Goal: Task Accomplishment & Management: Complete application form

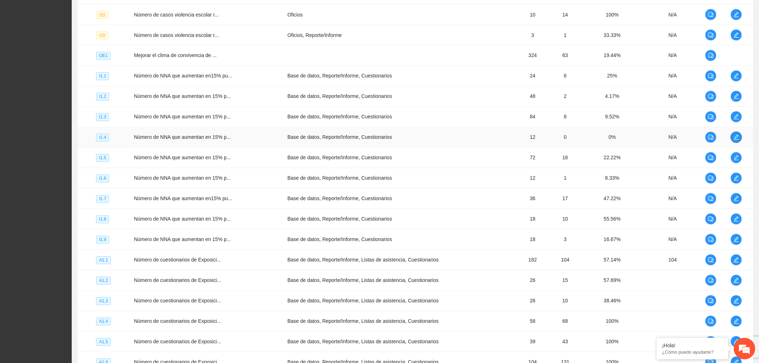
click at [734, 134] on button "button" at bounding box center [736, 137] width 11 height 11
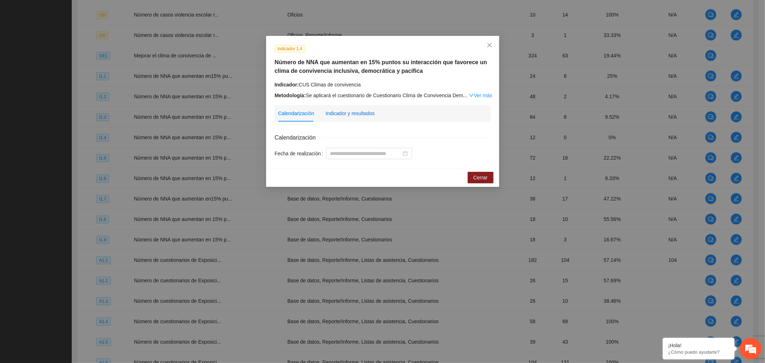
click at [342, 112] on div "Indicador y resultados" at bounding box center [350, 113] width 49 height 8
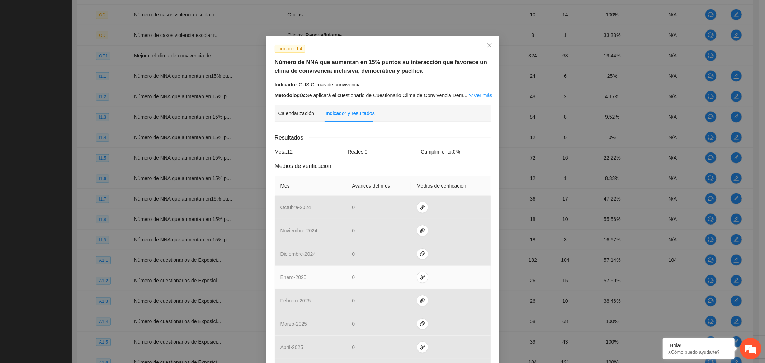
scroll to position [144, 0]
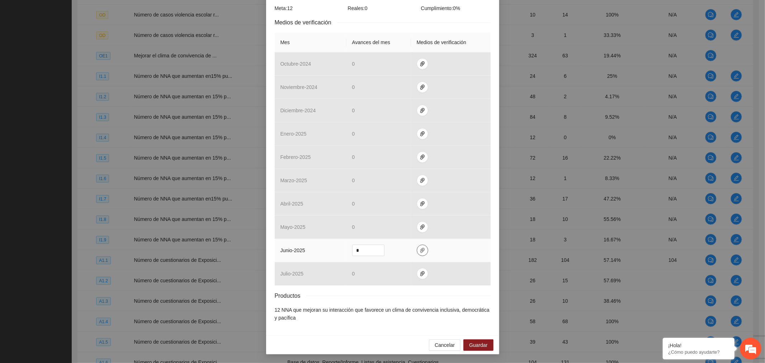
click at [420, 249] on icon "paper-clip" at bounding box center [423, 250] width 6 height 6
click at [411, 214] on span "Adjuntar documento" at bounding box center [400, 217] width 45 height 8
click at [476, 345] on span "Guardar" at bounding box center [478, 345] width 18 height 8
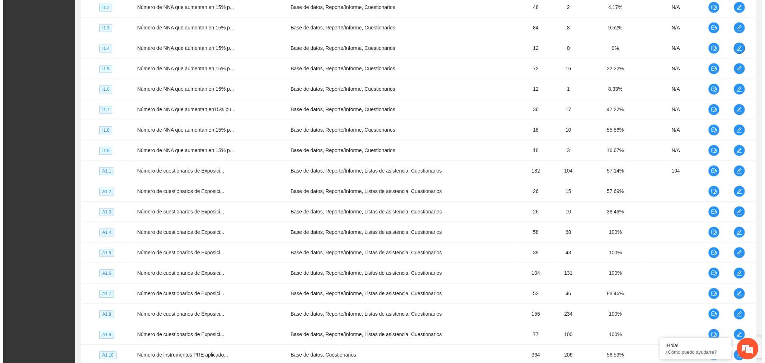
scroll to position [478, 0]
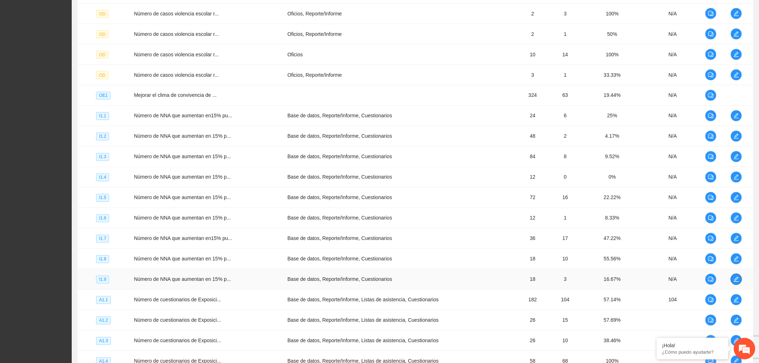
click at [739, 278] on span "edit" at bounding box center [736, 279] width 11 height 6
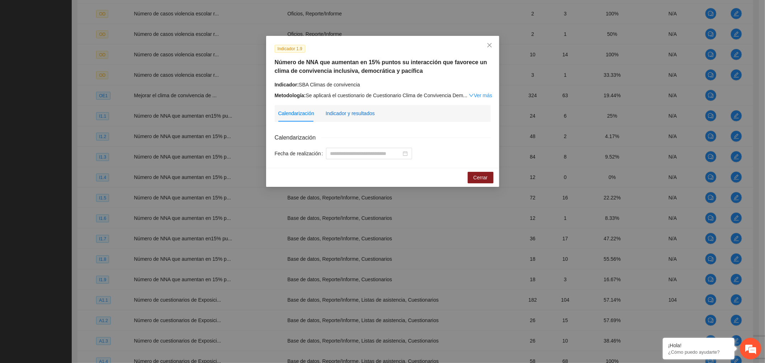
click at [362, 115] on div "Indicador y resultados" at bounding box center [350, 113] width 49 height 8
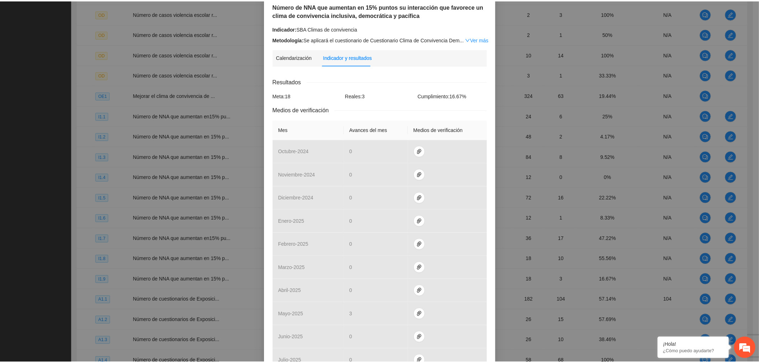
scroll to position [0, 0]
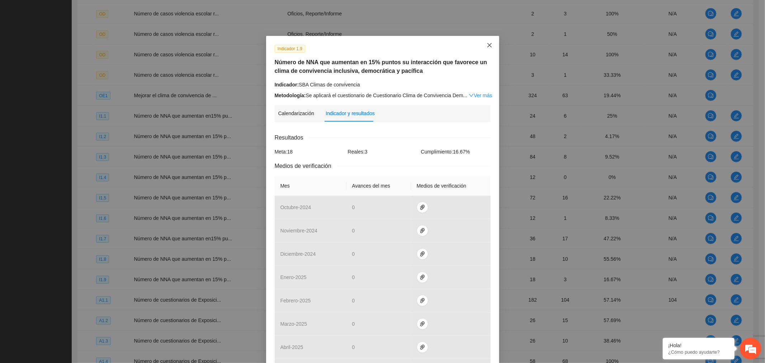
click at [483, 47] on span "Close" at bounding box center [489, 45] width 19 height 19
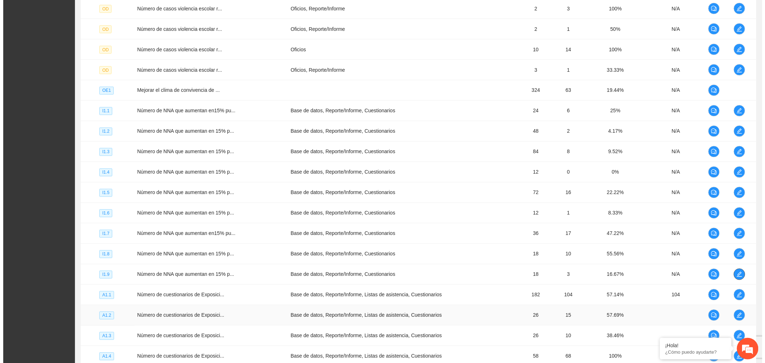
scroll to position [558, 0]
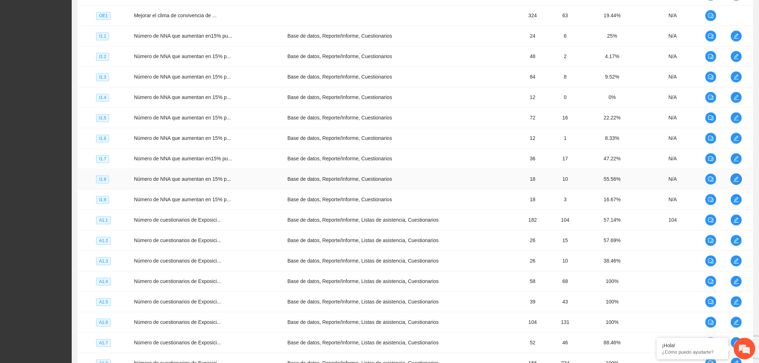
click at [734, 181] on icon "edit" at bounding box center [736, 179] width 6 height 6
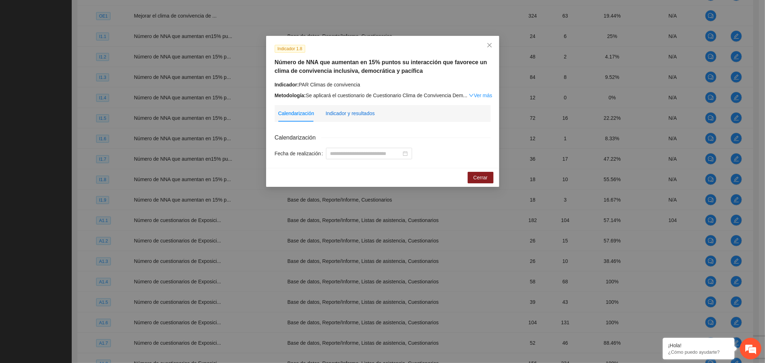
click at [363, 110] on div "Indicador y resultados" at bounding box center [350, 113] width 49 height 8
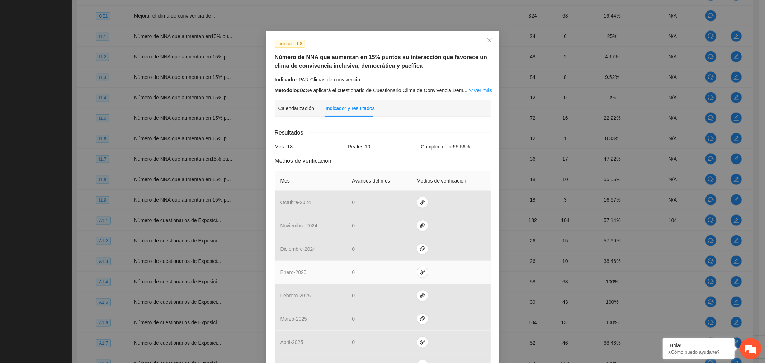
scroll to position [0, 0]
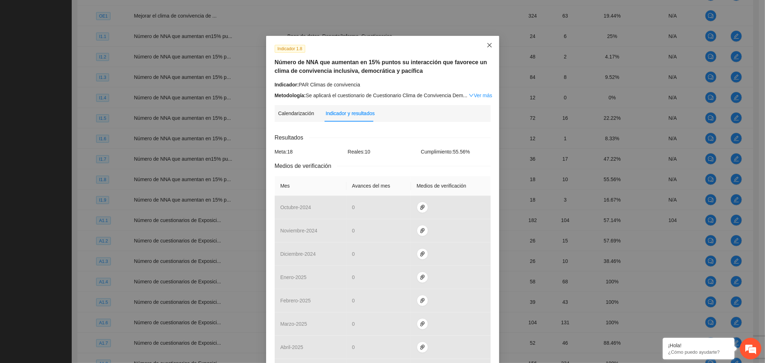
click at [484, 42] on span "Close" at bounding box center [489, 45] width 19 height 19
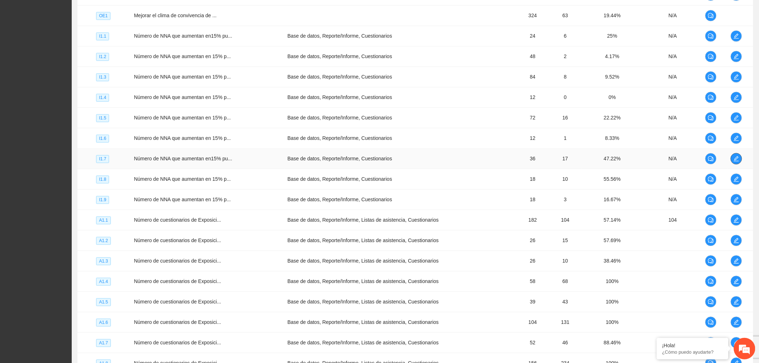
click at [736, 162] on icon "edit" at bounding box center [736, 159] width 6 height 6
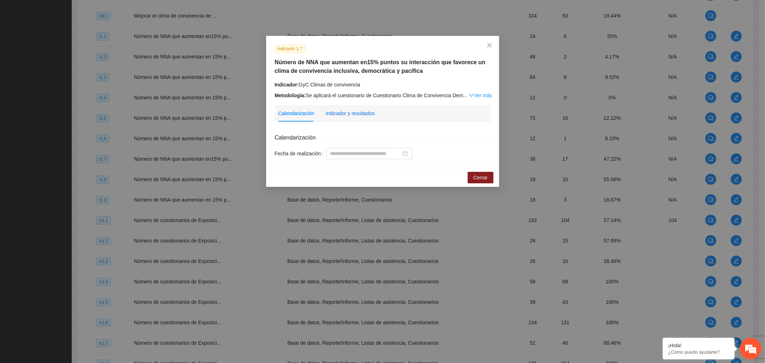
click at [343, 113] on div "Indicador y resultados" at bounding box center [350, 113] width 49 height 8
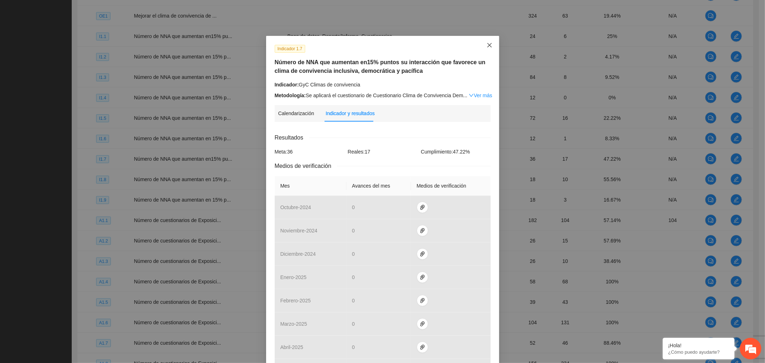
click at [483, 47] on span "Close" at bounding box center [489, 45] width 19 height 19
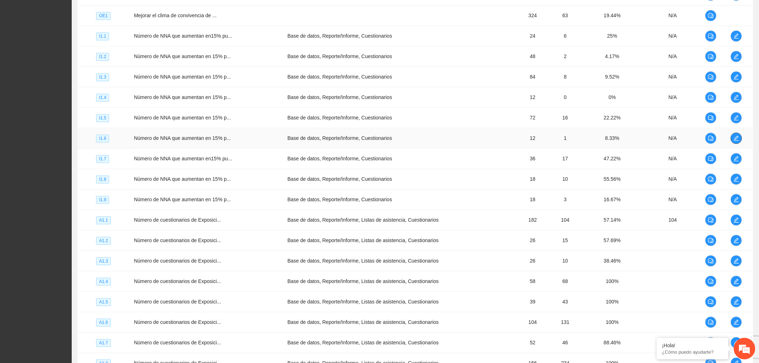
click at [737, 142] on button "button" at bounding box center [736, 138] width 11 height 11
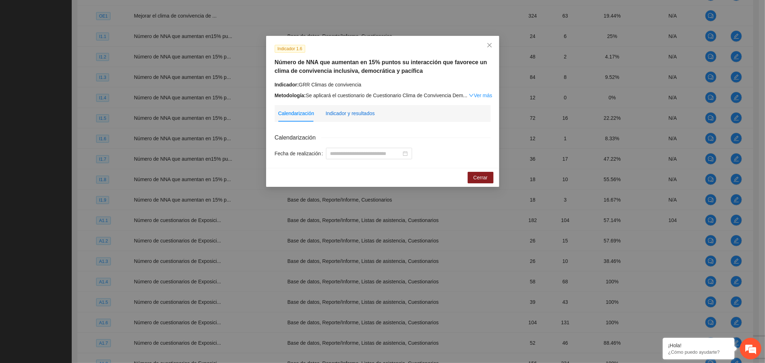
click at [363, 113] on div "Indicador y resultados" at bounding box center [350, 113] width 49 height 8
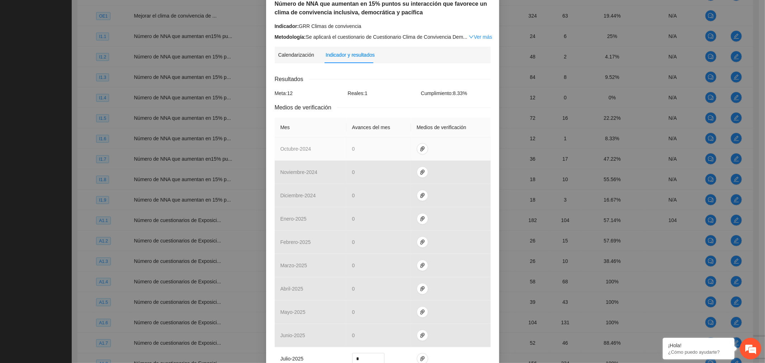
scroll to position [144, 0]
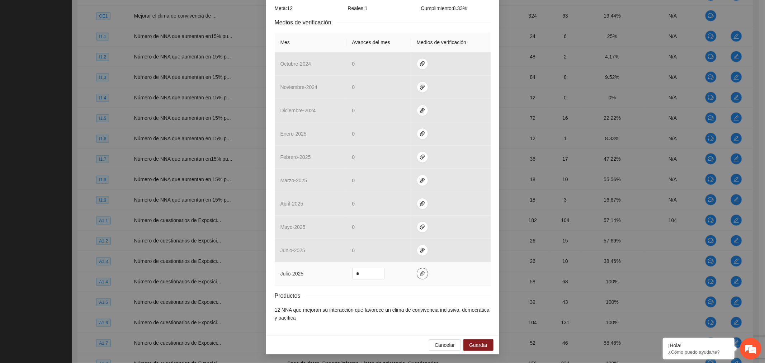
click at [420, 275] on icon "paper-clip" at bounding box center [423, 274] width 6 height 6
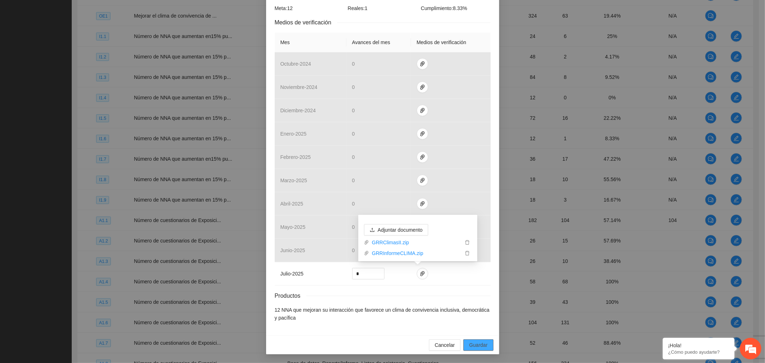
click at [471, 345] on span "Guardar" at bounding box center [478, 345] width 18 height 8
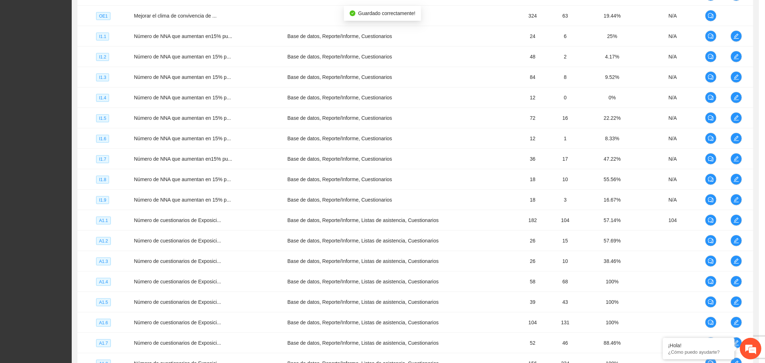
scroll to position [108, 0]
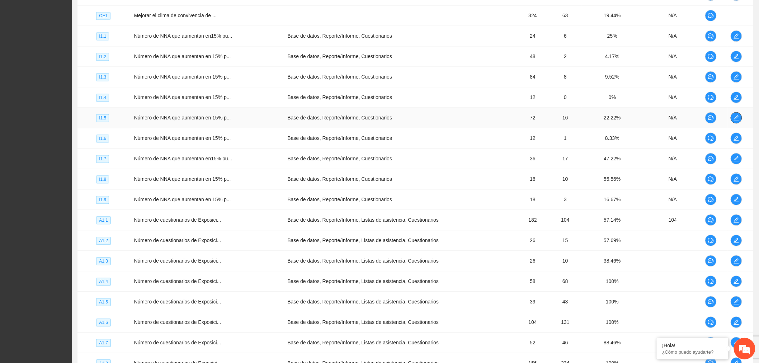
click at [734, 114] on button "button" at bounding box center [736, 117] width 11 height 11
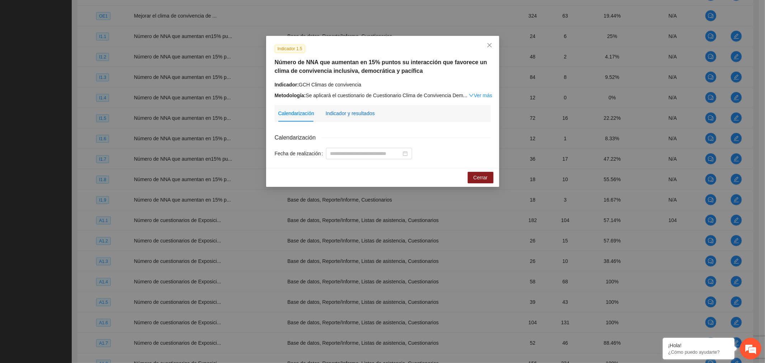
click at [361, 110] on div "Indicador y resultados" at bounding box center [350, 113] width 49 height 8
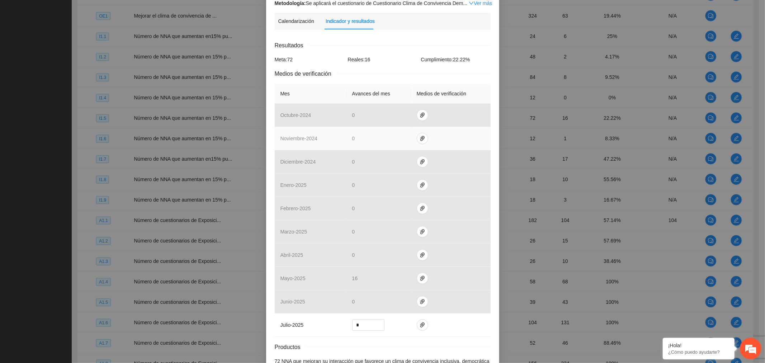
scroll to position [144, 0]
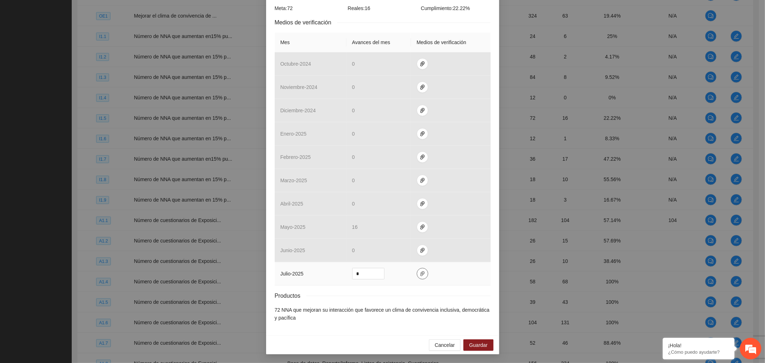
click at [420, 276] on icon "paper-clip" at bounding box center [423, 274] width 6 height 6
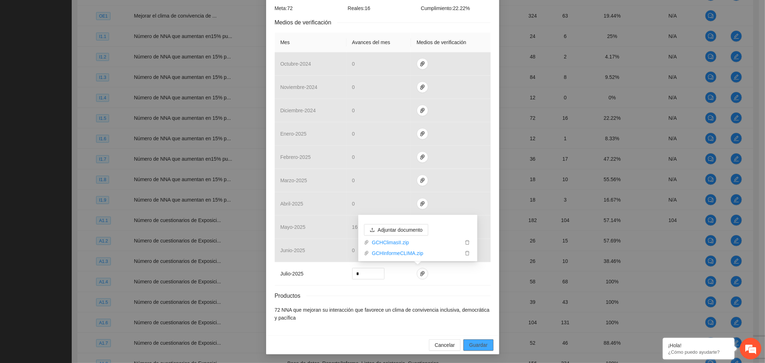
click at [473, 342] on span "Guardar" at bounding box center [478, 345] width 18 height 8
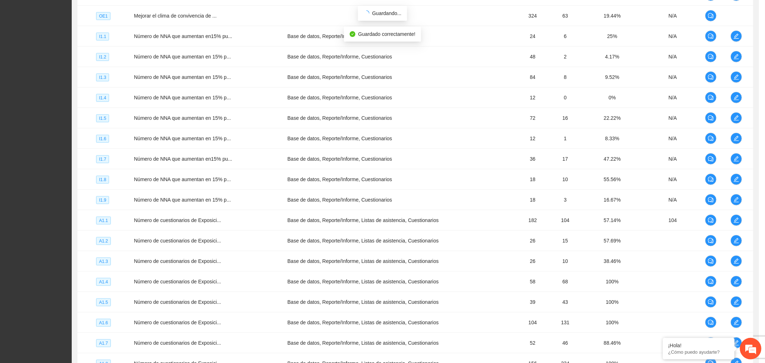
scroll to position [108, 0]
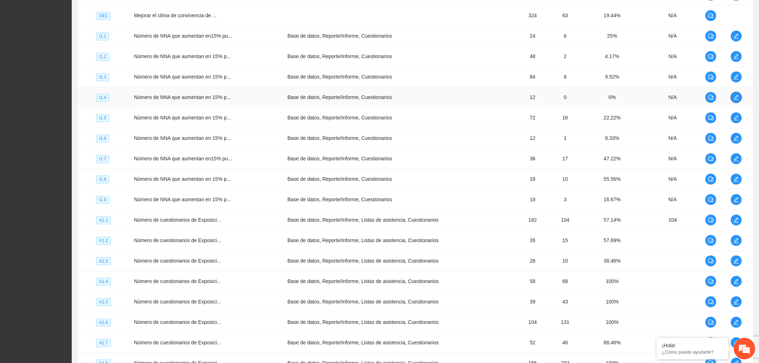
click at [737, 98] on icon "edit" at bounding box center [736, 98] width 6 height 6
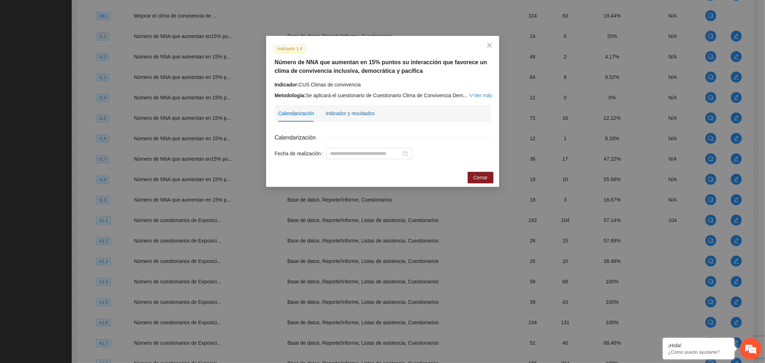
click at [351, 113] on div "Indicador y resultados" at bounding box center [350, 113] width 49 height 8
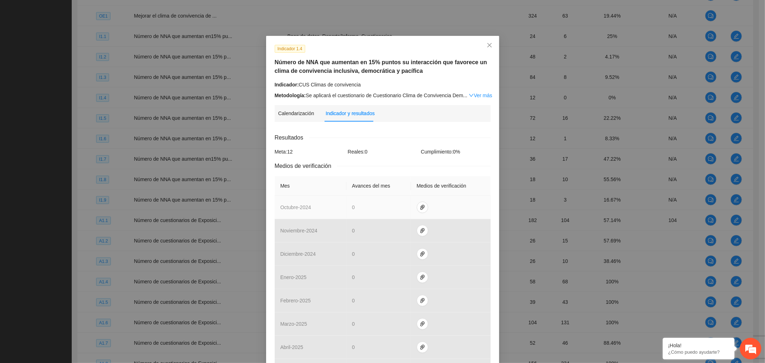
scroll to position [144, 0]
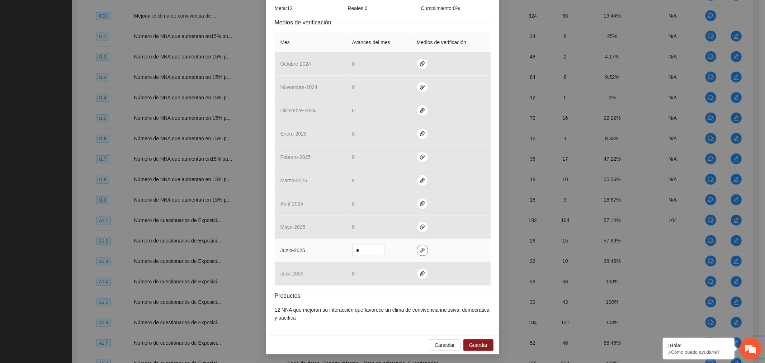
click at [419, 250] on span "paper-clip" at bounding box center [422, 250] width 11 height 6
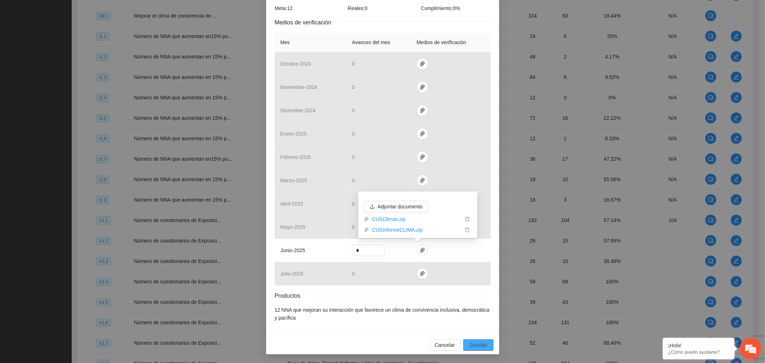
click at [472, 344] on span "Guardar" at bounding box center [478, 345] width 18 height 8
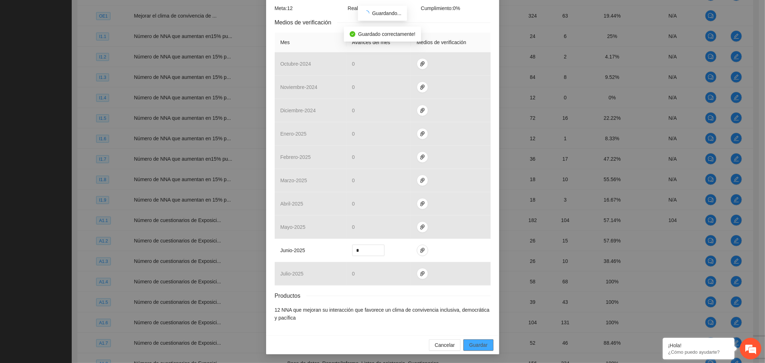
scroll to position [108, 0]
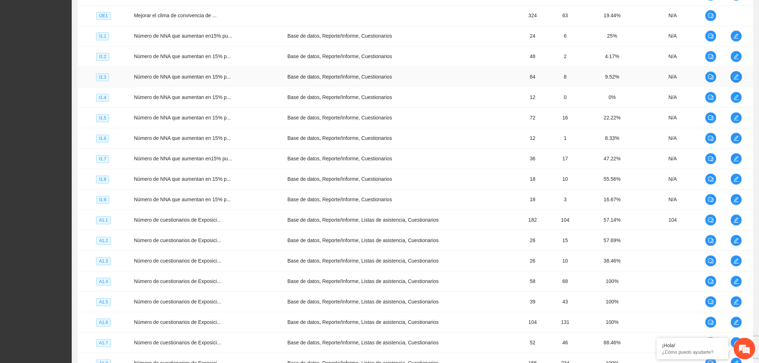
click at [737, 80] on icon "edit" at bounding box center [736, 77] width 6 height 6
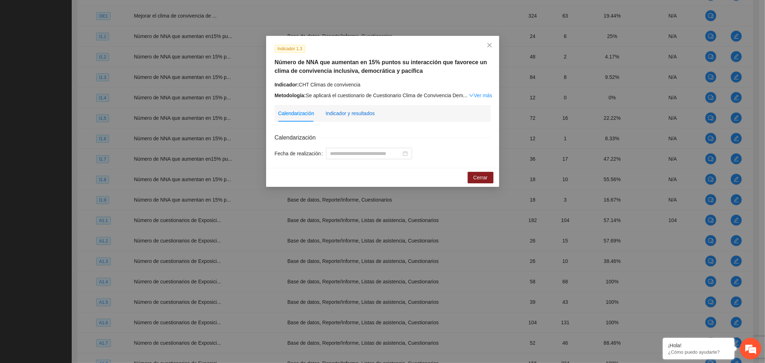
click at [370, 115] on div "Indicador y resultados" at bounding box center [350, 113] width 49 height 8
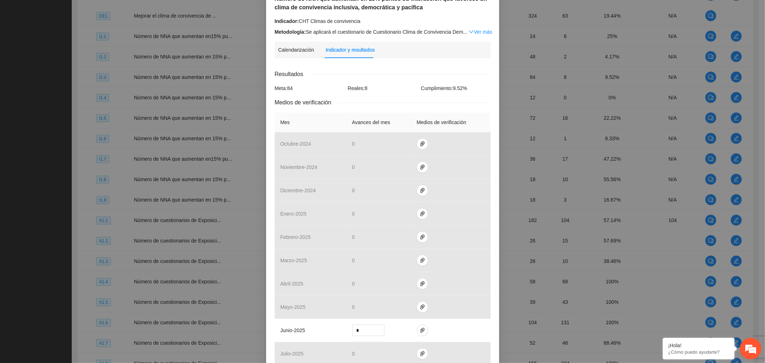
scroll to position [144, 0]
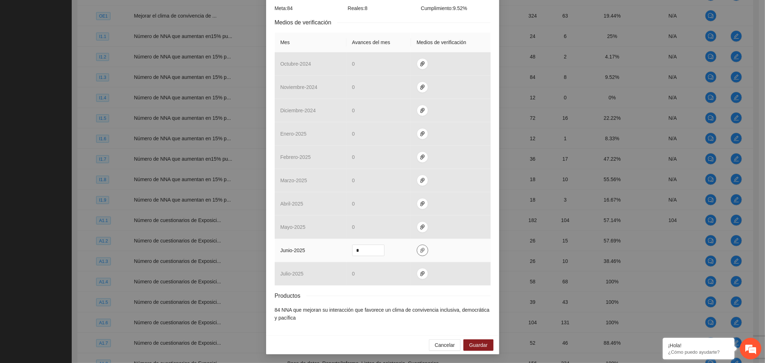
click at [417, 253] on button "button" at bounding box center [422, 250] width 11 height 11
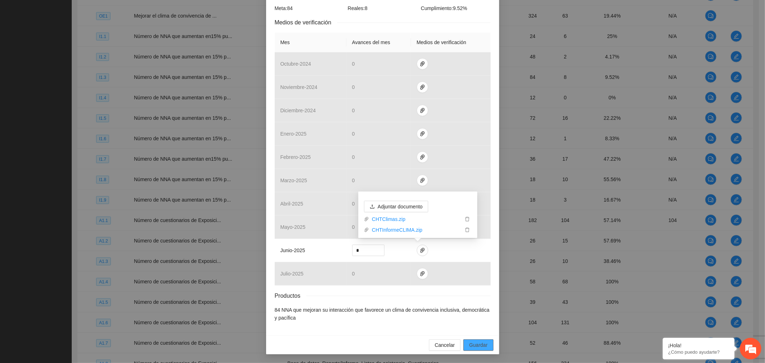
click at [476, 345] on span "Guardar" at bounding box center [478, 345] width 18 height 8
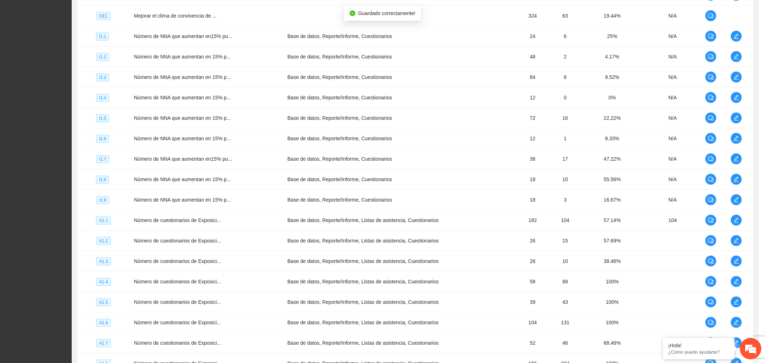
scroll to position [108, 0]
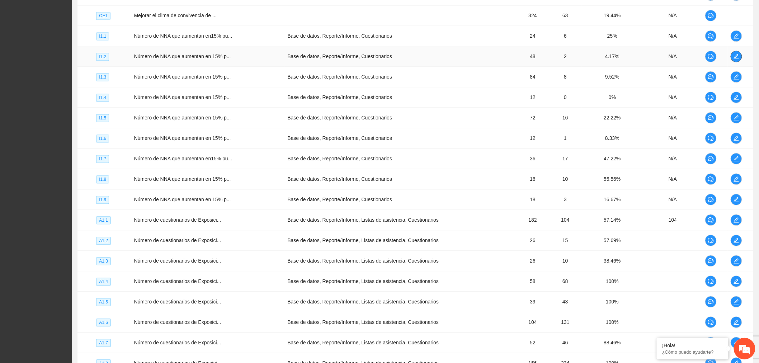
click at [736, 58] on icon "edit" at bounding box center [736, 56] width 5 height 5
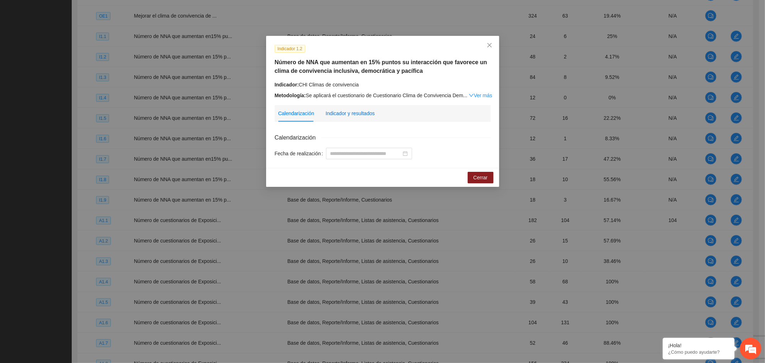
click at [346, 113] on div "Indicador y resultados" at bounding box center [350, 113] width 49 height 8
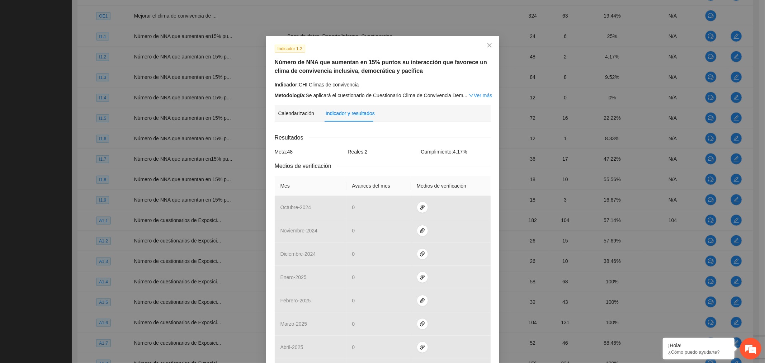
scroll to position [144, 0]
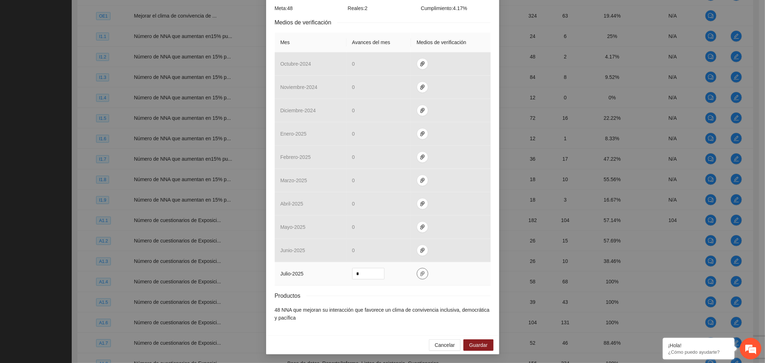
click at [417, 275] on span "paper-clip" at bounding box center [422, 274] width 11 height 6
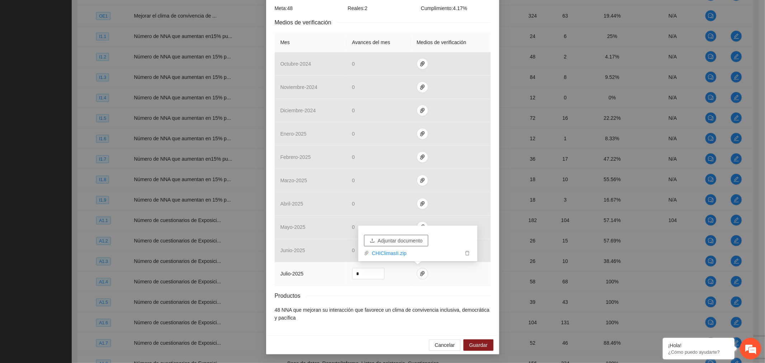
click at [410, 241] on span "Adjuntar documento" at bounding box center [400, 241] width 45 height 8
click at [470, 347] on span "Guardar" at bounding box center [478, 345] width 18 height 8
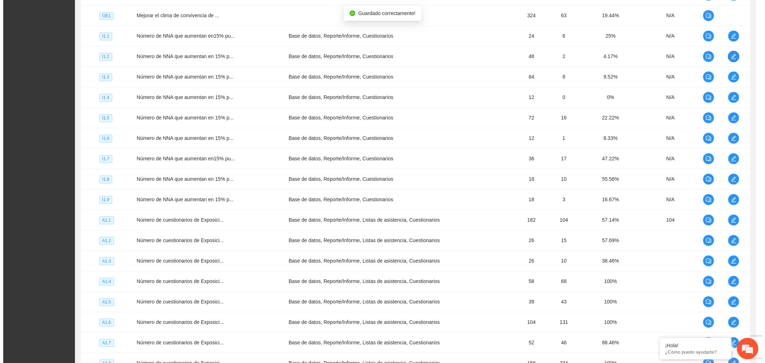
scroll to position [0, 0]
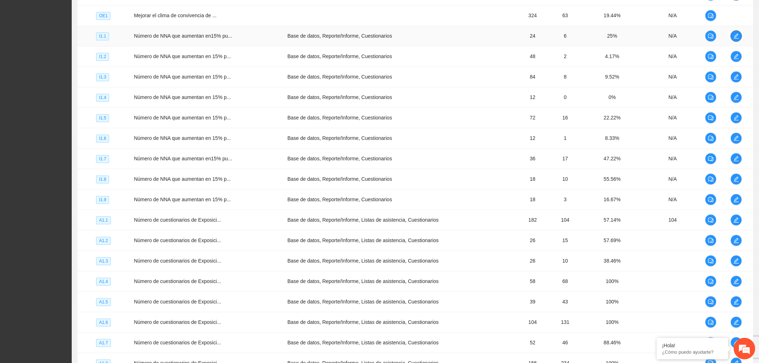
click at [737, 37] on icon "edit" at bounding box center [736, 36] width 6 height 6
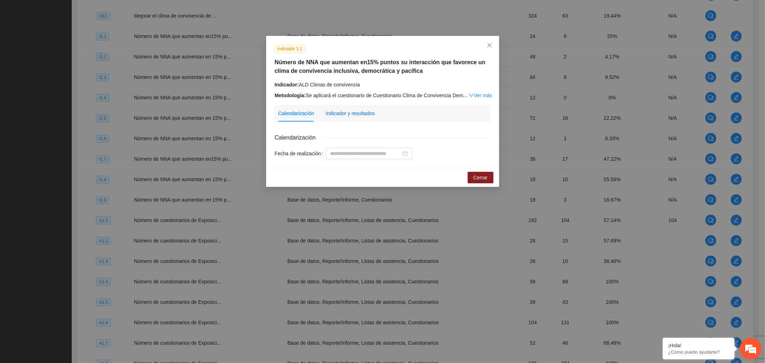
click at [354, 112] on div "Indicador y resultados" at bounding box center [350, 113] width 49 height 8
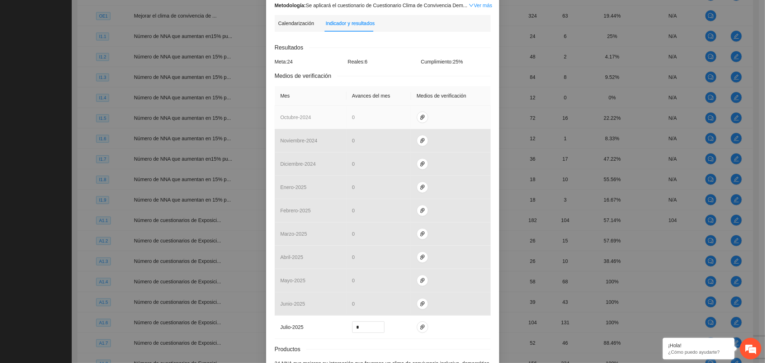
scroll to position [144, 0]
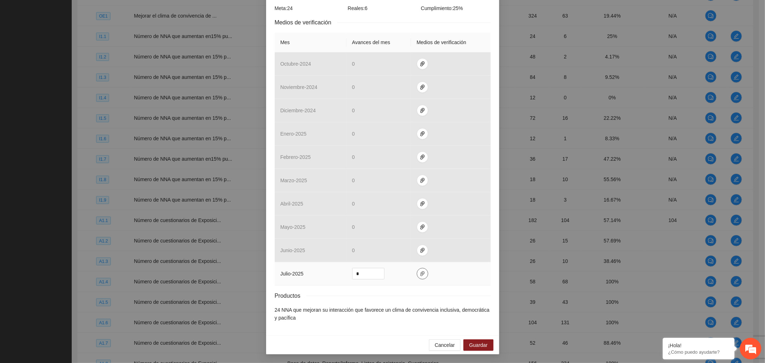
click at [417, 277] on button "button" at bounding box center [422, 273] width 11 height 11
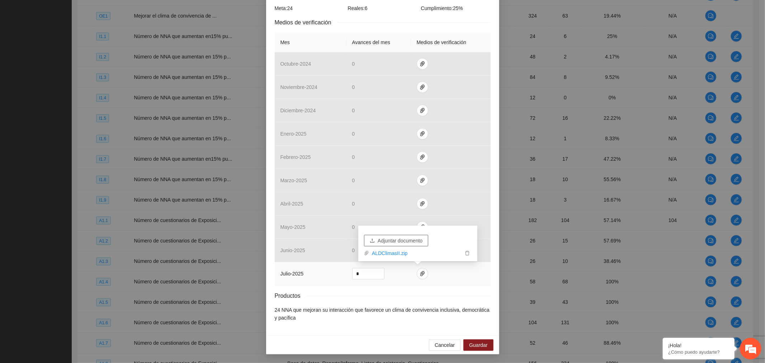
click at [406, 237] on span "Adjuntar documento" at bounding box center [400, 241] width 45 height 8
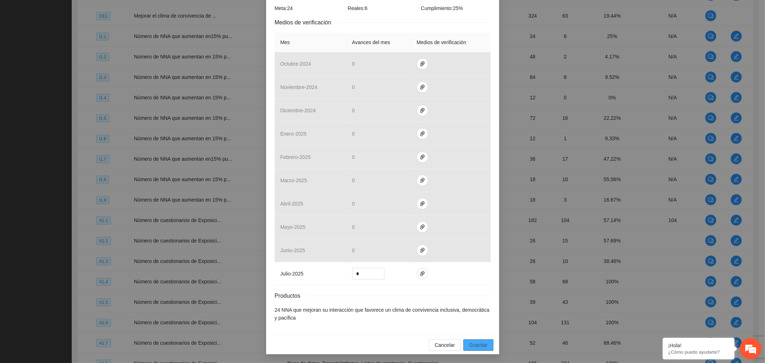
click at [469, 343] on span "Guardar" at bounding box center [478, 345] width 18 height 8
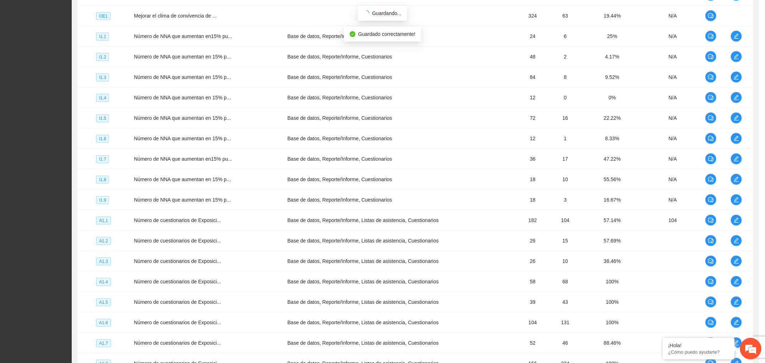
scroll to position [108, 0]
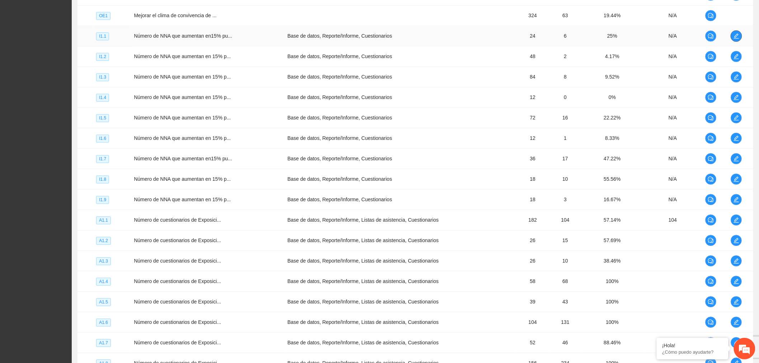
click at [737, 38] on icon "edit" at bounding box center [736, 36] width 6 height 6
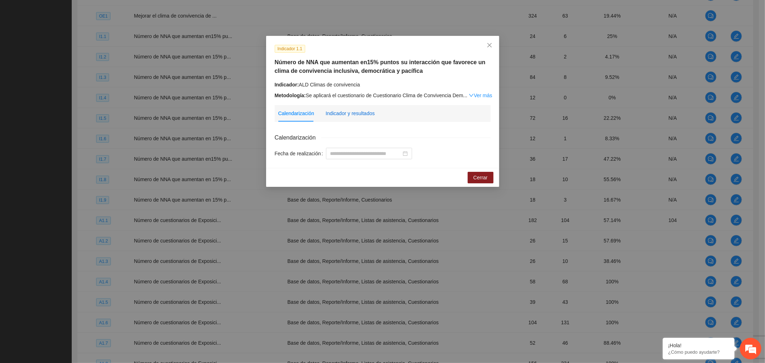
click at [359, 112] on div "Indicador y resultados" at bounding box center [350, 113] width 49 height 8
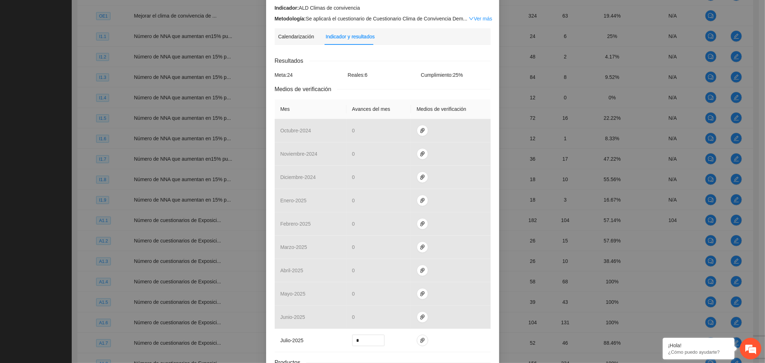
scroll to position [144, 0]
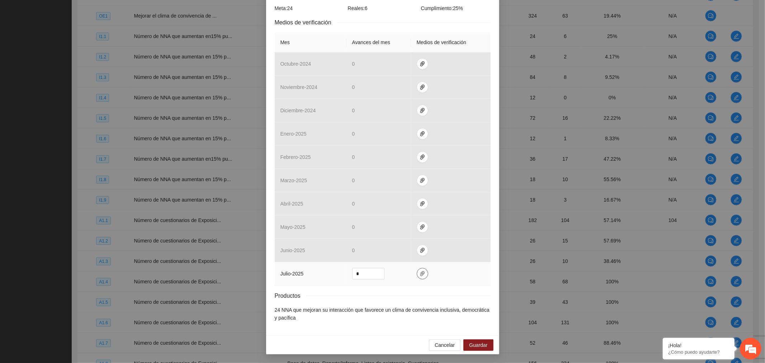
click at [420, 275] on icon "paper-clip" at bounding box center [423, 274] width 6 height 6
click at [485, 349] on span "Guardar" at bounding box center [478, 345] width 18 height 8
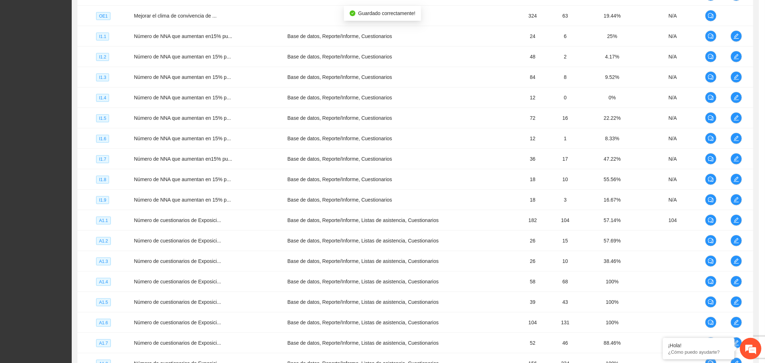
scroll to position [108, 0]
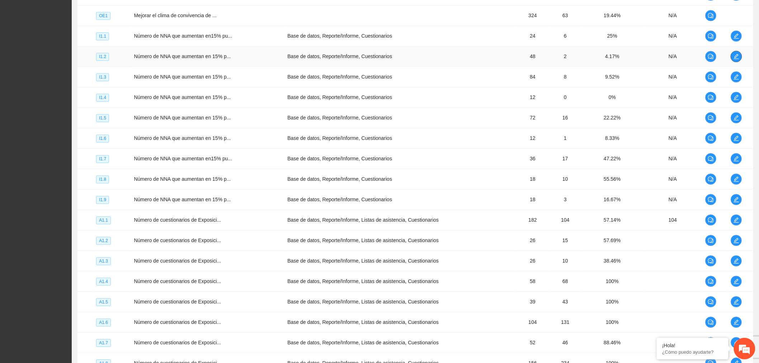
click at [733, 57] on span "edit" at bounding box center [736, 57] width 11 height 6
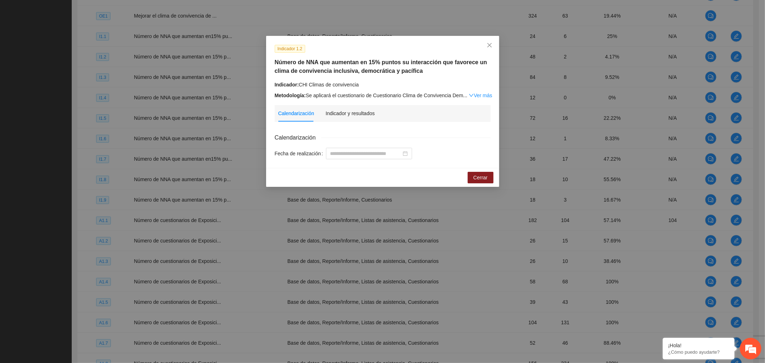
click at [339, 117] on div "Indicador y resultados" at bounding box center [350, 113] width 49 height 16
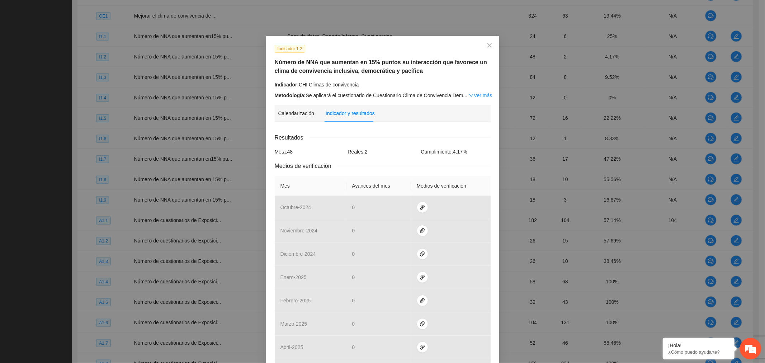
scroll to position [144, 0]
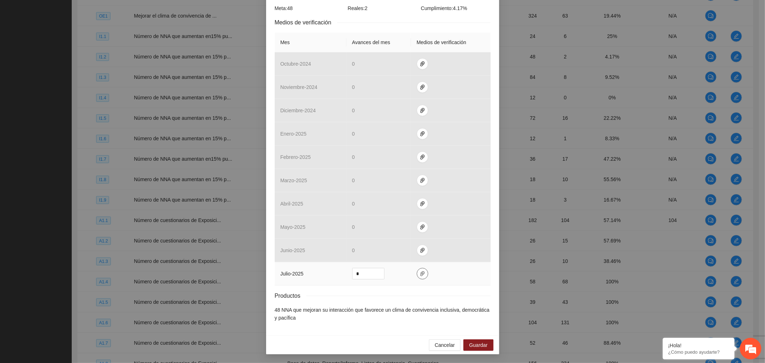
click at [420, 275] on icon "paper-clip" at bounding box center [423, 274] width 6 height 6
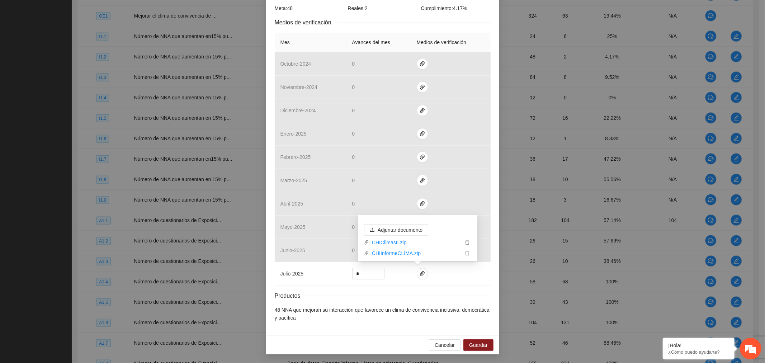
drag, startPoint x: 377, startPoint y: 286, endPoint x: 382, endPoint y: 290, distance: 6.6
click at [377, 286] on div "Resultados Meta: 48 Reales: 2 Cumplimiento: 4.17 % Medios de verificación Mes A…" at bounding box center [383, 156] width 216 height 332
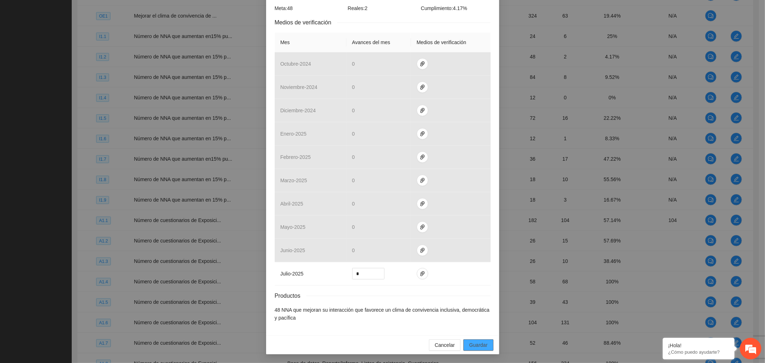
click at [478, 343] on span "Guardar" at bounding box center [478, 345] width 18 height 8
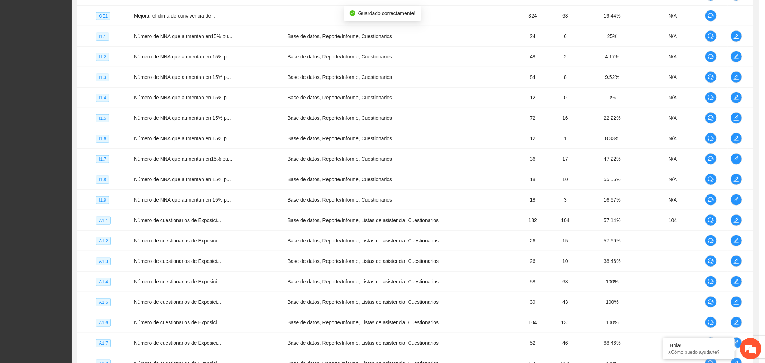
scroll to position [108, 0]
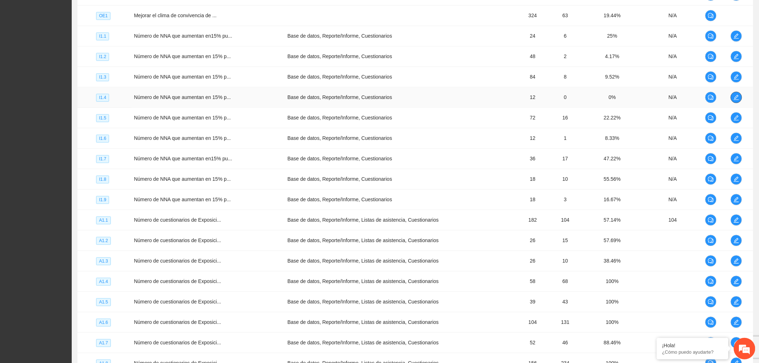
click at [740, 101] on button "button" at bounding box center [736, 97] width 11 height 11
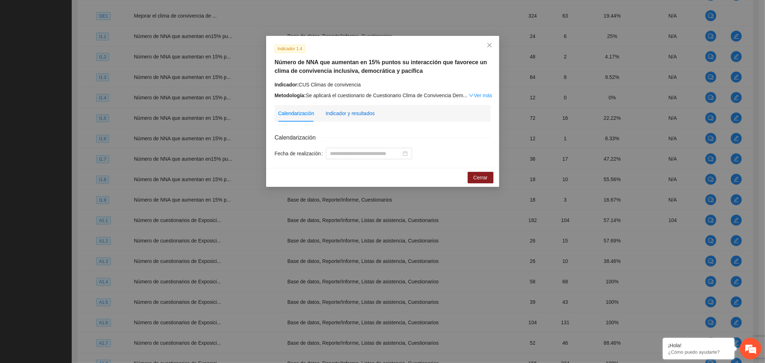
click at [361, 114] on div "Indicador y resultados" at bounding box center [350, 113] width 49 height 8
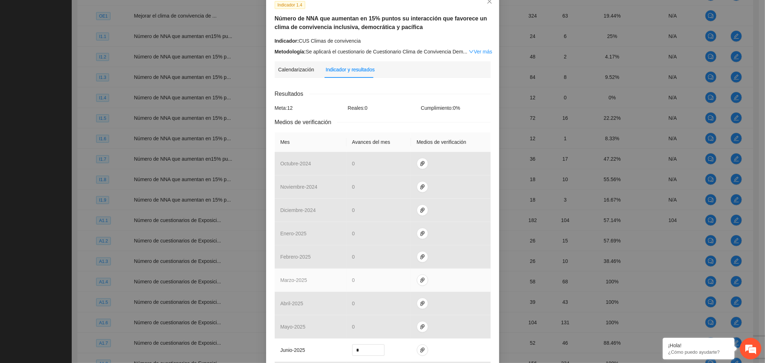
scroll to position [144, 0]
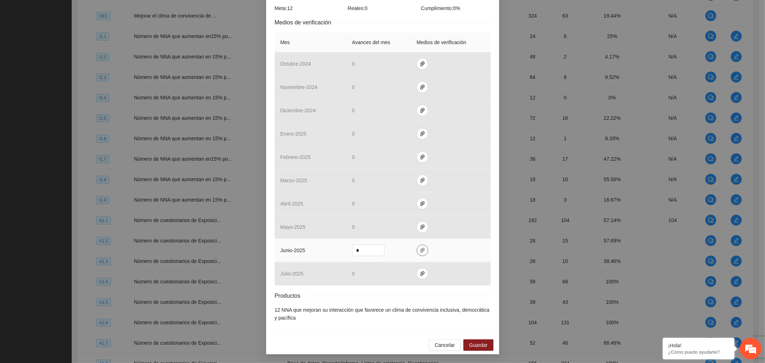
click at [420, 251] on icon "paper-clip" at bounding box center [423, 250] width 6 height 6
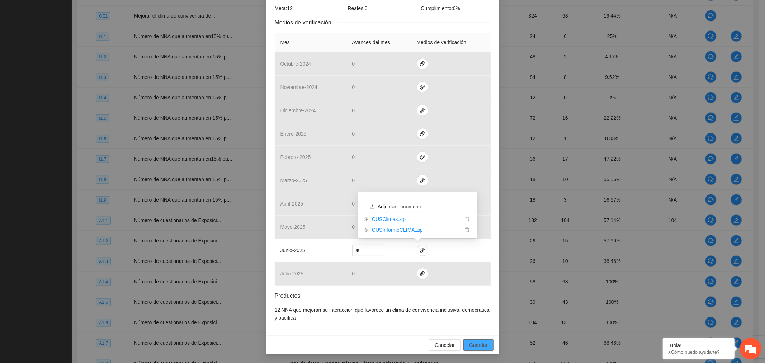
click at [478, 347] on span "Guardar" at bounding box center [478, 345] width 18 height 8
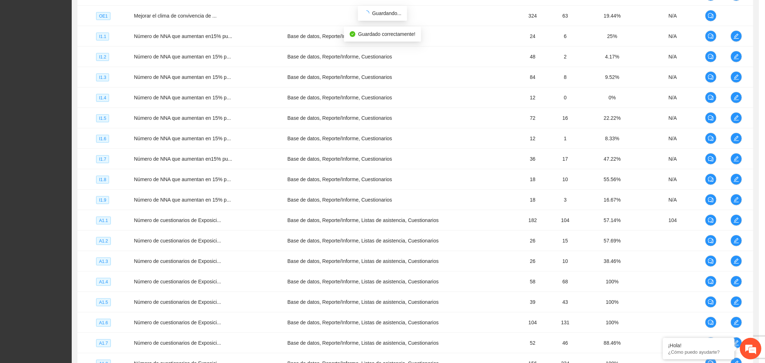
scroll to position [108, 0]
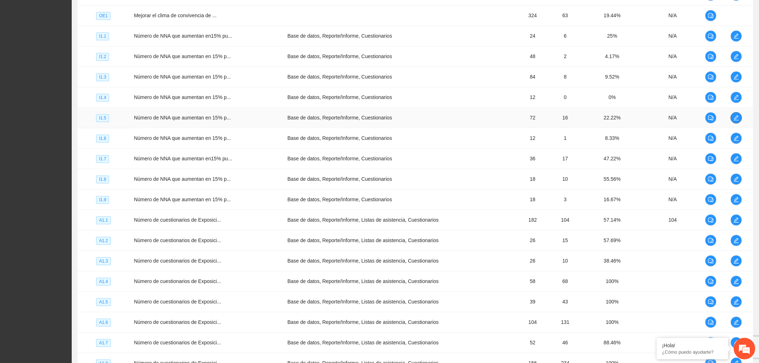
click at [737, 119] on icon "edit" at bounding box center [736, 118] width 6 height 6
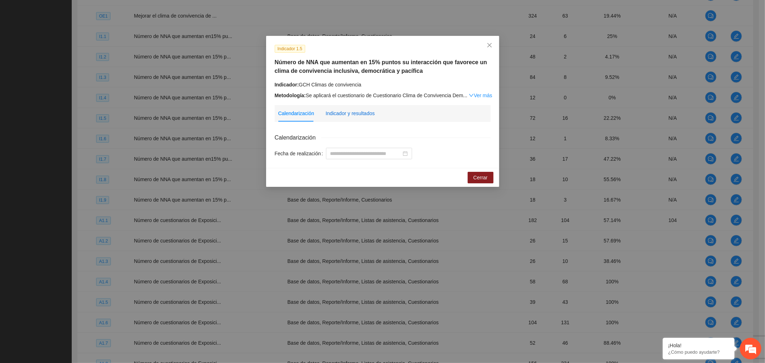
click at [345, 115] on div "Indicador y resultados" at bounding box center [350, 113] width 49 height 8
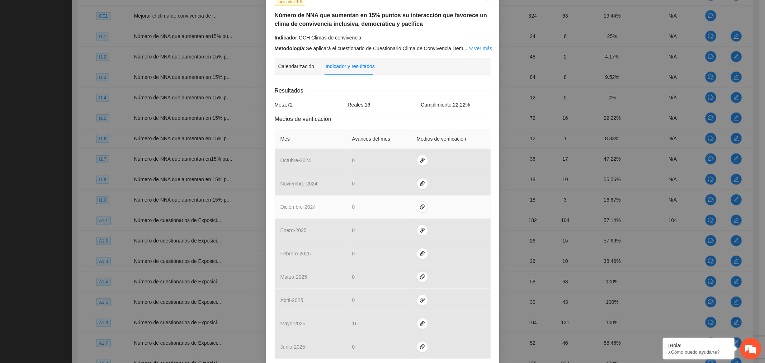
scroll to position [144, 0]
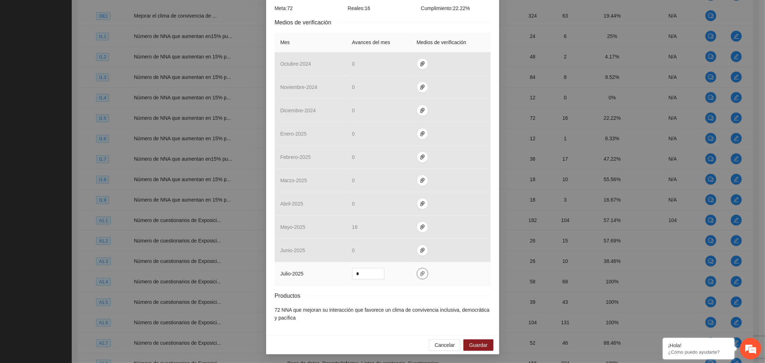
click at [422, 275] on span "paper-clip" at bounding box center [422, 274] width 11 height 6
click at [486, 342] on button "Guardar" at bounding box center [478, 344] width 30 height 11
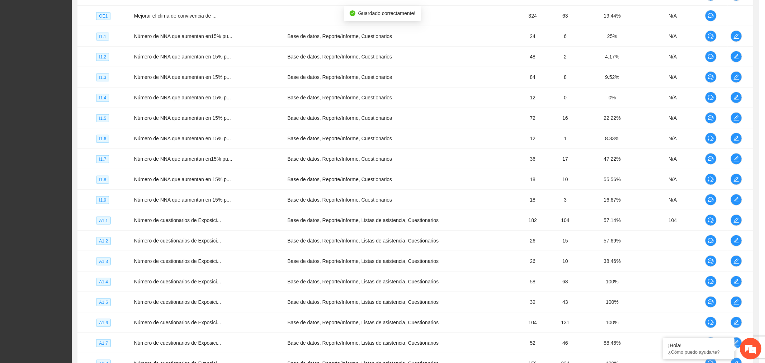
scroll to position [108, 0]
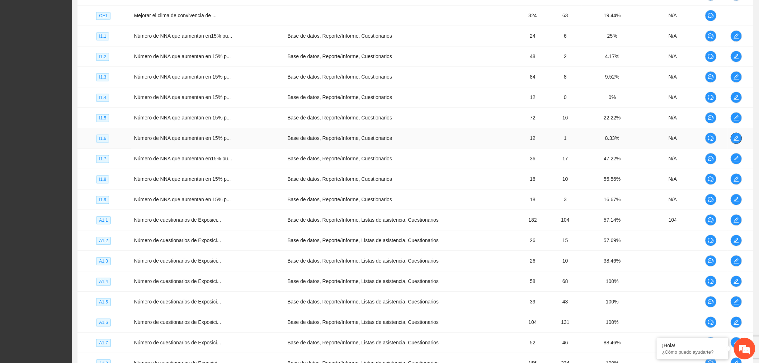
click at [733, 137] on icon "edit" at bounding box center [736, 139] width 6 height 6
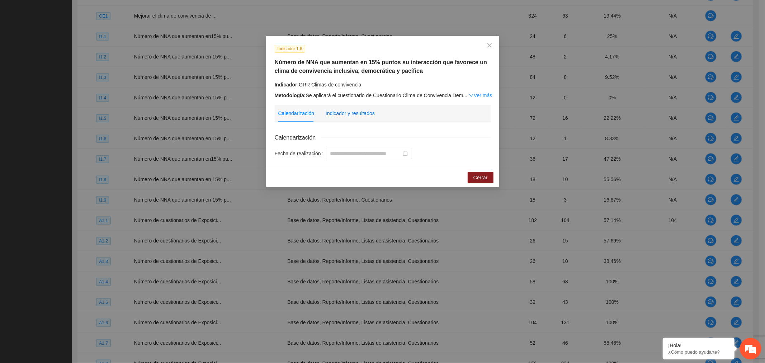
click at [342, 112] on div "Indicador y resultados" at bounding box center [350, 113] width 49 height 8
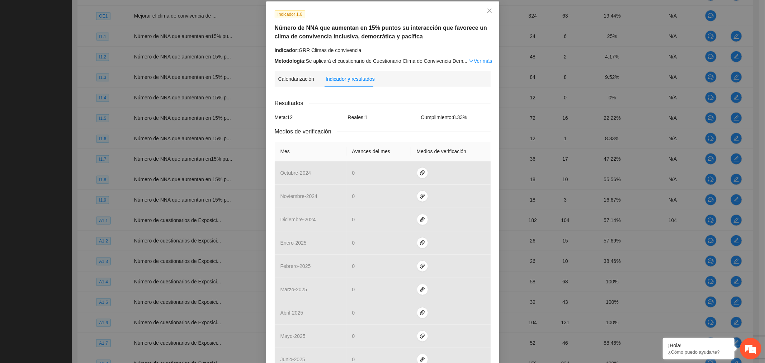
scroll to position [144, 0]
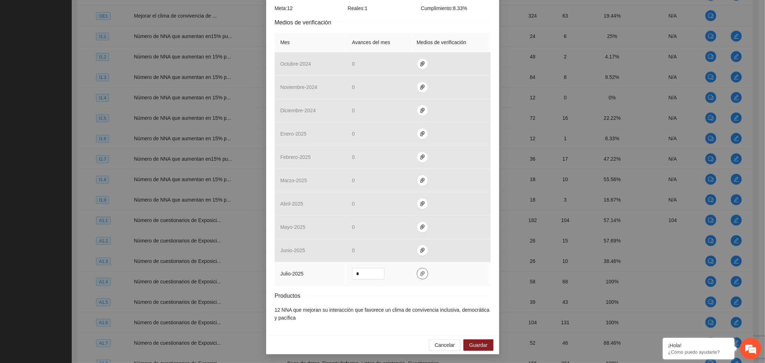
click at [420, 275] on icon "paper-clip" at bounding box center [423, 274] width 6 height 6
click at [474, 346] on span "Guardar" at bounding box center [478, 345] width 18 height 8
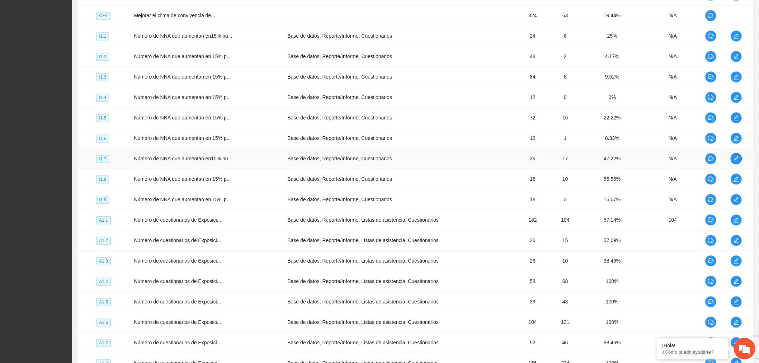
click at [737, 162] on icon "edit" at bounding box center [736, 159] width 6 height 6
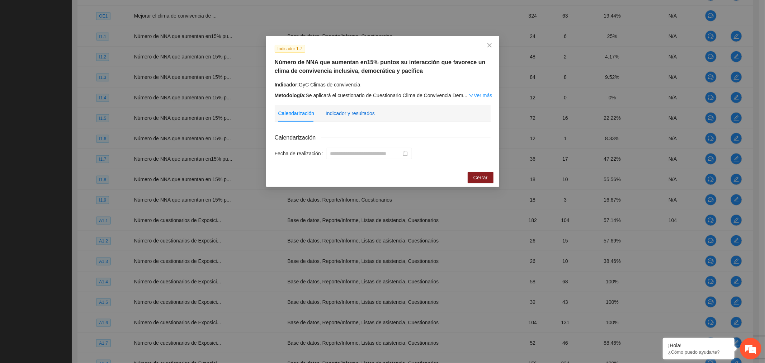
click at [338, 114] on div "Indicador y resultados" at bounding box center [350, 113] width 49 height 8
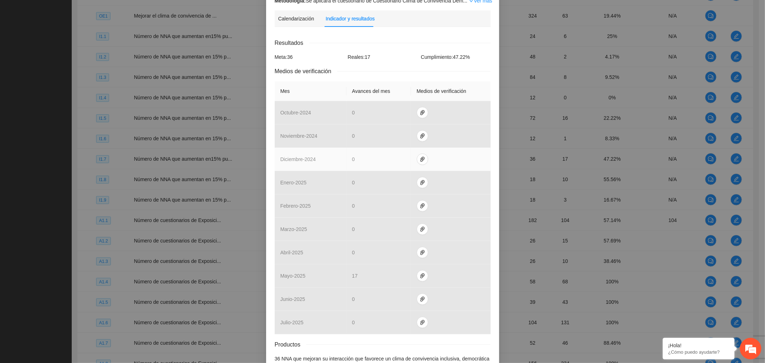
scroll to position [144, 0]
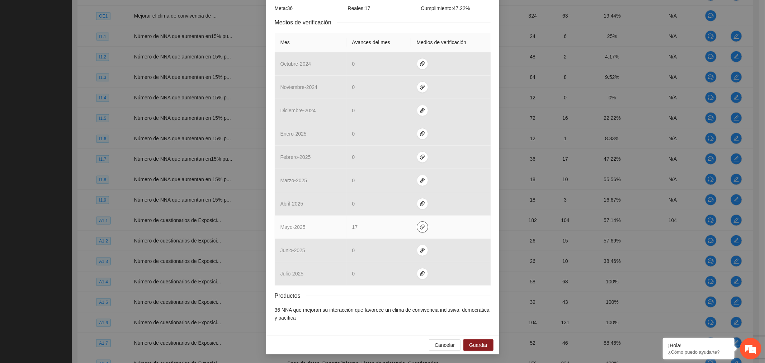
click at [420, 224] on icon "paper-clip" at bounding box center [423, 227] width 6 height 6
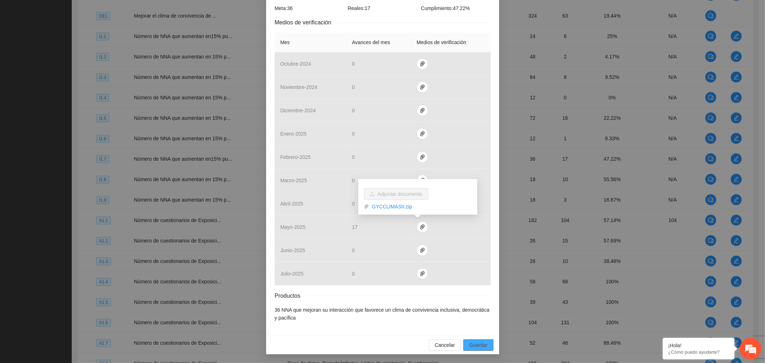
click at [486, 342] on button "Guardar" at bounding box center [478, 344] width 30 height 11
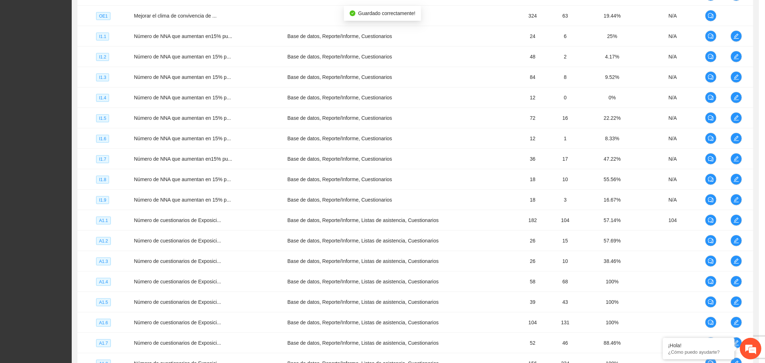
scroll to position [108, 0]
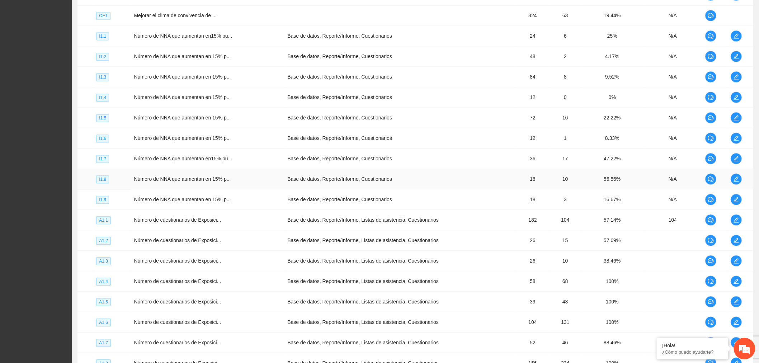
click at [730, 182] on td at bounding box center [740, 179] width 25 height 20
click at [737, 182] on icon "edit" at bounding box center [736, 179] width 6 height 6
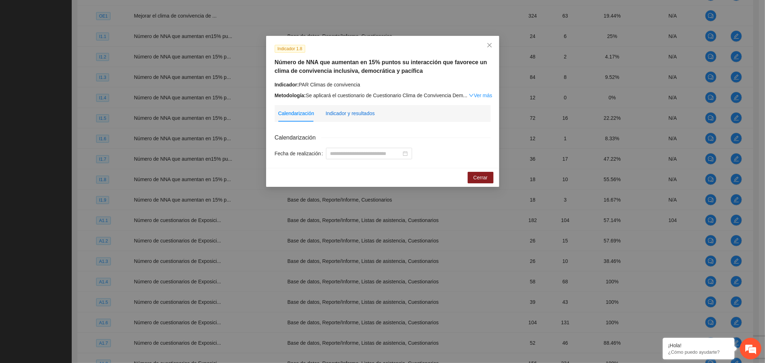
drag, startPoint x: 337, startPoint y: 116, endPoint x: 352, endPoint y: 117, distance: 15.1
click at [337, 116] on div "Indicador y resultados" at bounding box center [350, 113] width 49 height 8
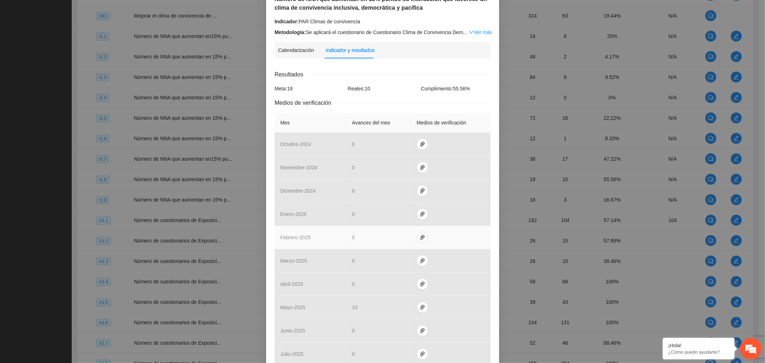
scroll to position [144, 0]
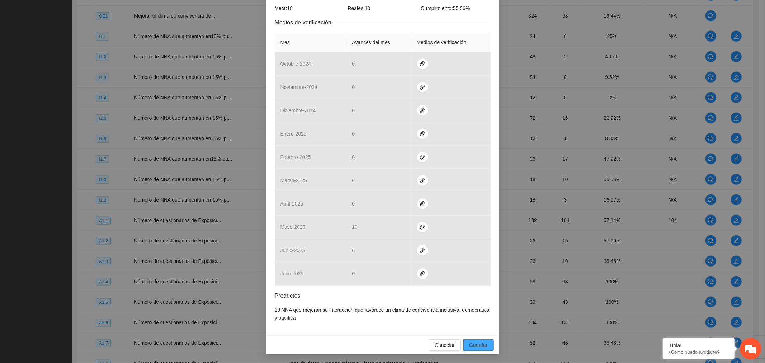
click at [483, 345] on span "Guardar" at bounding box center [478, 345] width 18 height 8
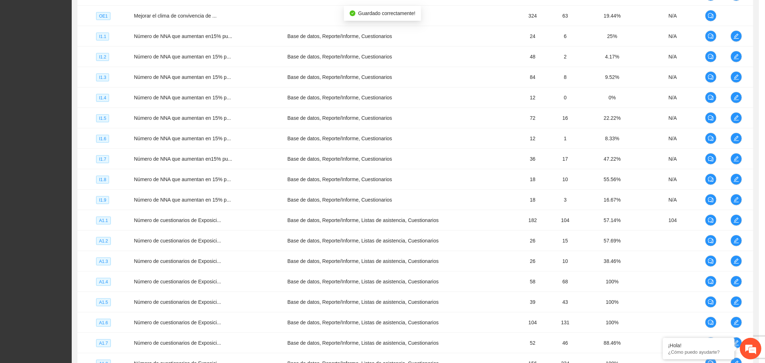
scroll to position [108, 0]
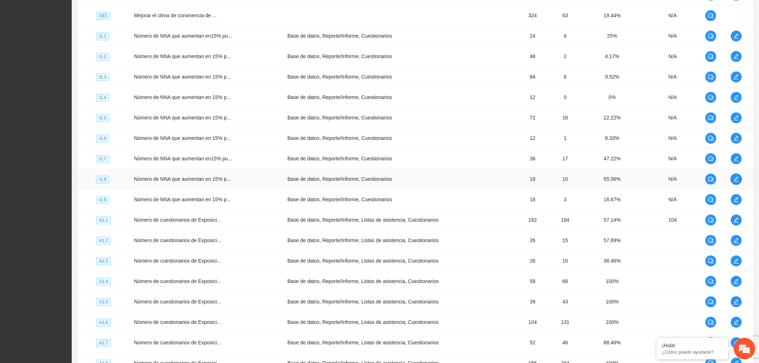
click at [737, 177] on icon "edit" at bounding box center [736, 179] width 6 height 6
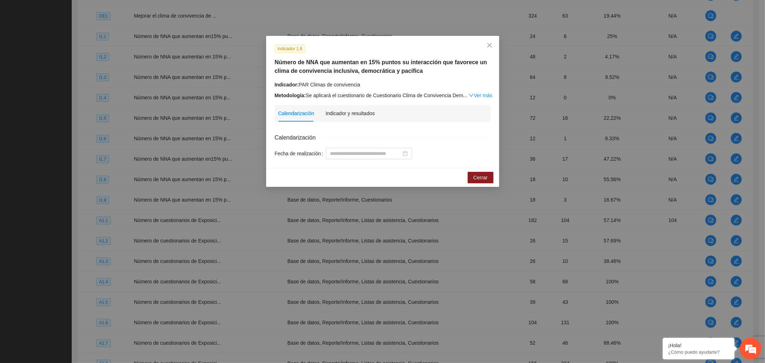
click at [357, 117] on div "Indicador y resultados" at bounding box center [350, 113] width 49 height 16
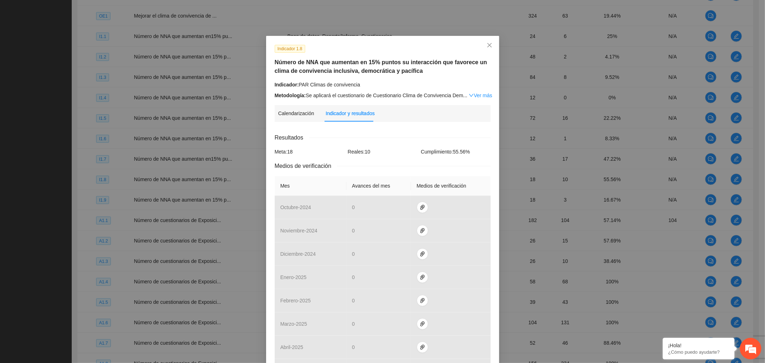
scroll to position [144, 0]
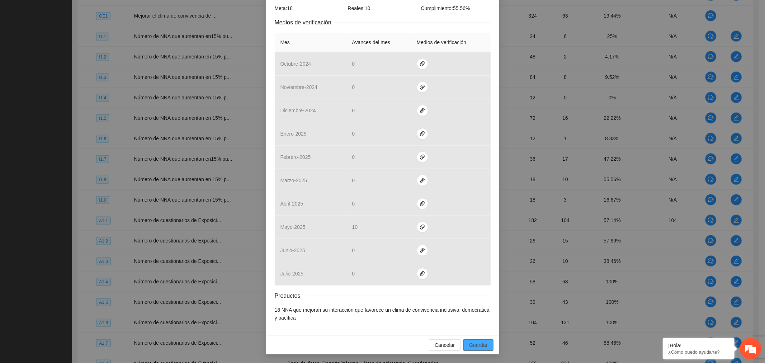
click at [471, 348] on span "Guardar" at bounding box center [478, 345] width 18 height 8
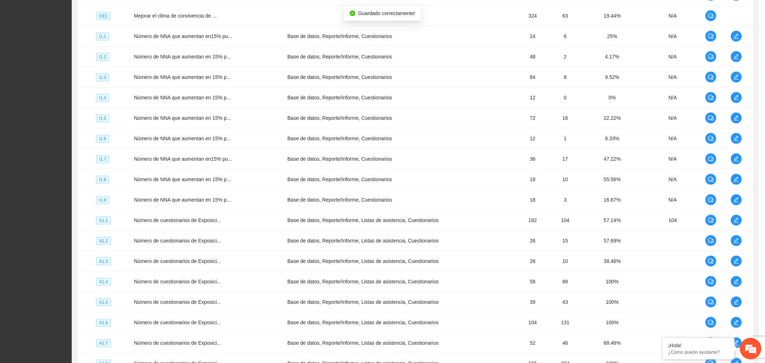
scroll to position [108, 0]
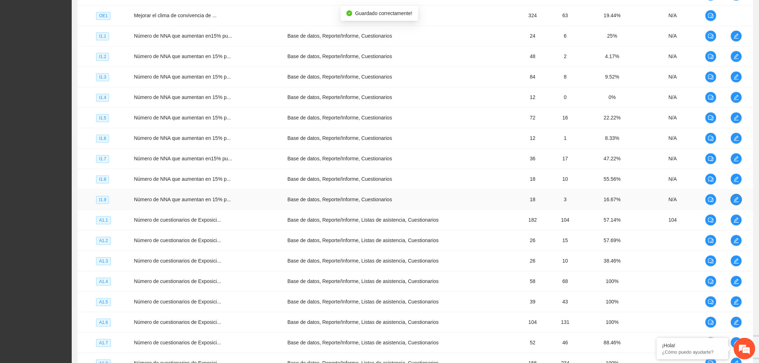
click at [739, 198] on icon "edit" at bounding box center [736, 200] width 6 height 6
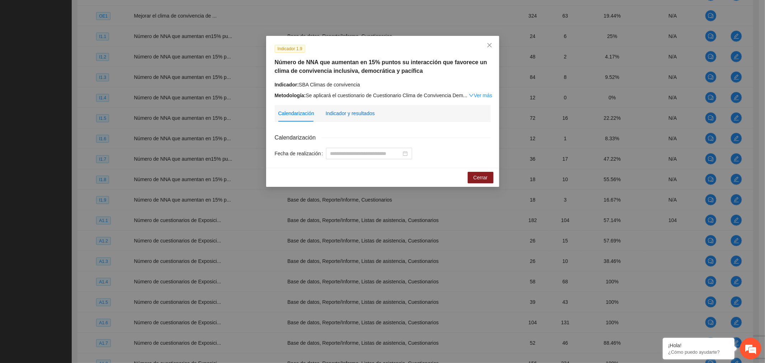
click at [345, 114] on div "Indicador y resultados" at bounding box center [350, 113] width 49 height 8
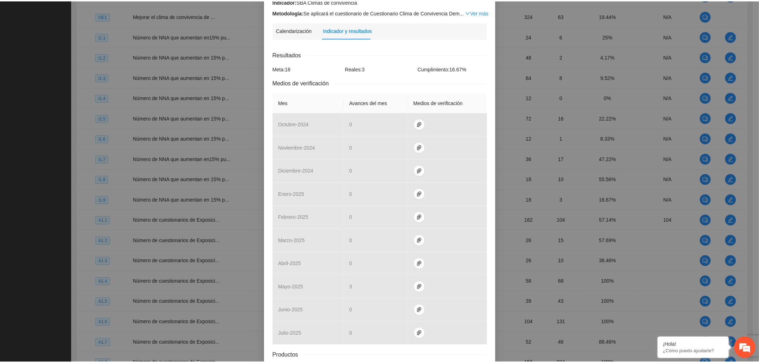
scroll to position [0, 0]
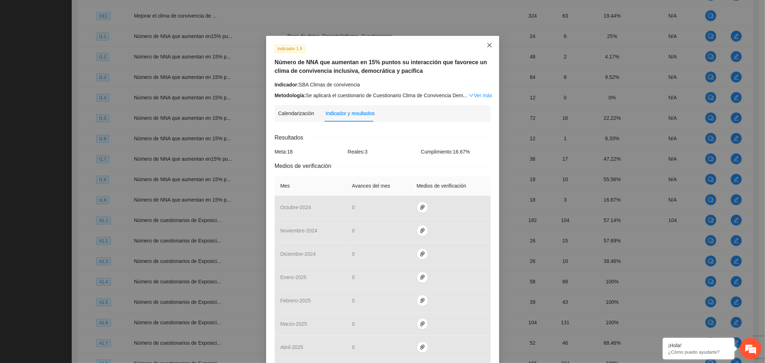
drag, startPoint x: 486, startPoint y: 45, endPoint x: 483, endPoint y: 47, distance: 4.0
click at [487, 46] on icon "close" at bounding box center [490, 45] width 6 height 6
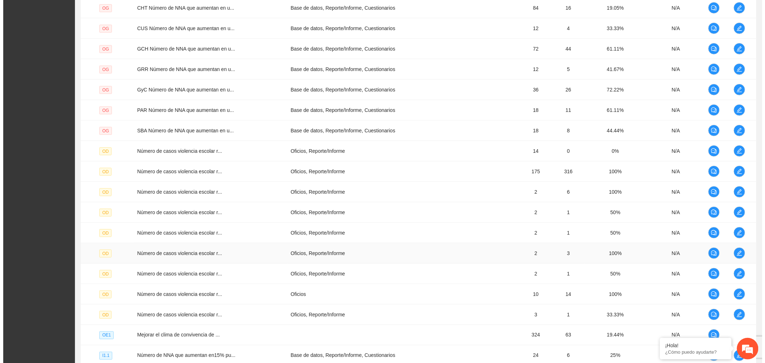
scroll to position [159, 0]
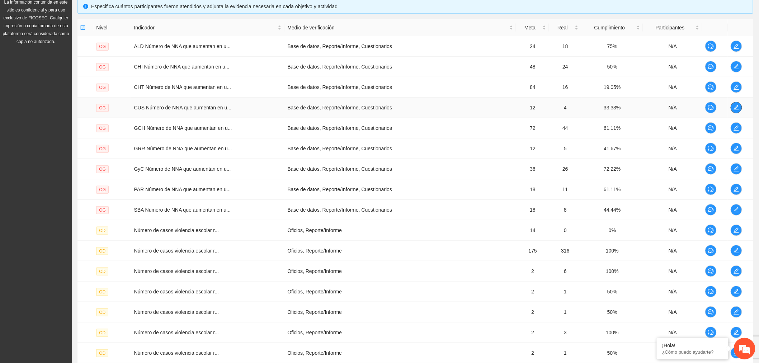
click at [734, 109] on icon "edit" at bounding box center [736, 108] width 6 height 6
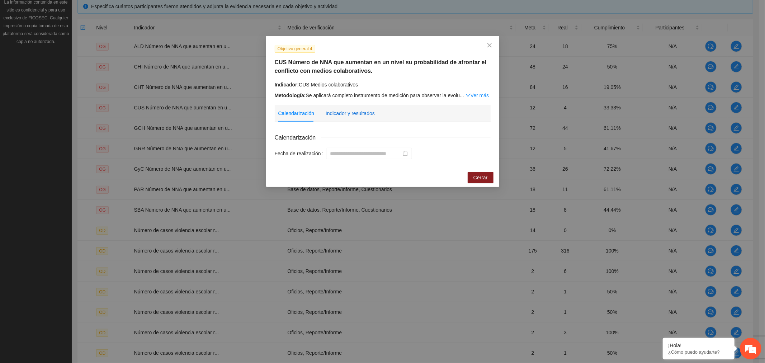
click at [355, 113] on div "Indicador y resultados" at bounding box center [350, 113] width 49 height 8
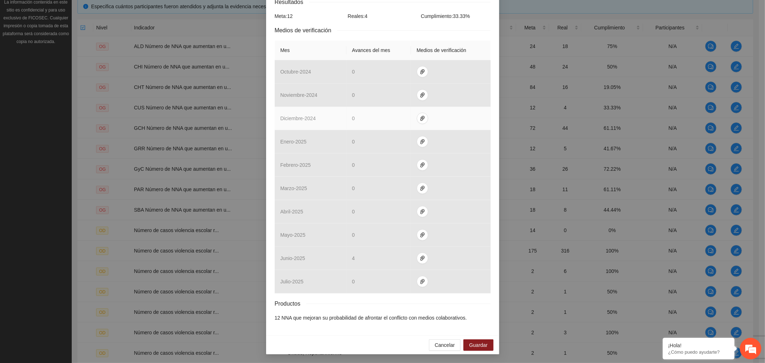
scroll to position [16, 0]
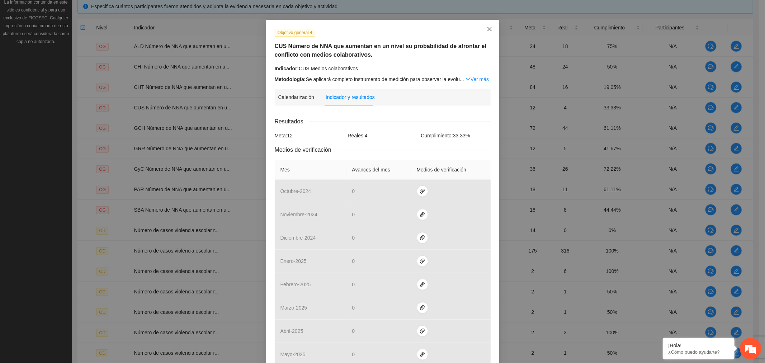
click at [488, 30] on icon "close" at bounding box center [489, 29] width 4 height 4
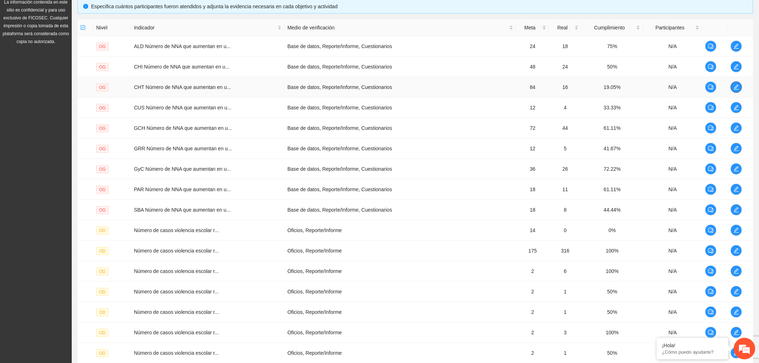
click at [733, 86] on icon "edit" at bounding box center [736, 87] width 6 height 6
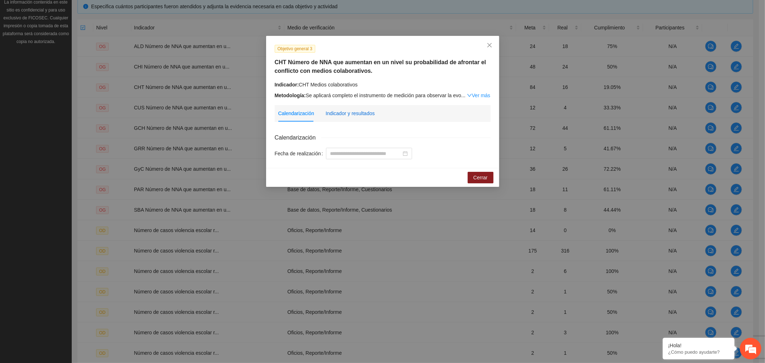
click at [335, 112] on div "Indicador y resultados" at bounding box center [350, 113] width 49 height 8
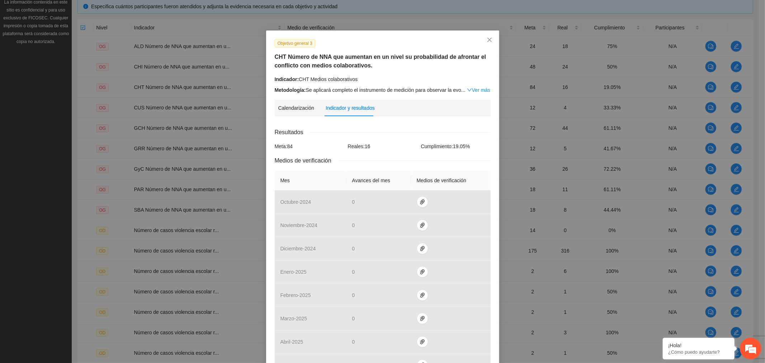
scroll to position [0, 0]
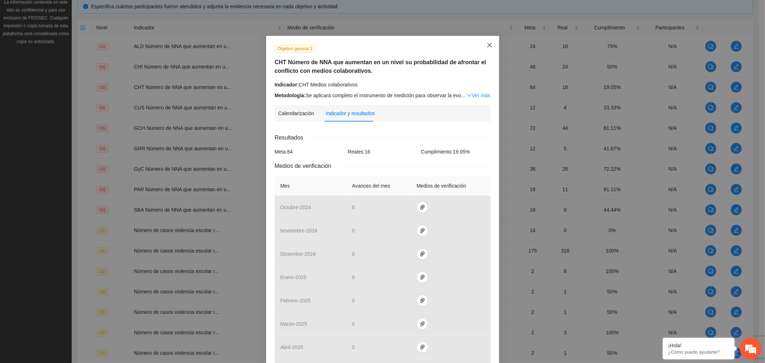
click at [489, 43] on span "Close" at bounding box center [489, 45] width 19 height 19
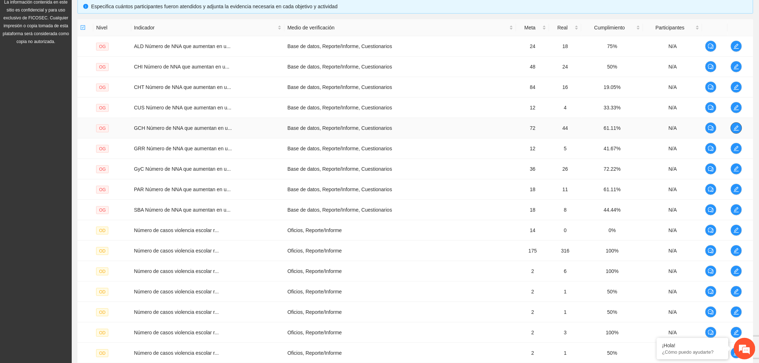
click at [740, 129] on span "edit" at bounding box center [736, 128] width 11 height 6
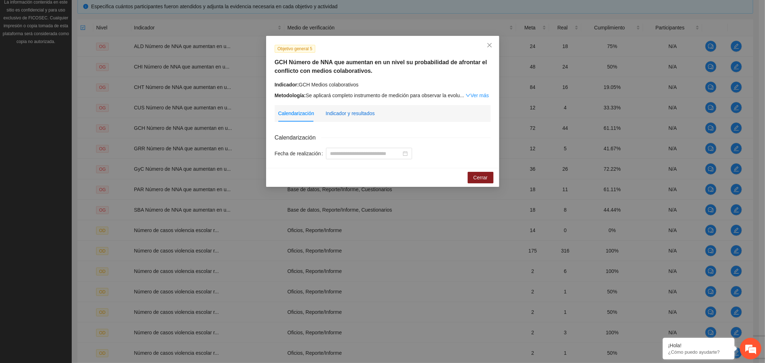
click at [346, 117] on div "Indicador y resultados" at bounding box center [350, 113] width 49 height 8
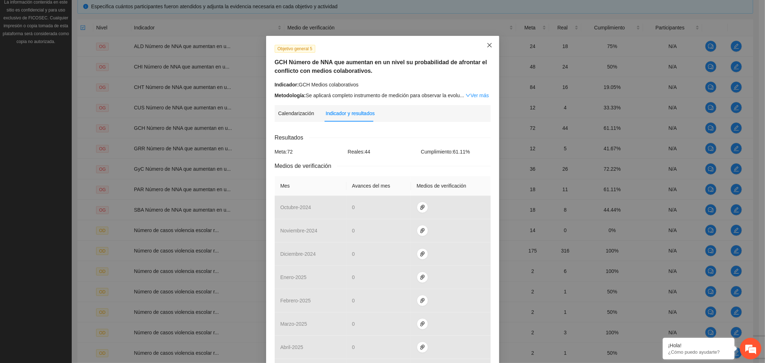
click at [484, 49] on span "Close" at bounding box center [489, 45] width 19 height 19
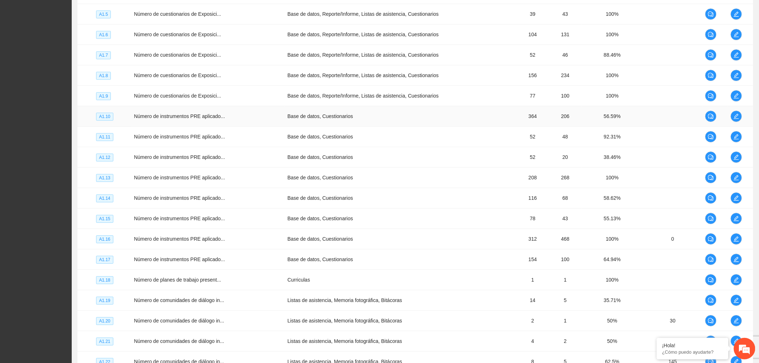
scroll to position [925, 0]
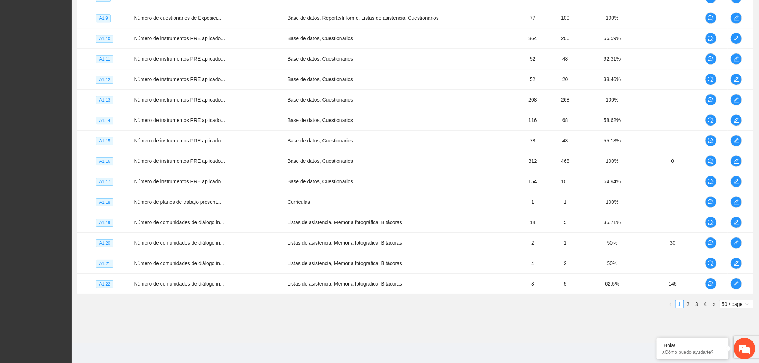
click at [739, 307] on span "50 / page" at bounding box center [736, 304] width 28 height 8
click at [732, 355] on div "100 / page" at bounding box center [736, 351] width 26 height 8
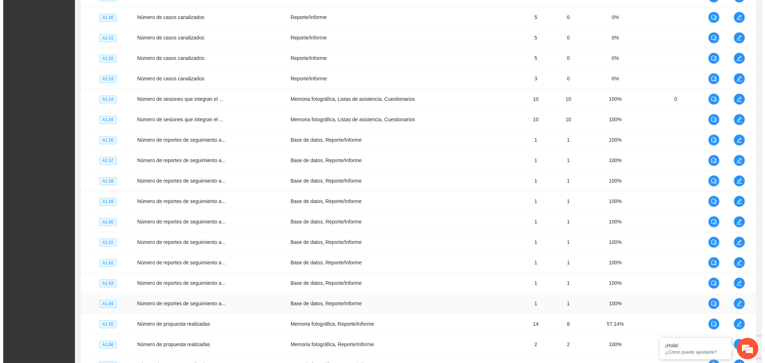
scroll to position [1762, 0]
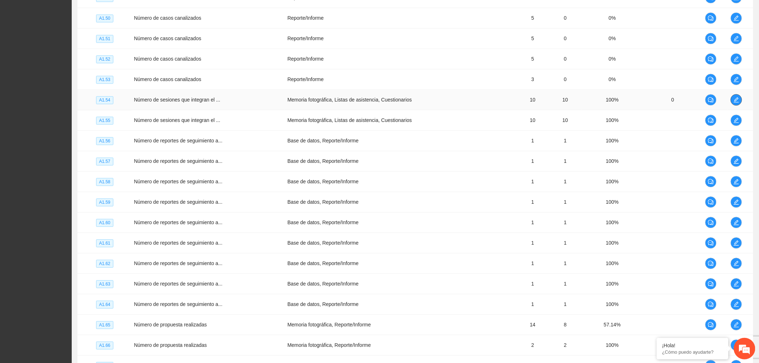
click at [734, 103] on icon "edit" at bounding box center [736, 100] width 6 height 6
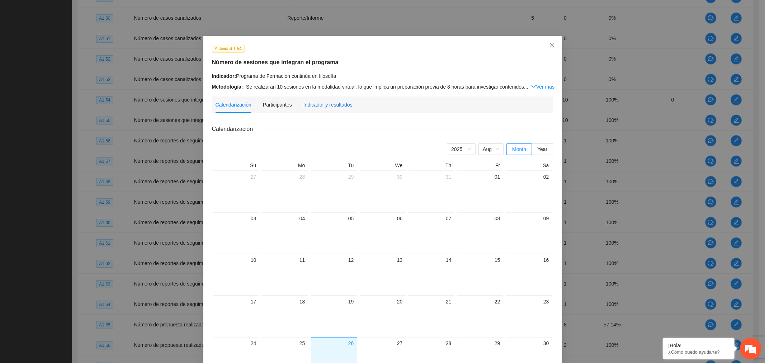
click at [337, 105] on div "Indicador y resultados" at bounding box center [327, 105] width 49 height 8
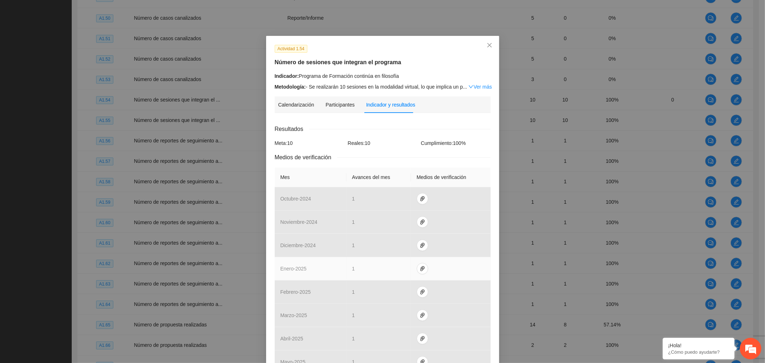
scroll to position [127, 0]
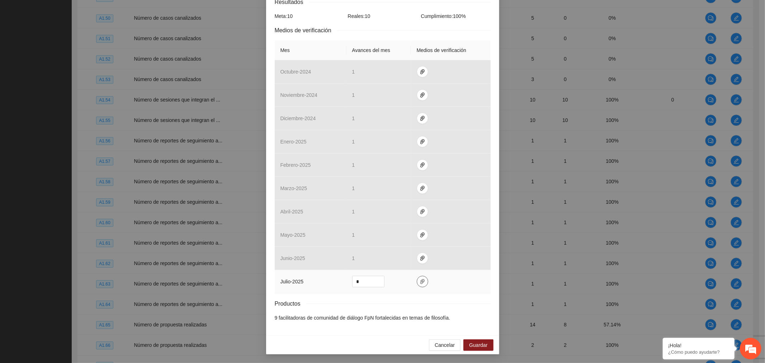
click at [420, 282] on icon "paper-clip" at bounding box center [423, 282] width 6 height 6
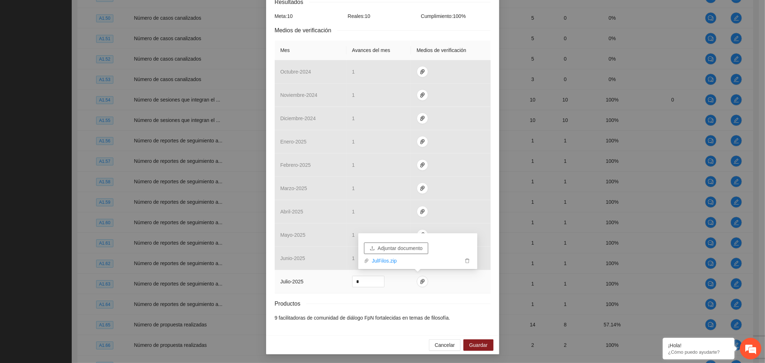
click at [402, 243] on button "Adjuntar documento" at bounding box center [396, 247] width 64 height 11
click at [481, 347] on span "Guardar" at bounding box center [478, 345] width 18 height 8
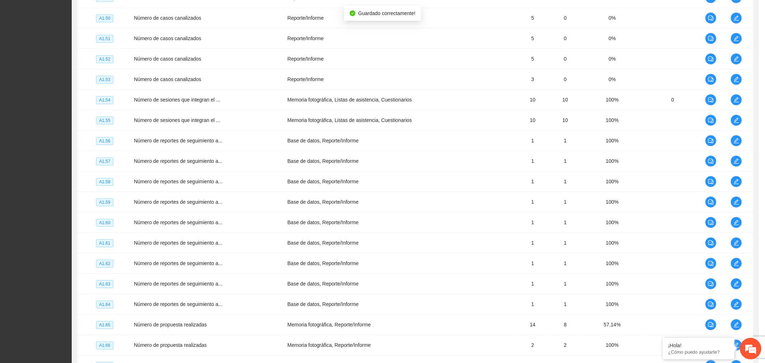
scroll to position [91, 0]
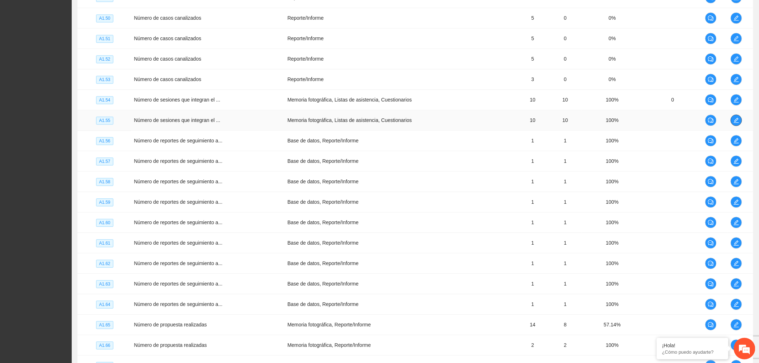
click at [736, 122] on icon "edit" at bounding box center [736, 120] width 6 height 6
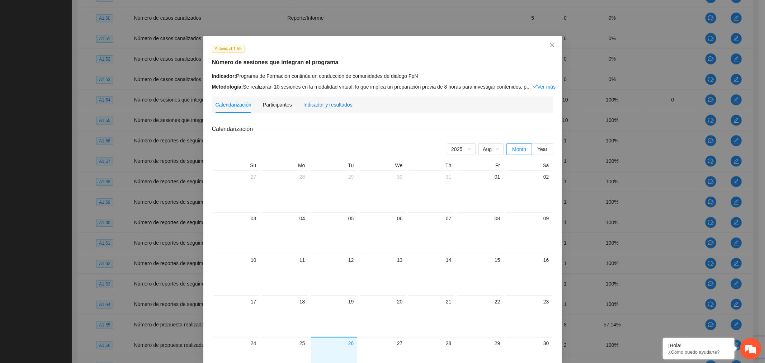
click at [339, 104] on div "Indicador y resultados" at bounding box center [327, 105] width 49 height 8
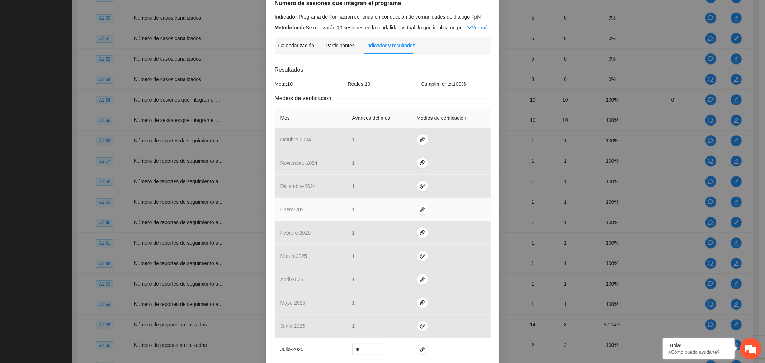
scroll to position [135, 0]
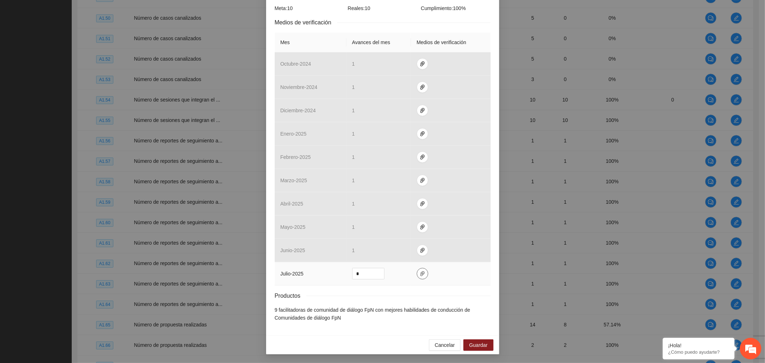
click at [420, 272] on icon "paper-clip" at bounding box center [423, 274] width 6 height 6
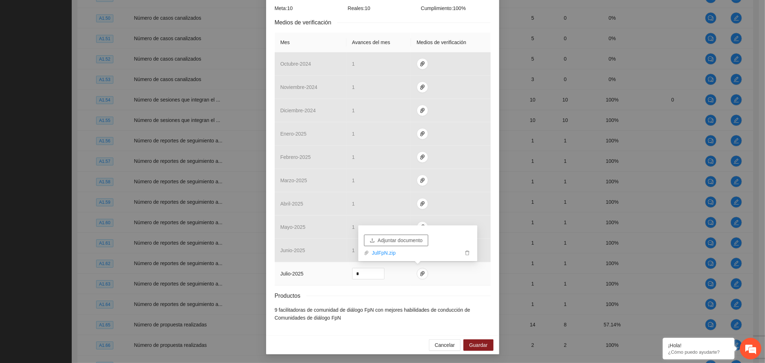
click at [406, 239] on span "Adjuntar documento" at bounding box center [400, 240] width 45 height 8
click at [463, 346] on button "Guardar" at bounding box center [478, 344] width 30 height 11
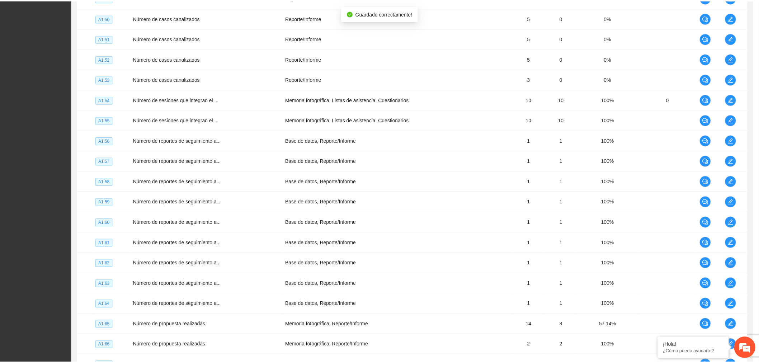
scroll to position [99, 0]
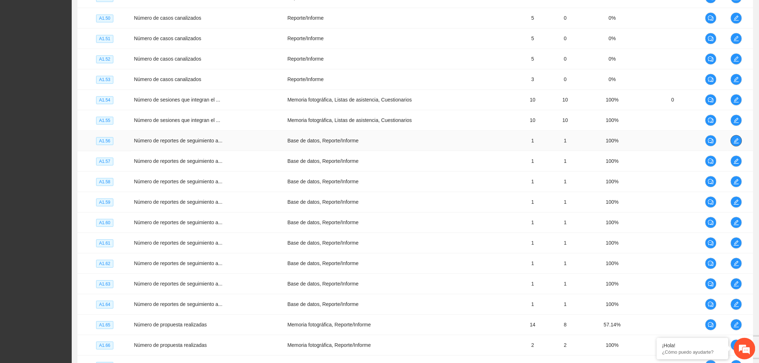
click at [737, 140] on icon "edit" at bounding box center [736, 141] width 6 height 6
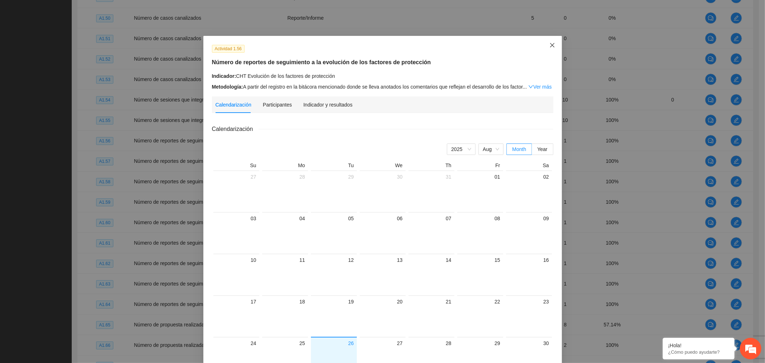
click at [549, 43] on icon "close" at bounding box center [552, 45] width 6 height 6
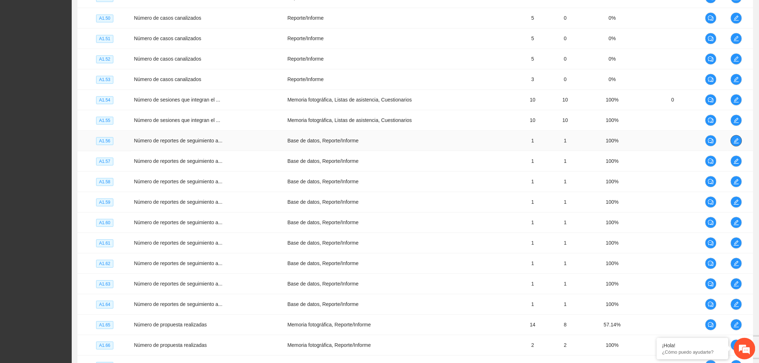
click at [736, 143] on icon "edit" at bounding box center [736, 140] width 5 height 5
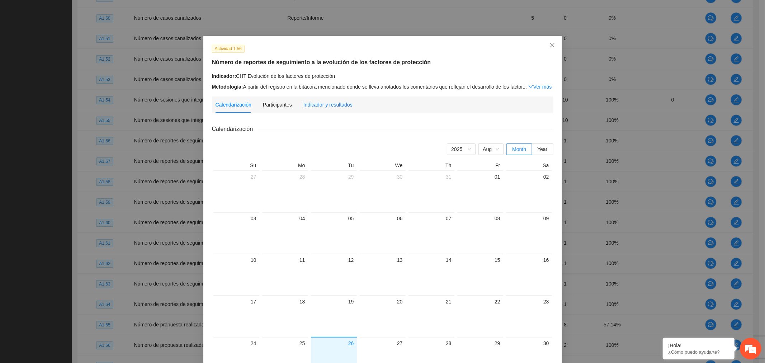
click at [314, 105] on div "Indicador y resultados" at bounding box center [327, 105] width 49 height 8
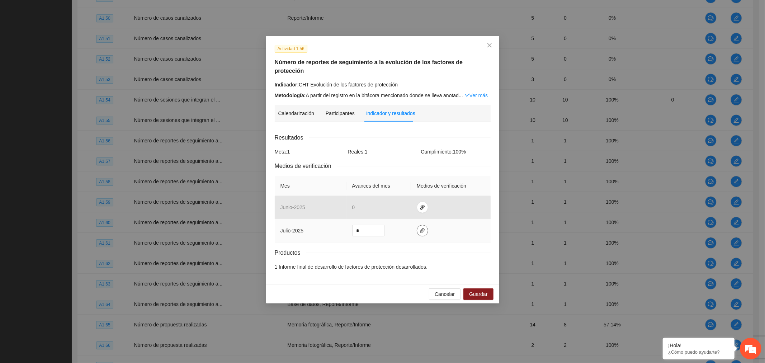
click at [421, 225] on button "button" at bounding box center [422, 230] width 11 height 11
click at [412, 184] on button "Adjuntar documento" at bounding box center [399, 188] width 64 height 11
click at [478, 290] on span "Guardar" at bounding box center [478, 294] width 18 height 8
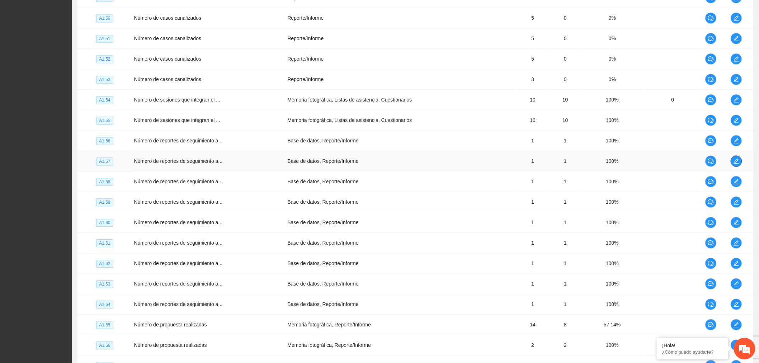
click at [738, 164] on icon "edit" at bounding box center [736, 161] width 6 height 6
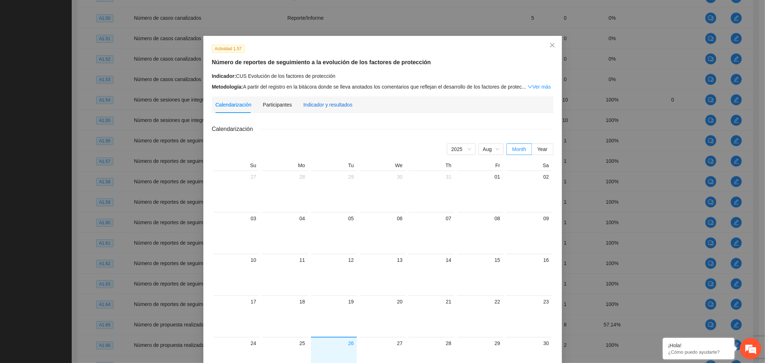
drag, startPoint x: 340, startPoint y: 106, endPoint x: 336, endPoint y: 107, distance: 4.0
click at [340, 106] on div "Indicador y resultados" at bounding box center [327, 105] width 49 height 8
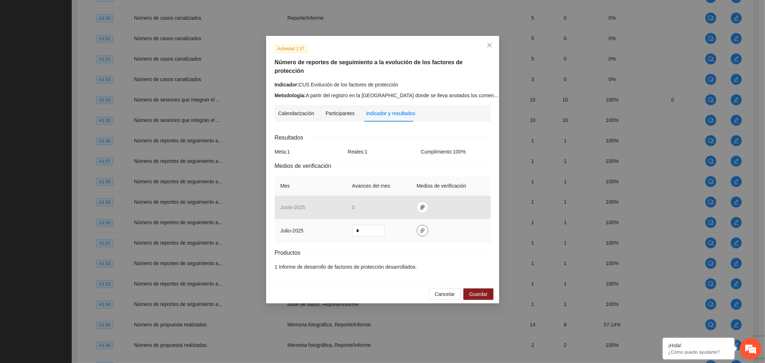
click at [421, 228] on icon "paper-clip" at bounding box center [422, 230] width 4 height 5
click at [419, 187] on span "Adjuntar documento" at bounding box center [403, 189] width 45 height 8
click at [474, 290] on span "Guardar" at bounding box center [478, 294] width 18 height 8
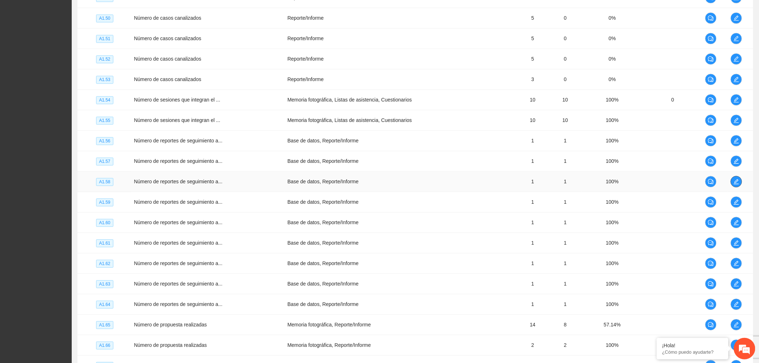
click at [739, 187] on button "button" at bounding box center [736, 181] width 11 height 11
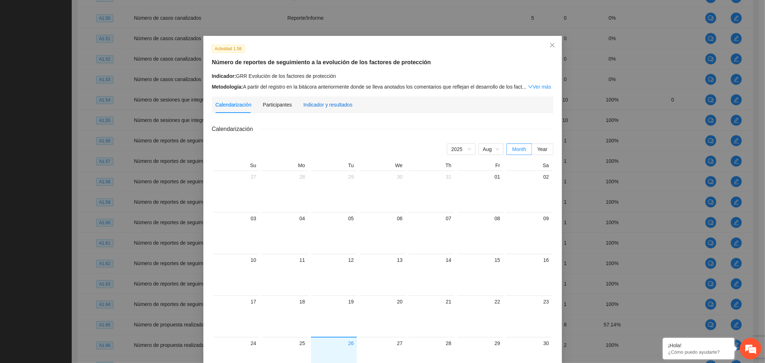
click at [333, 105] on div "Indicador y resultados" at bounding box center [327, 105] width 49 height 8
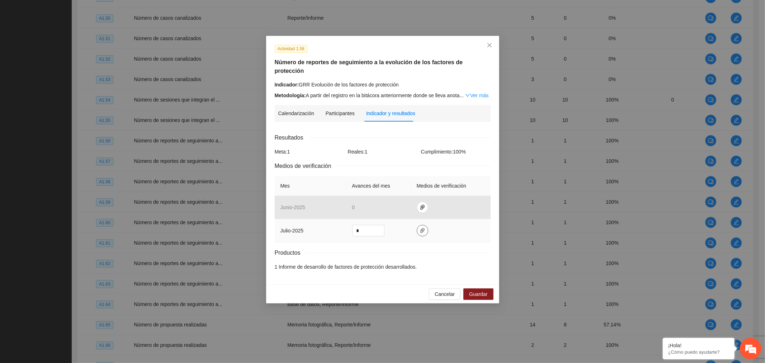
click at [420, 228] on icon "paper-clip" at bounding box center [423, 231] width 6 height 6
click at [410, 188] on span "Adjuntar documento" at bounding box center [403, 189] width 45 height 8
click at [481, 290] on span "Guardar" at bounding box center [478, 294] width 18 height 8
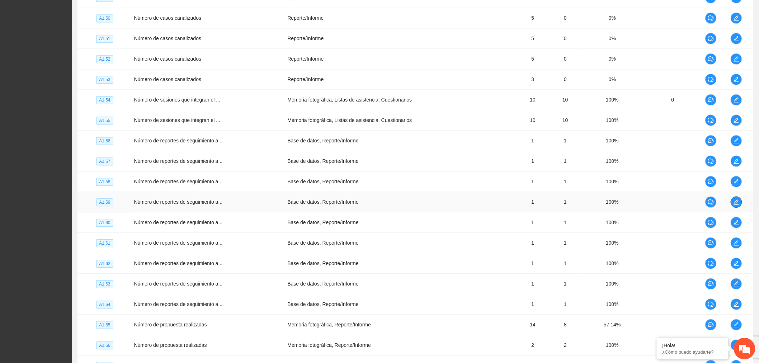
click at [740, 205] on span "edit" at bounding box center [736, 202] width 11 height 6
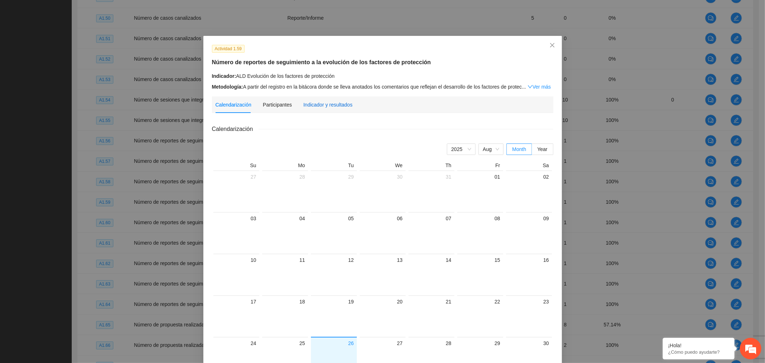
click at [345, 103] on div "Indicador y resultados" at bounding box center [327, 105] width 49 height 8
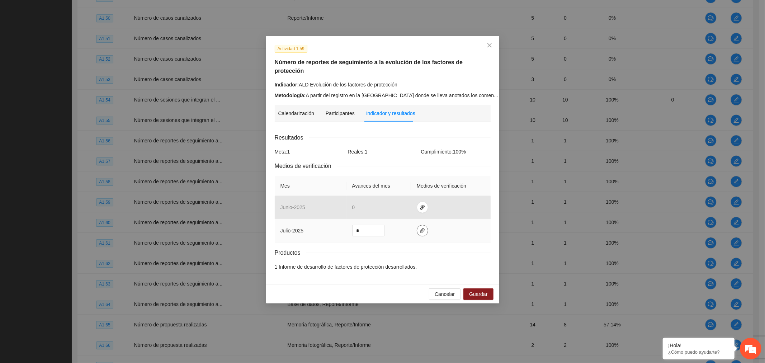
click at [421, 228] on icon "paper-clip" at bounding box center [423, 231] width 6 height 6
click at [418, 185] on span "Adjuntar documento" at bounding box center [403, 189] width 45 height 8
click at [487, 290] on span "Guardar" at bounding box center [478, 294] width 18 height 8
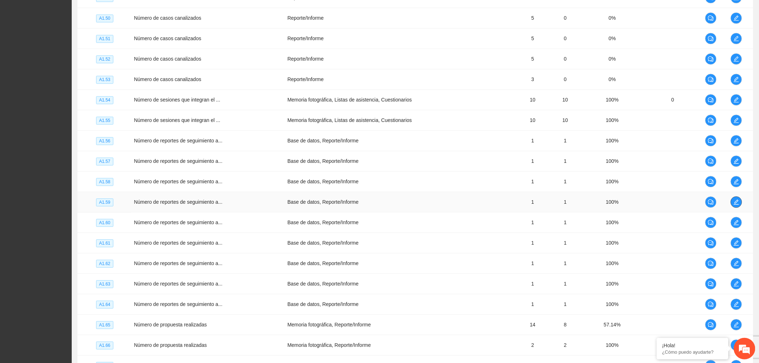
click at [737, 203] on icon "edit" at bounding box center [736, 202] width 6 height 6
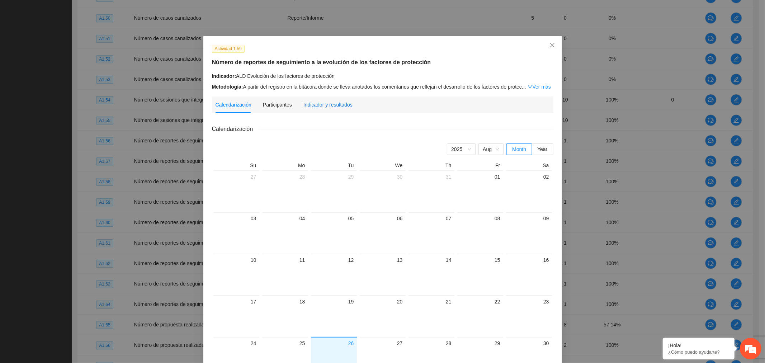
click at [325, 105] on div "Indicador y resultados" at bounding box center [327, 105] width 49 height 8
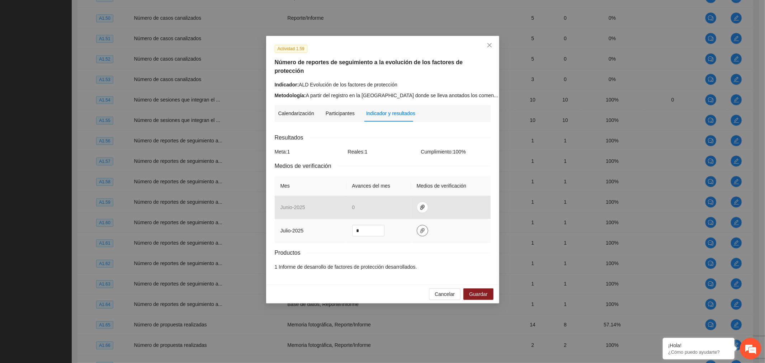
click at [417, 228] on span "paper-clip" at bounding box center [422, 231] width 11 height 6
click at [469, 290] on span "Guardar" at bounding box center [478, 294] width 18 height 8
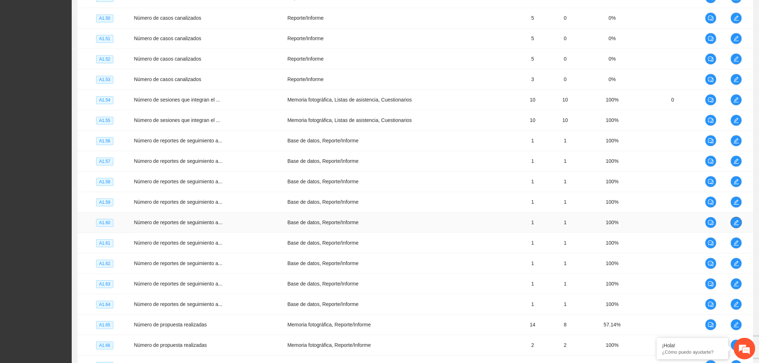
click at [737, 225] on icon "edit" at bounding box center [736, 222] width 5 height 5
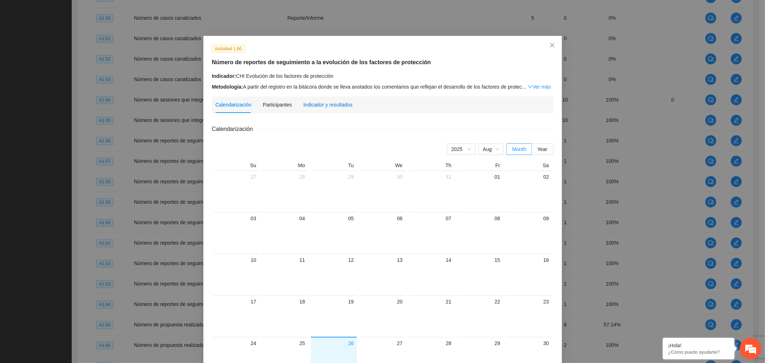
click at [312, 104] on div "Indicador y resultados" at bounding box center [327, 105] width 49 height 8
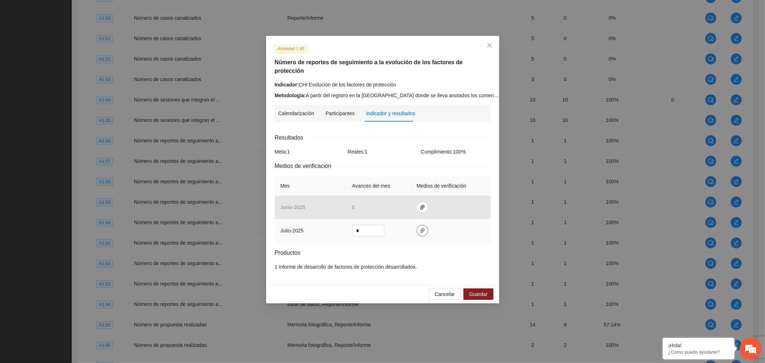
click at [421, 228] on icon "paper-clip" at bounding box center [422, 230] width 4 height 5
click at [400, 190] on span "Adjuntar documento" at bounding box center [403, 189] width 45 height 8
click at [483, 293] on div "Cancelar Guardar" at bounding box center [382, 293] width 233 height 19
click at [483, 290] on span "Guardar" at bounding box center [478, 294] width 18 height 8
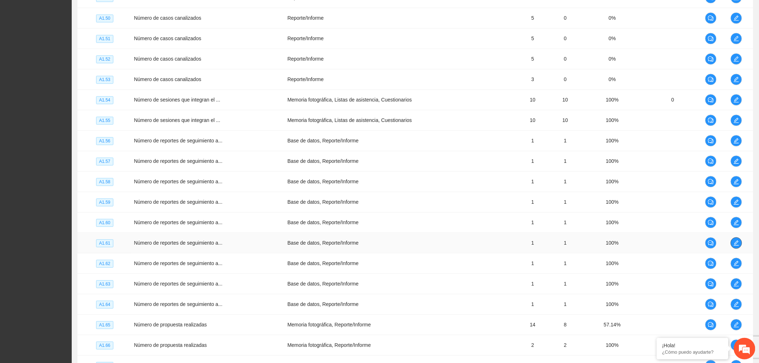
click at [737, 246] on icon "edit" at bounding box center [736, 243] width 6 height 6
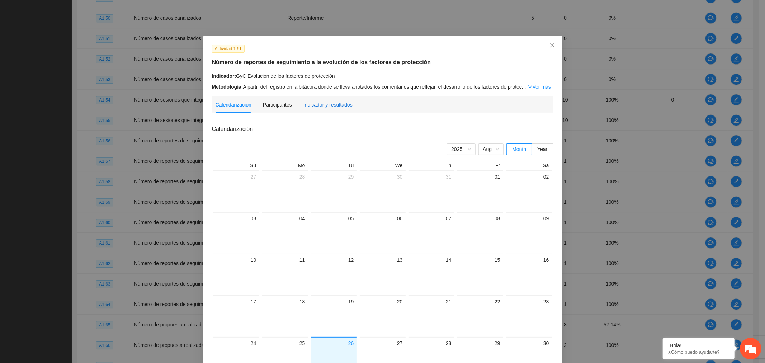
click at [346, 104] on div "Indicador y resultados" at bounding box center [327, 105] width 49 height 8
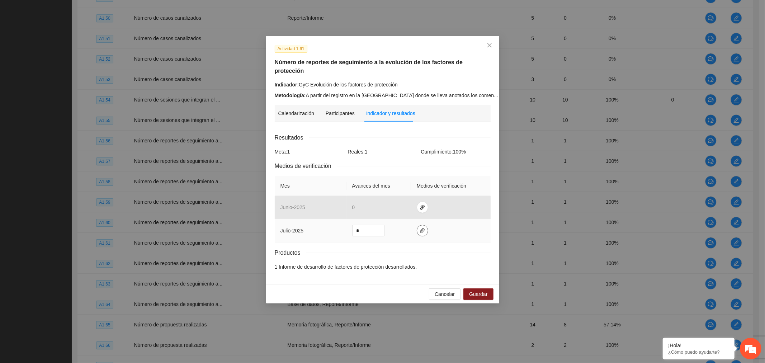
click at [421, 228] on icon "paper-clip" at bounding box center [423, 231] width 6 height 6
click at [410, 184] on button "Adjuntar documento" at bounding box center [399, 188] width 64 height 11
click at [488, 288] on button "Guardar" at bounding box center [478, 293] width 30 height 11
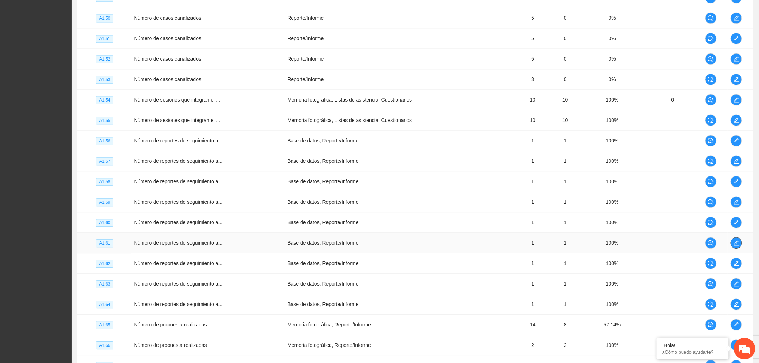
click at [740, 246] on span "edit" at bounding box center [736, 243] width 11 height 6
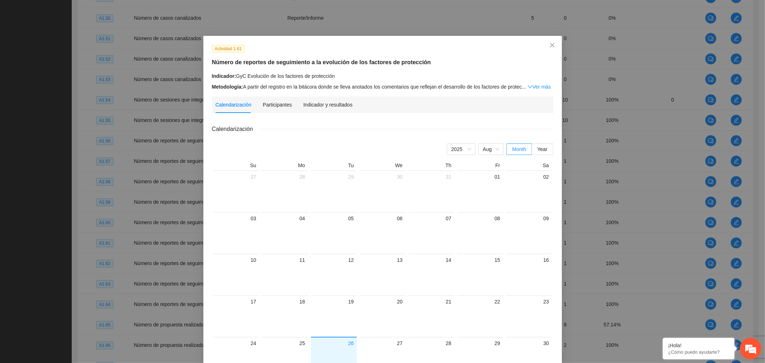
click at [326, 100] on div "Indicador y resultados" at bounding box center [327, 104] width 49 height 16
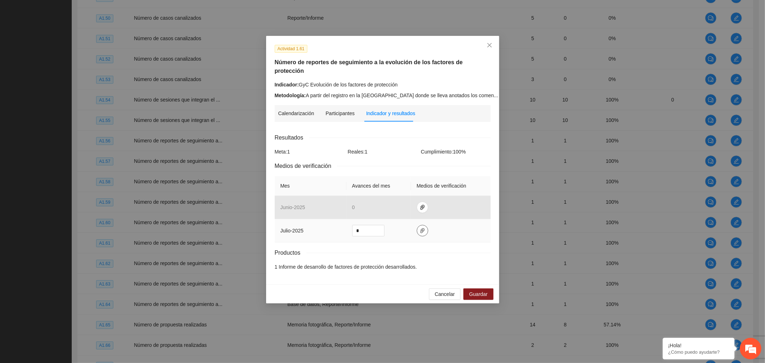
click at [421, 228] on icon "paper-clip" at bounding box center [423, 231] width 6 height 6
click at [478, 290] on span "Guardar" at bounding box center [478, 294] width 18 height 8
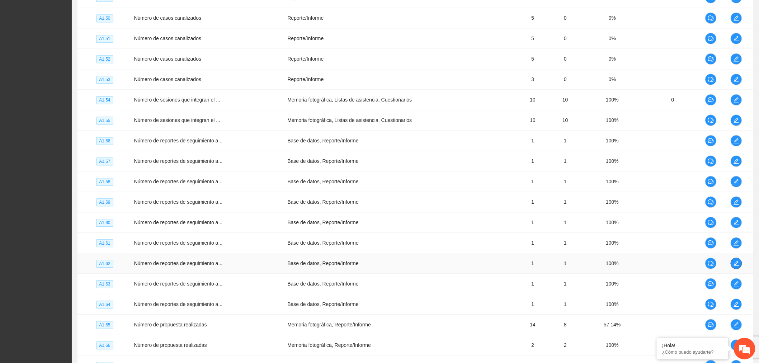
click at [733, 266] on span "edit" at bounding box center [736, 263] width 11 height 6
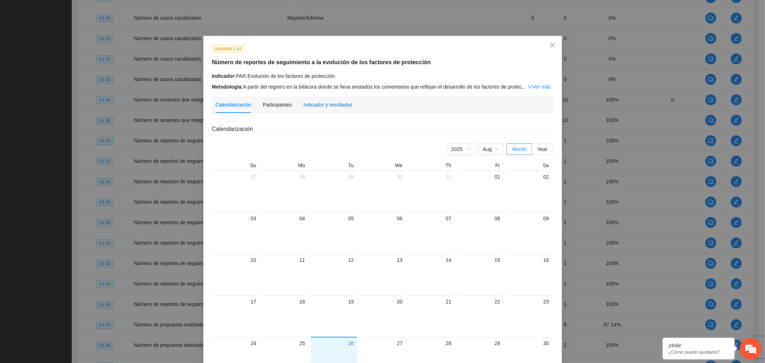
click at [316, 107] on div "Indicador y resultados" at bounding box center [327, 105] width 49 height 8
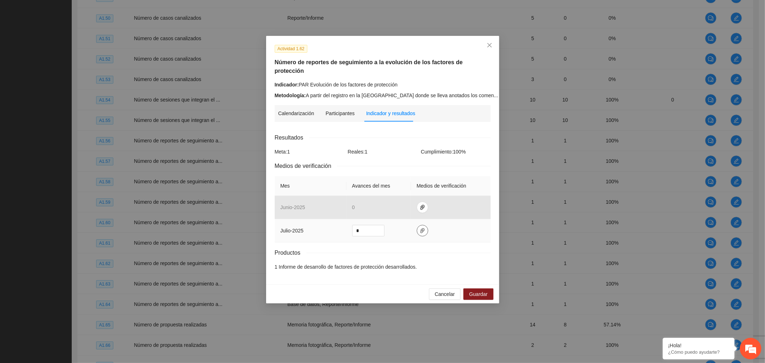
click at [419, 225] on button "button" at bounding box center [422, 230] width 11 height 11
click at [416, 191] on span "Adjuntar documento" at bounding box center [403, 189] width 45 height 8
click at [487, 290] on span "Guardar" at bounding box center [478, 294] width 18 height 8
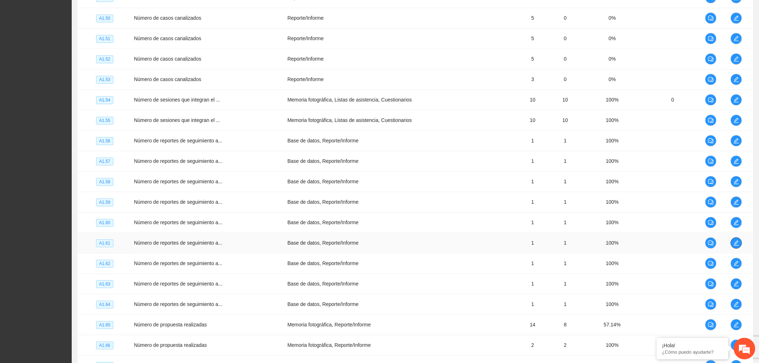
click at [736, 241] on button "button" at bounding box center [736, 242] width 11 height 11
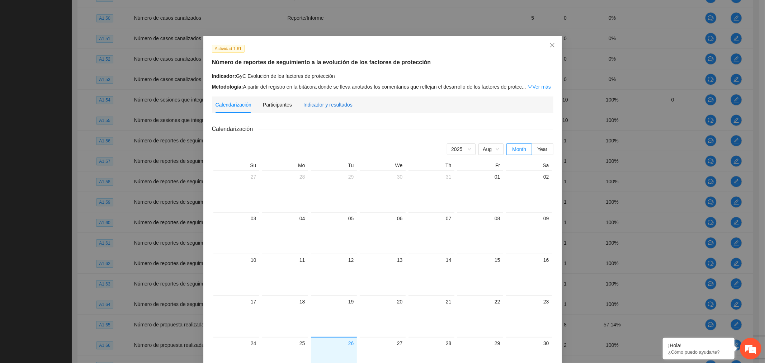
click at [338, 104] on div "Indicador y resultados" at bounding box center [327, 105] width 49 height 8
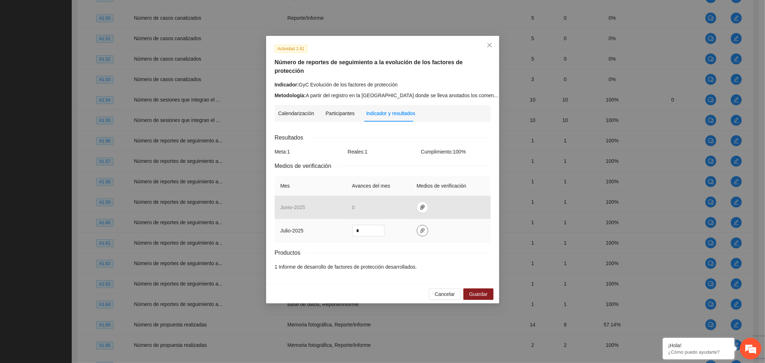
click at [422, 225] on button "button" at bounding box center [422, 230] width 11 height 11
click at [478, 290] on span "Guardar" at bounding box center [478, 294] width 18 height 8
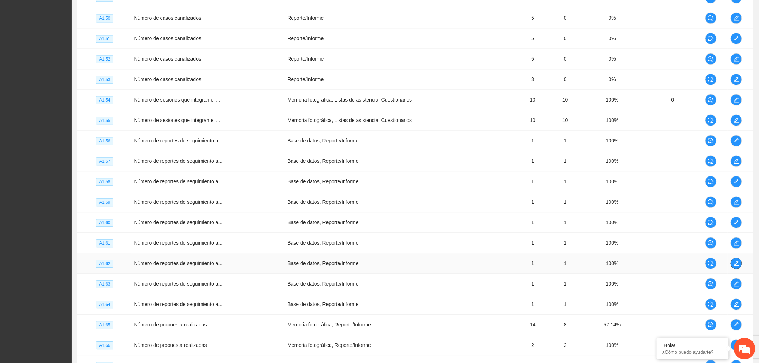
click at [737, 269] on button "button" at bounding box center [736, 262] width 11 height 11
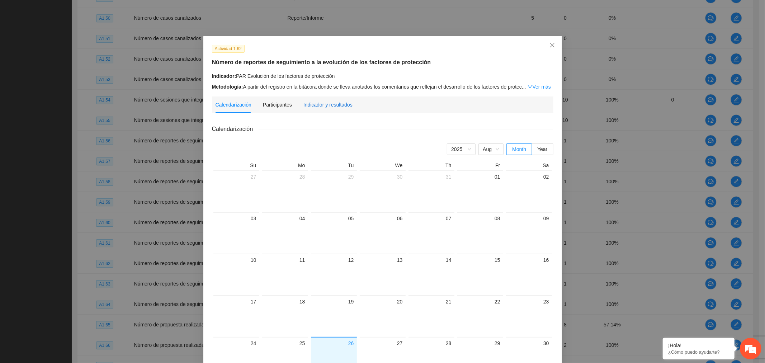
click at [320, 101] on div "Indicador y resultados" at bounding box center [327, 105] width 49 height 8
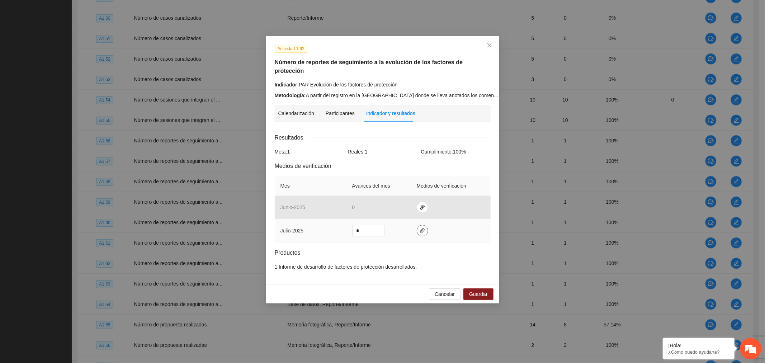
click at [420, 228] on icon "paper-clip" at bounding box center [423, 231] width 6 height 6
click at [485, 42] on span "Close" at bounding box center [489, 45] width 19 height 19
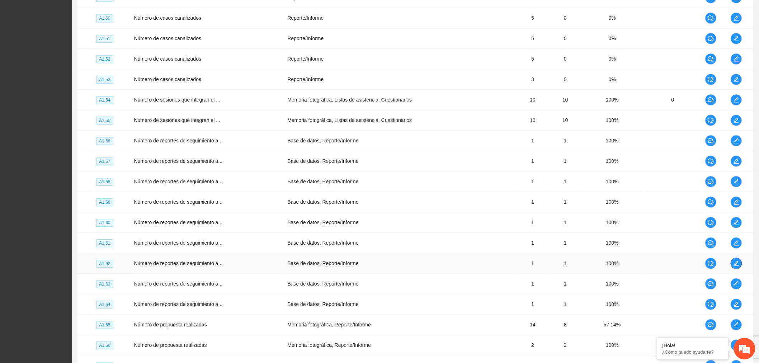
click at [736, 266] on icon "edit" at bounding box center [736, 263] width 5 height 5
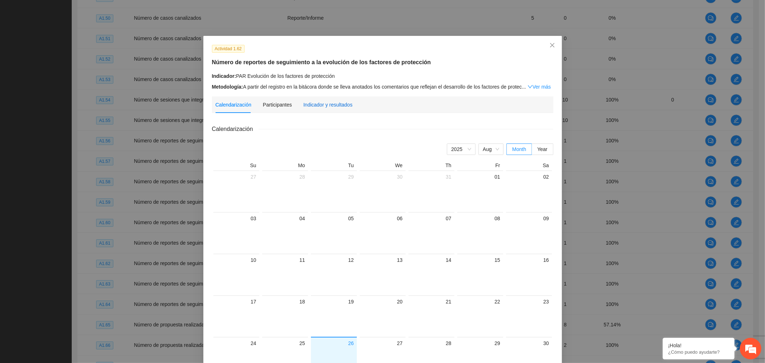
click at [316, 106] on div "Indicador y resultados" at bounding box center [327, 105] width 49 height 8
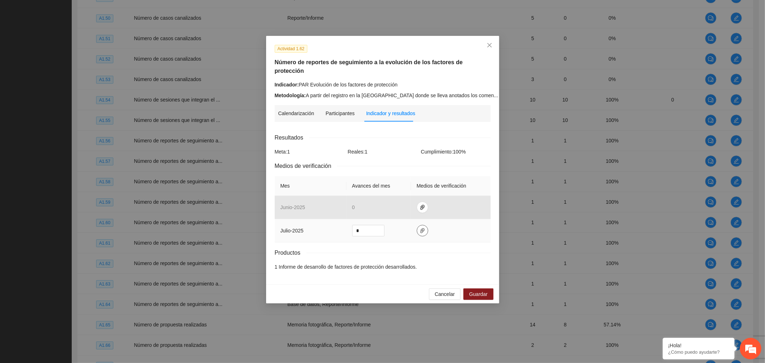
click at [422, 228] on icon "paper-clip" at bounding box center [423, 231] width 6 height 6
click at [478, 290] on span "Guardar" at bounding box center [478, 294] width 18 height 8
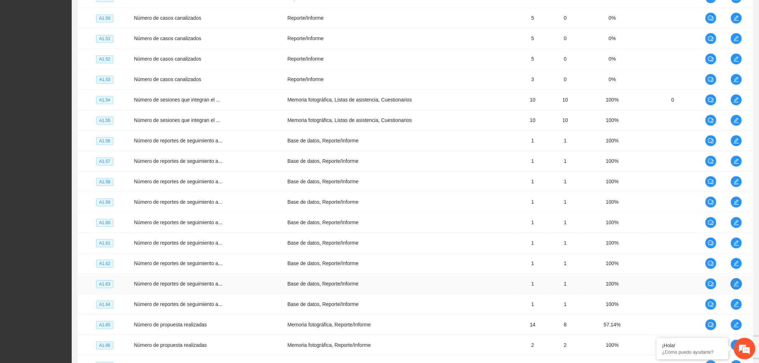
click at [736, 287] on icon "edit" at bounding box center [736, 284] width 6 height 6
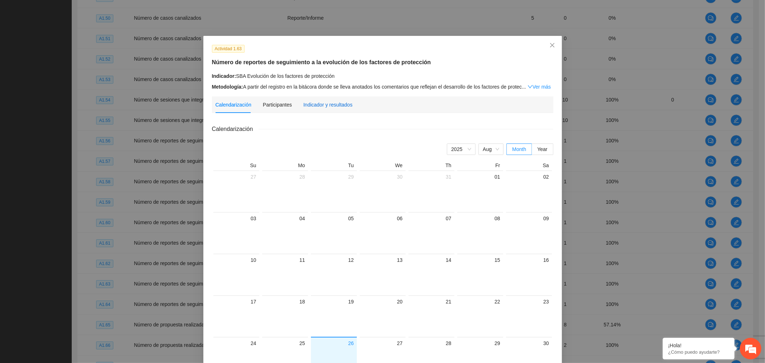
click at [321, 101] on div "Indicador y resultados" at bounding box center [327, 105] width 49 height 8
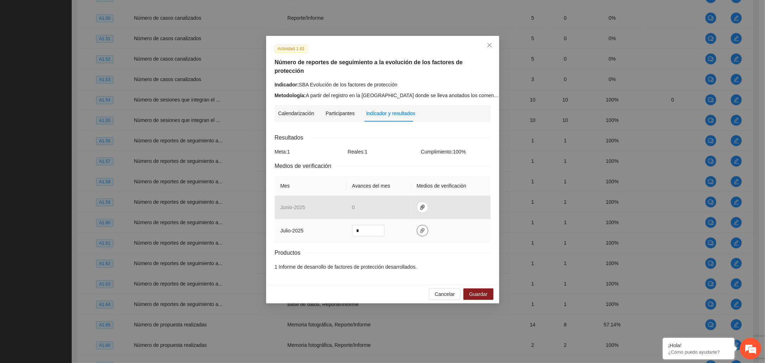
click at [425, 225] on button "button" at bounding box center [422, 230] width 11 height 11
click at [406, 185] on span "Adjuntar documento" at bounding box center [403, 189] width 45 height 8
click at [493, 288] on button "Guardar" at bounding box center [478, 293] width 30 height 11
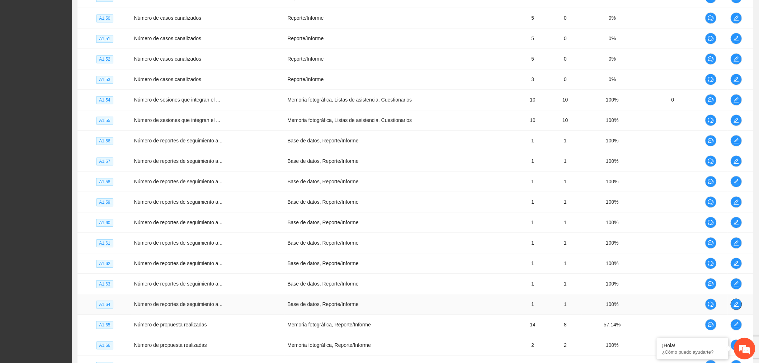
click at [733, 307] on icon "edit" at bounding box center [736, 304] width 6 height 6
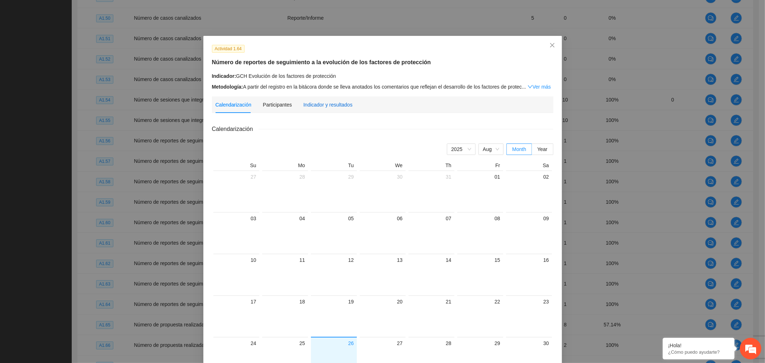
click at [328, 105] on div "Indicador y resultados" at bounding box center [327, 105] width 49 height 8
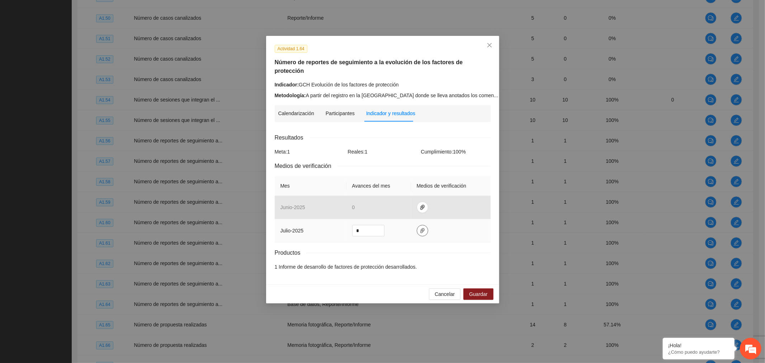
click at [420, 228] on icon "paper-clip" at bounding box center [423, 231] width 6 height 6
click at [415, 189] on span "Adjuntar documento" at bounding box center [403, 189] width 45 height 8
click at [486, 290] on span "Guardar" at bounding box center [478, 294] width 18 height 8
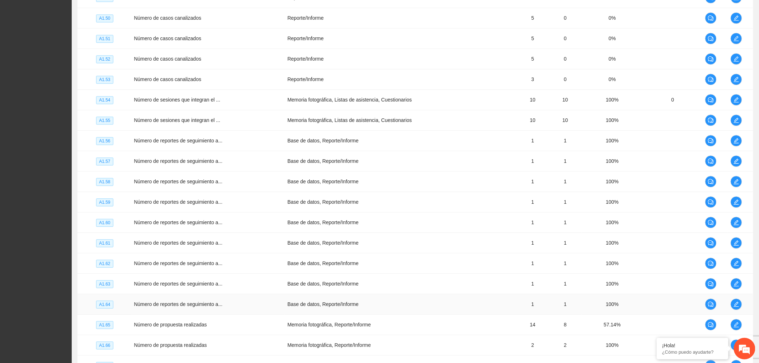
scroll to position [1801, 0]
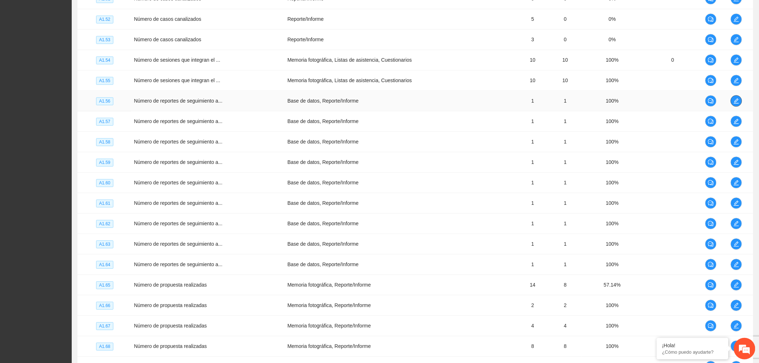
click at [734, 103] on icon "edit" at bounding box center [736, 101] width 6 height 6
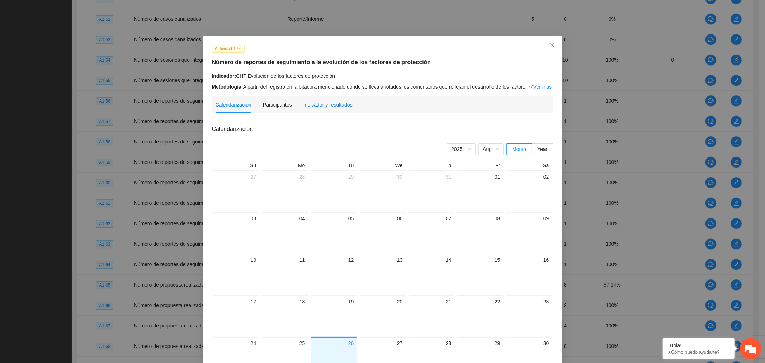
click at [329, 102] on div "Indicador y resultados" at bounding box center [327, 105] width 49 height 8
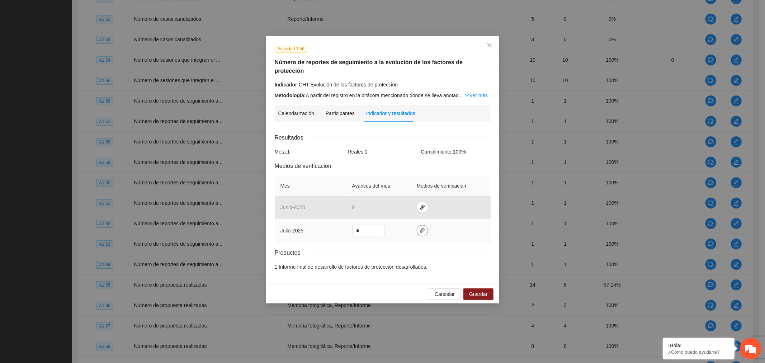
click at [425, 228] on span "paper-clip" at bounding box center [422, 231] width 11 height 6
click at [477, 290] on span "Guardar" at bounding box center [478, 294] width 18 height 8
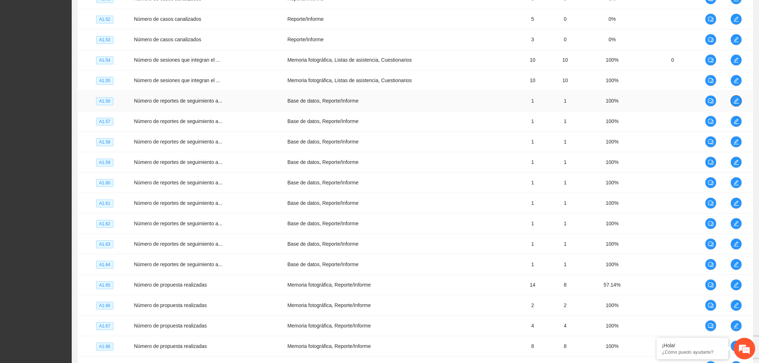
click at [735, 103] on icon "edit" at bounding box center [736, 100] width 5 height 5
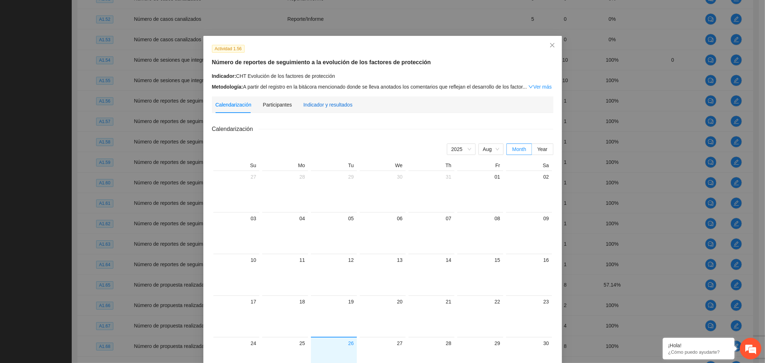
click at [316, 108] on div "Indicador y resultados" at bounding box center [327, 105] width 49 height 8
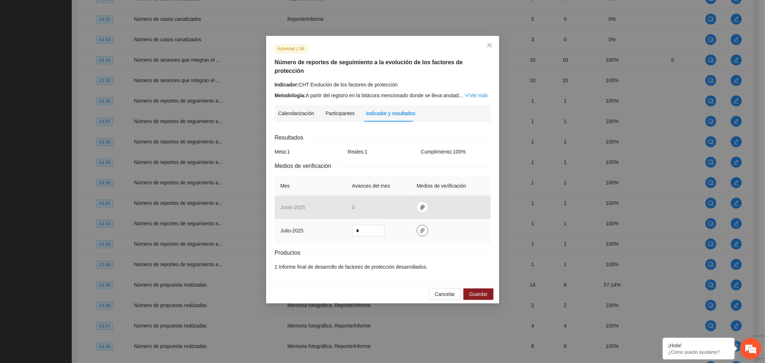
click at [421, 228] on icon "paper-clip" at bounding box center [422, 230] width 4 height 5
click at [471, 190] on icon "delete" at bounding box center [470, 190] width 5 height 5
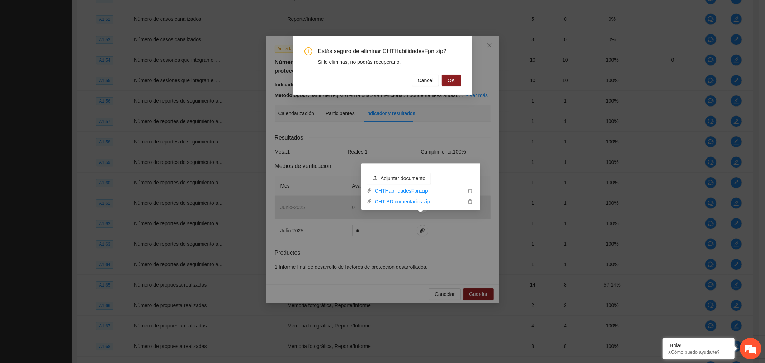
click at [455, 83] on button "OK" at bounding box center [451, 80] width 19 height 11
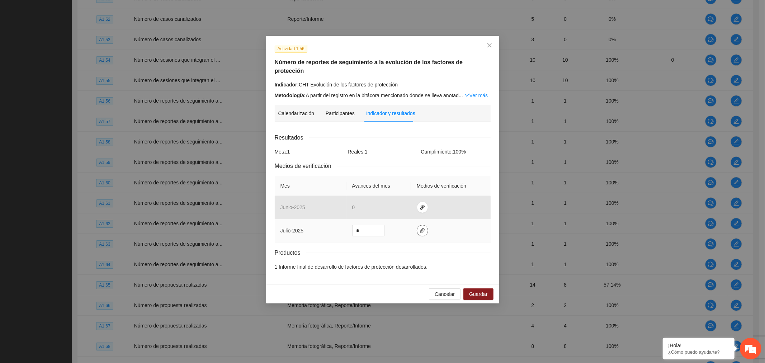
click at [425, 228] on span "paper-clip" at bounding box center [422, 231] width 11 height 6
click at [415, 191] on span "Adjuntar documento" at bounding box center [403, 189] width 45 height 8
click at [484, 290] on span "Guardar" at bounding box center [478, 294] width 18 height 8
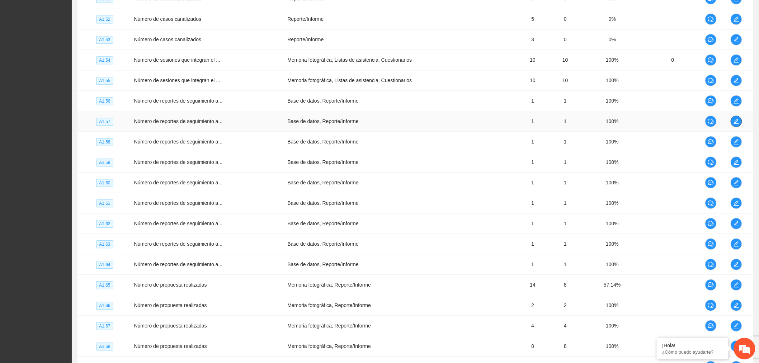
click at [737, 124] on icon "edit" at bounding box center [736, 121] width 6 height 6
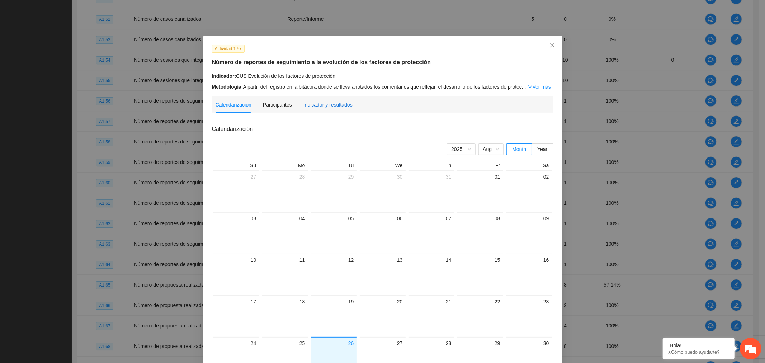
click at [317, 108] on div "Indicador y resultados" at bounding box center [327, 105] width 49 height 8
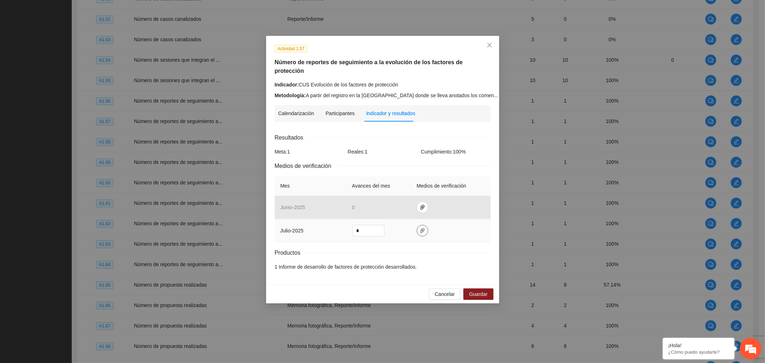
click at [425, 228] on span "paper-clip" at bounding box center [422, 231] width 11 height 6
click at [467, 192] on span "delete" at bounding box center [470, 190] width 8 height 5
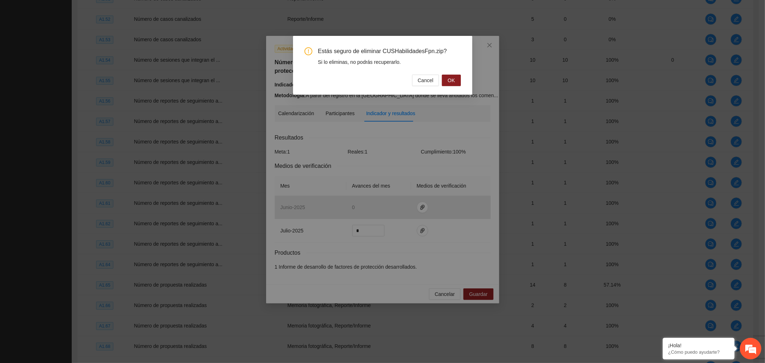
click at [456, 80] on button "OK" at bounding box center [451, 80] width 19 height 11
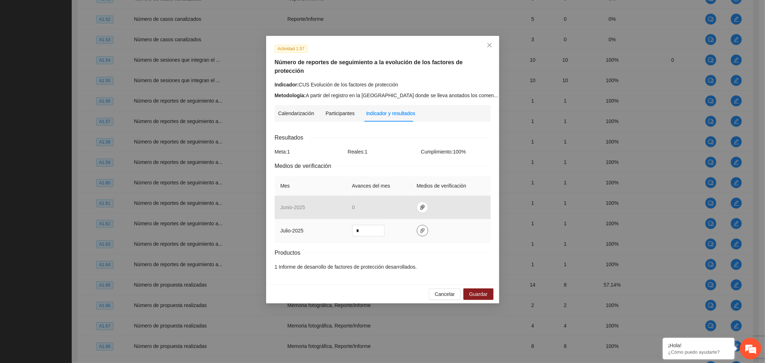
click at [424, 225] on button "button" at bounding box center [422, 230] width 11 height 11
click at [420, 190] on span "Adjuntar documento" at bounding box center [403, 189] width 45 height 8
click at [485, 290] on span "Guardar" at bounding box center [478, 294] width 18 height 8
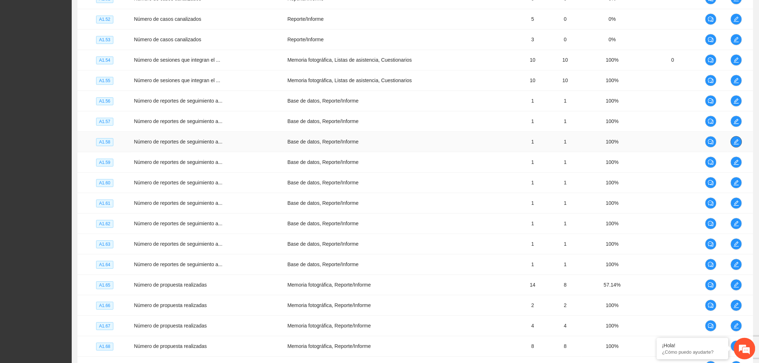
click at [734, 142] on icon "edit" at bounding box center [736, 142] width 6 height 6
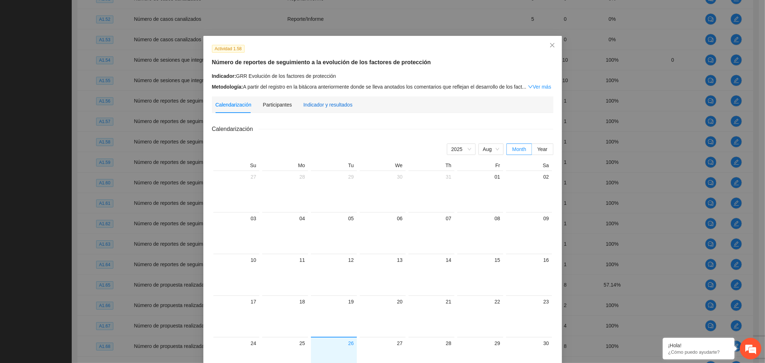
click at [334, 107] on div "Indicador y resultados" at bounding box center [327, 105] width 49 height 8
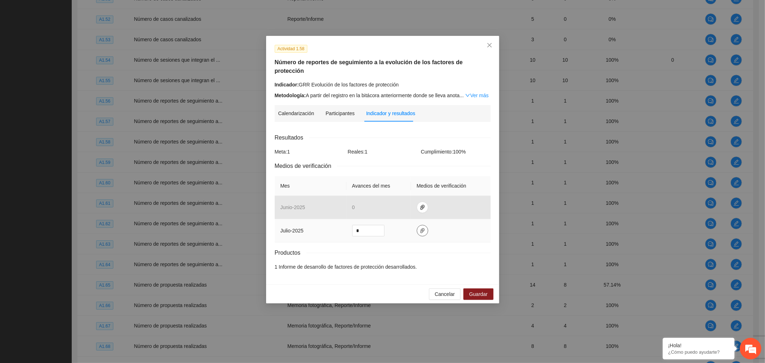
click at [421, 228] on icon "paper-clip" at bounding box center [423, 231] width 6 height 6
click at [472, 188] on icon "delete" at bounding box center [470, 190] width 5 height 5
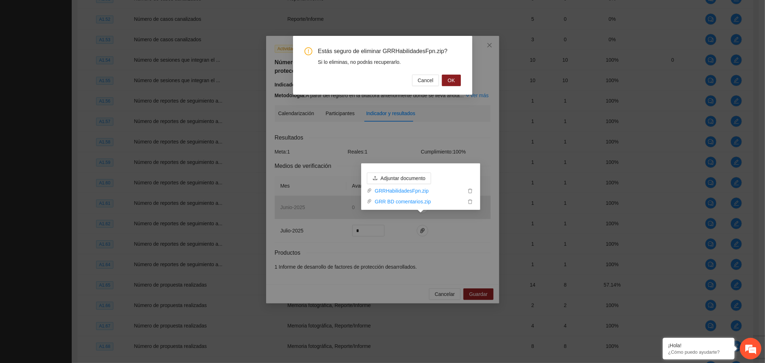
click at [451, 83] on span "OK" at bounding box center [451, 80] width 7 height 8
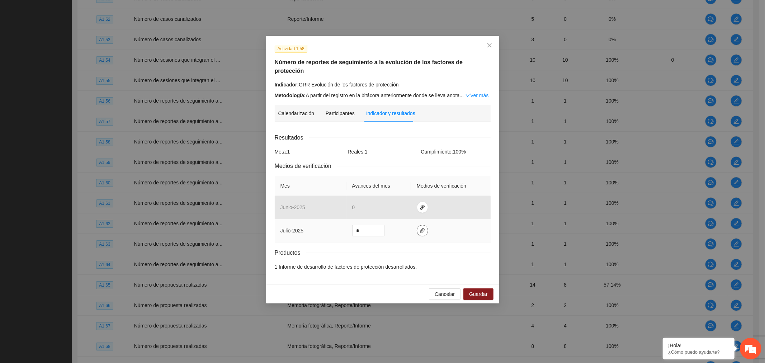
click at [420, 228] on icon "paper-clip" at bounding box center [423, 231] width 6 height 6
click at [411, 185] on span "Adjuntar documento" at bounding box center [403, 189] width 45 height 8
click at [476, 290] on span "Guardar" at bounding box center [478, 294] width 18 height 8
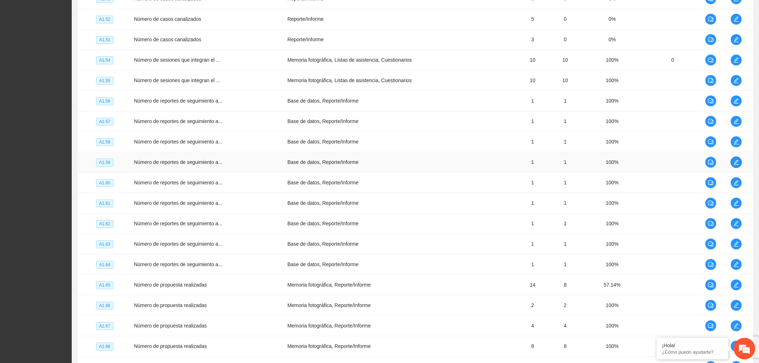
click at [738, 165] on icon "edit" at bounding box center [736, 162] width 6 height 6
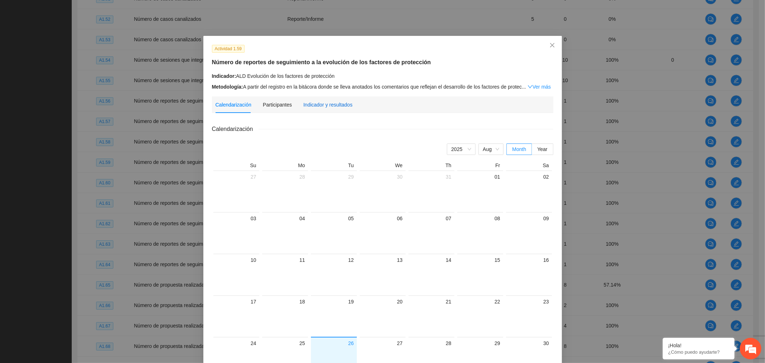
click at [318, 103] on div "Indicador y resultados" at bounding box center [327, 105] width 49 height 8
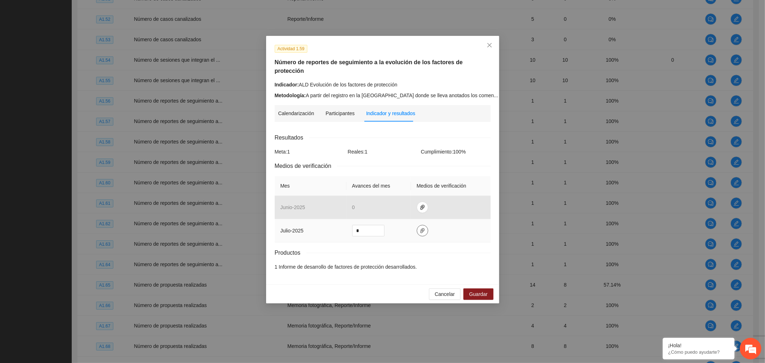
click at [419, 227] on button "button" at bounding box center [422, 230] width 11 height 11
click at [470, 190] on icon "delete" at bounding box center [470, 190] width 5 height 5
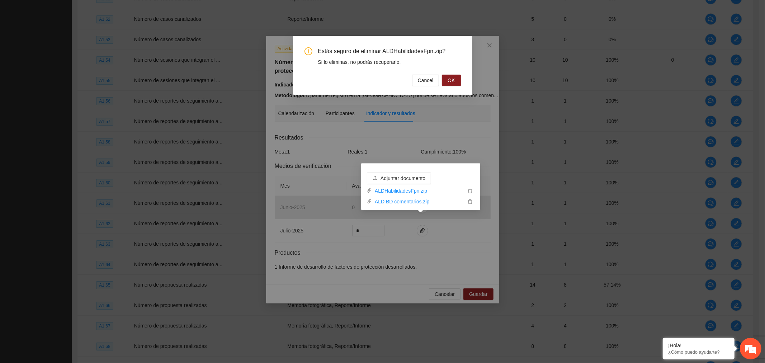
click at [453, 79] on span "OK" at bounding box center [451, 80] width 7 height 8
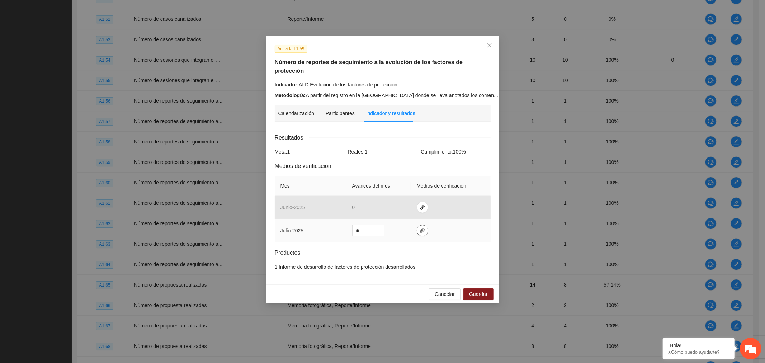
click at [421, 228] on icon "paper-clip" at bounding box center [422, 230] width 4 height 5
click at [416, 184] on button "Adjuntar documento" at bounding box center [399, 188] width 64 height 11
click at [482, 290] on span "Guardar" at bounding box center [478, 294] width 18 height 8
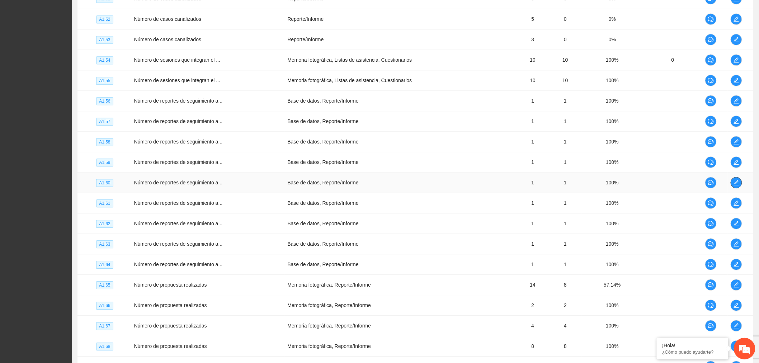
click at [737, 185] on icon "edit" at bounding box center [736, 183] width 6 height 6
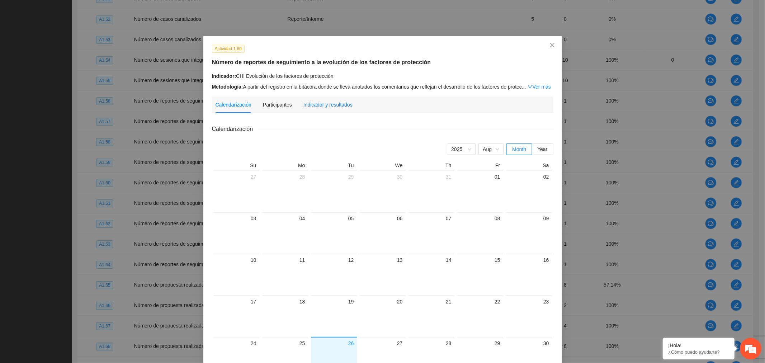
click at [335, 106] on div "Indicador y resultados" at bounding box center [327, 105] width 49 height 8
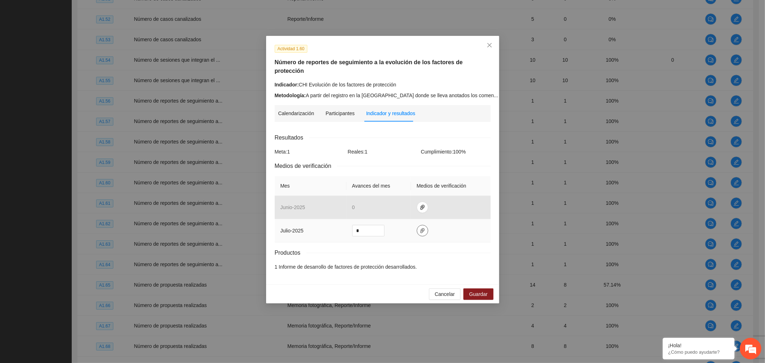
click at [420, 228] on icon "paper-clip" at bounding box center [423, 231] width 6 height 6
click at [473, 189] on span "delete" at bounding box center [470, 190] width 8 height 5
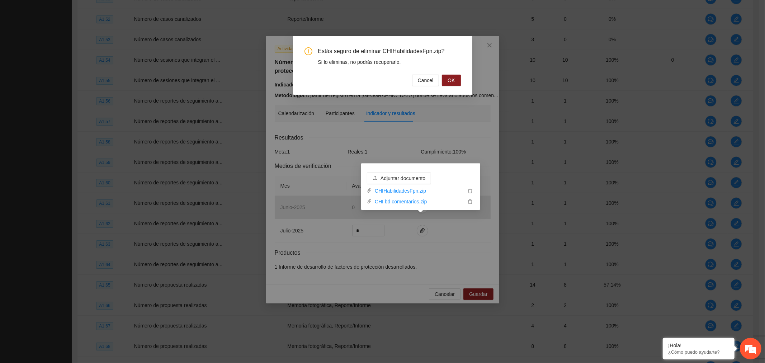
click at [447, 83] on button "OK" at bounding box center [451, 80] width 19 height 11
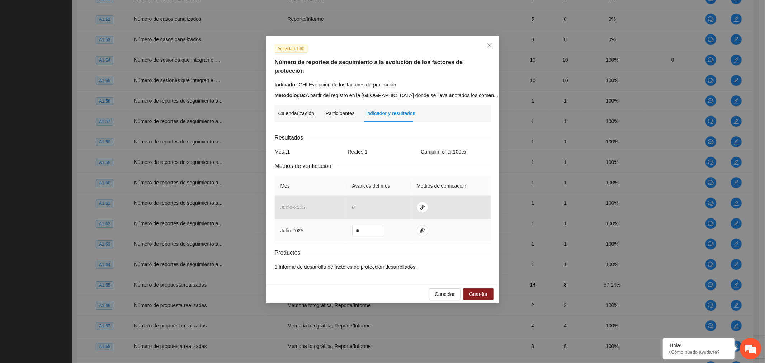
click at [417, 230] on td at bounding box center [451, 230] width 80 height 23
click at [420, 228] on icon "paper-clip" at bounding box center [423, 231] width 6 height 6
click at [398, 186] on span "Adjuntar documento" at bounding box center [403, 189] width 45 height 8
click at [482, 290] on span "Guardar" at bounding box center [478, 294] width 18 height 8
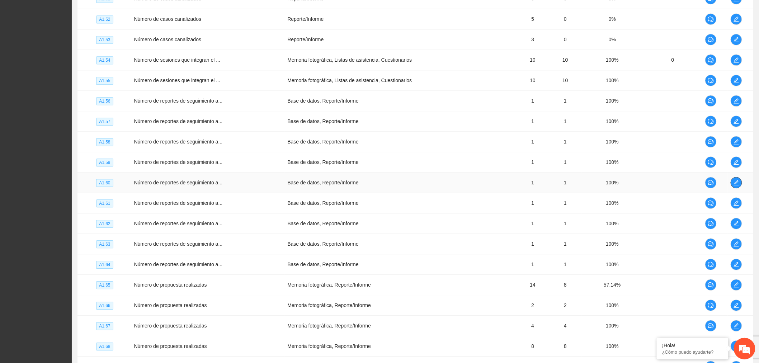
click at [733, 188] on button "button" at bounding box center [736, 182] width 11 height 11
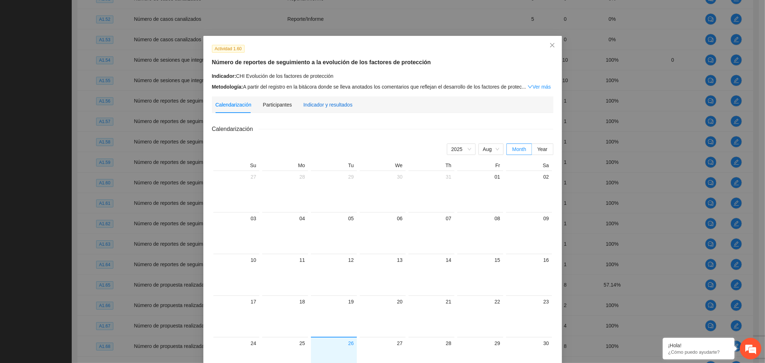
click at [325, 108] on div "Indicador y resultados" at bounding box center [327, 105] width 49 height 8
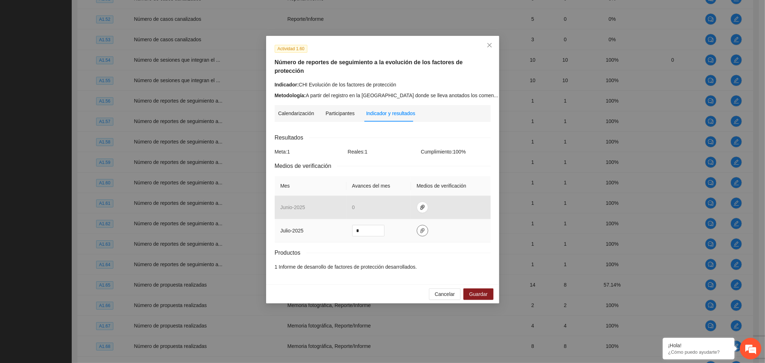
click at [424, 227] on button "button" at bounding box center [422, 230] width 11 height 11
click at [469, 203] on icon "delete" at bounding box center [470, 201] width 5 height 5
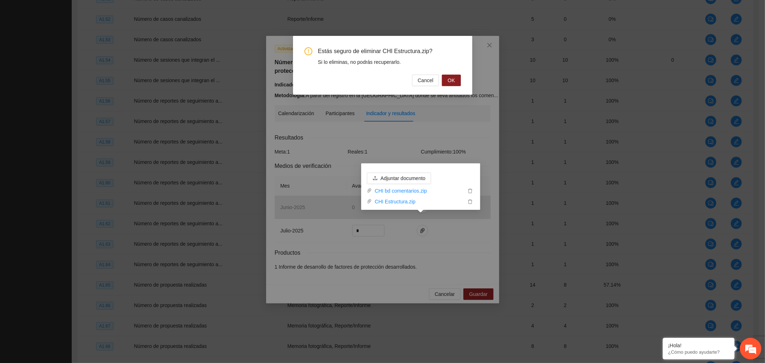
click at [452, 81] on span "OK" at bounding box center [451, 80] width 7 height 8
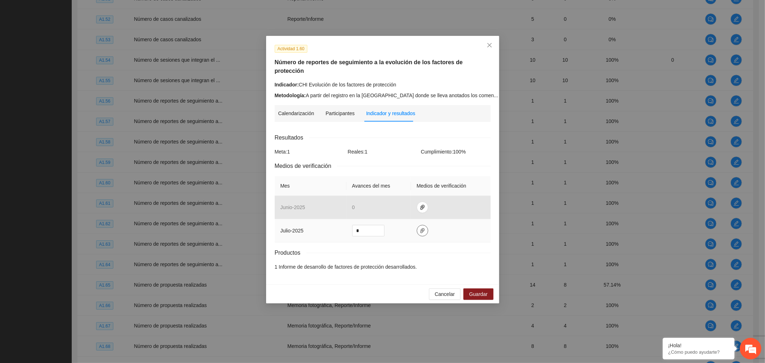
click at [418, 225] on button "button" at bounding box center [422, 230] width 11 height 11
click at [413, 187] on span "Adjuntar documento" at bounding box center [403, 189] width 45 height 8
click at [476, 290] on span "Guardar" at bounding box center [478, 294] width 18 height 8
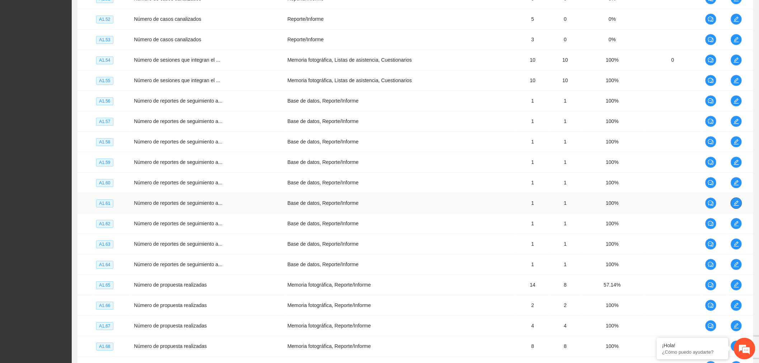
click at [737, 202] on button "button" at bounding box center [736, 202] width 11 height 11
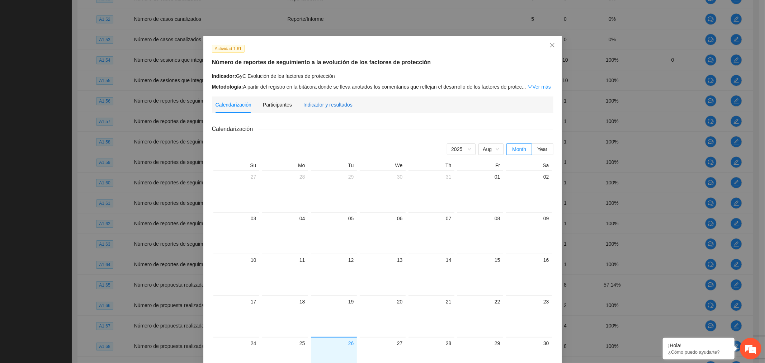
click at [339, 102] on div "Indicador y resultados" at bounding box center [327, 105] width 49 height 8
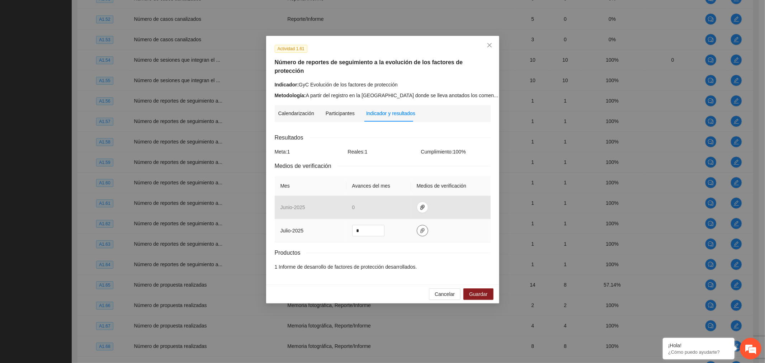
click at [421, 228] on icon "paper-clip" at bounding box center [422, 230] width 4 height 5
click at [473, 188] on span "delete" at bounding box center [470, 190] width 8 height 5
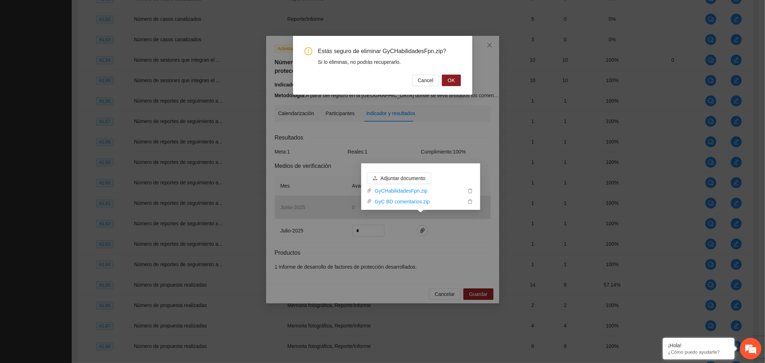
click at [449, 80] on span "OK" at bounding box center [451, 80] width 7 height 8
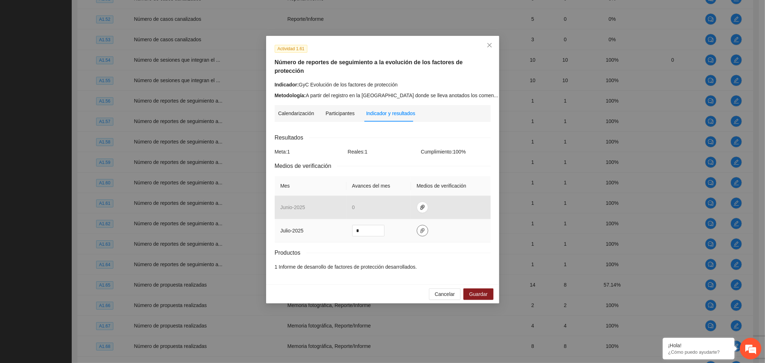
click at [421, 225] on button "button" at bounding box center [422, 230] width 11 height 11
click at [431, 185] on button "Adjuntar documento" at bounding box center [399, 188] width 64 height 11
click at [483, 290] on span "Guardar" at bounding box center [478, 294] width 18 height 8
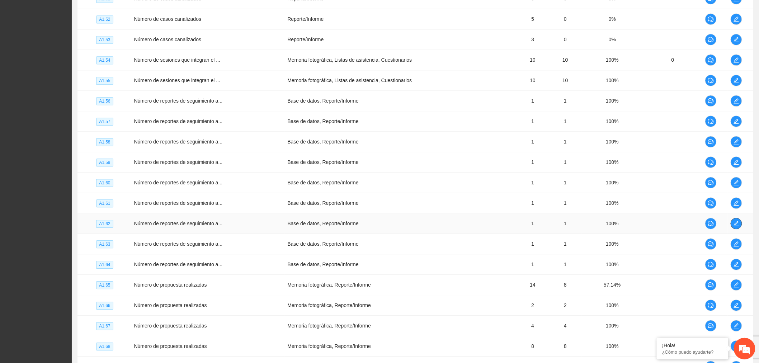
click at [739, 226] on span "edit" at bounding box center [736, 224] width 11 height 6
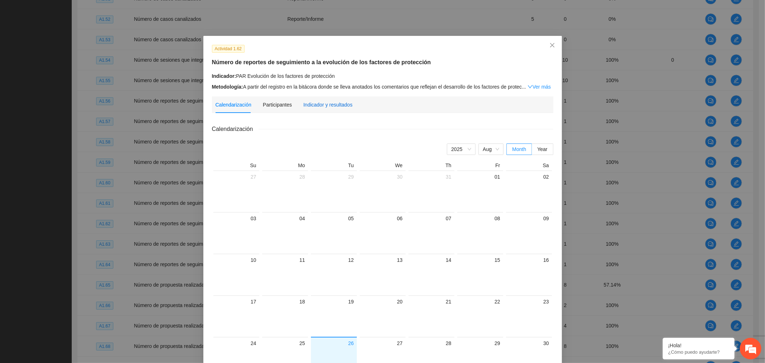
click at [303, 105] on div "Indicador y resultados" at bounding box center [327, 105] width 49 height 8
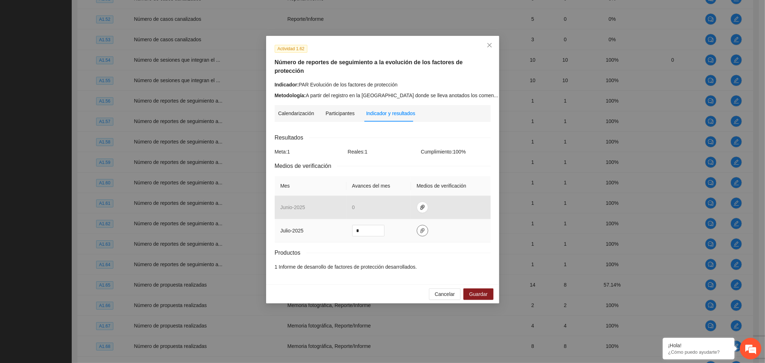
click at [422, 227] on button "button" at bounding box center [422, 230] width 11 height 11
click at [472, 189] on icon "delete" at bounding box center [470, 190] width 5 height 5
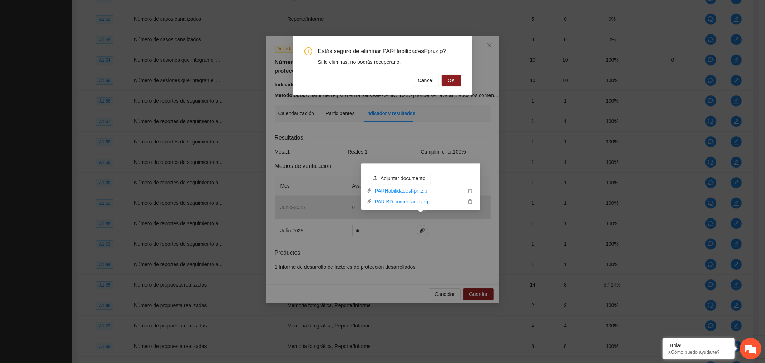
click at [445, 83] on button "OK" at bounding box center [451, 80] width 19 height 11
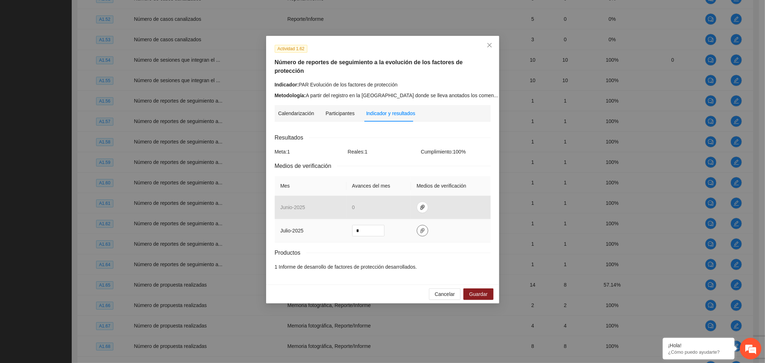
click at [424, 228] on icon "paper-clip" at bounding box center [423, 231] width 6 height 6
click at [407, 189] on span "Adjuntar documento" at bounding box center [403, 189] width 45 height 8
click at [484, 290] on span "Guardar" at bounding box center [478, 294] width 18 height 8
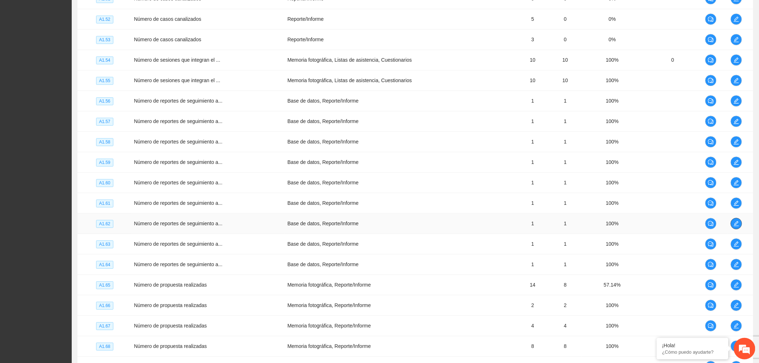
click at [733, 226] on icon "edit" at bounding box center [736, 224] width 6 height 6
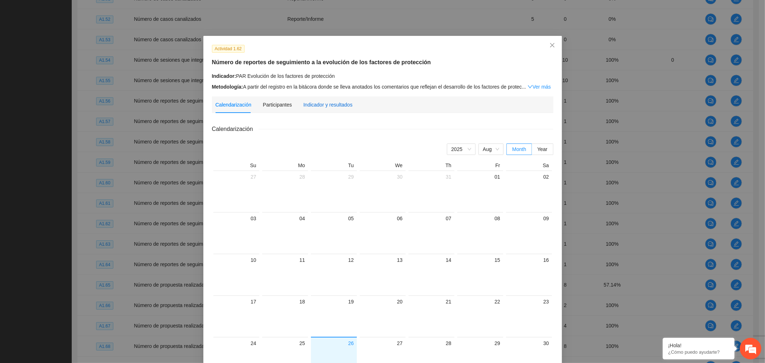
click at [323, 106] on div "Indicador y resultados" at bounding box center [327, 105] width 49 height 8
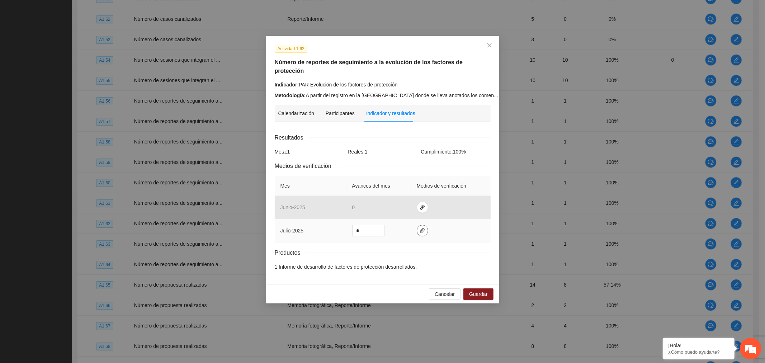
click at [417, 228] on span "paper-clip" at bounding box center [422, 231] width 11 height 6
click at [490, 48] on icon "close" at bounding box center [490, 45] width 6 height 6
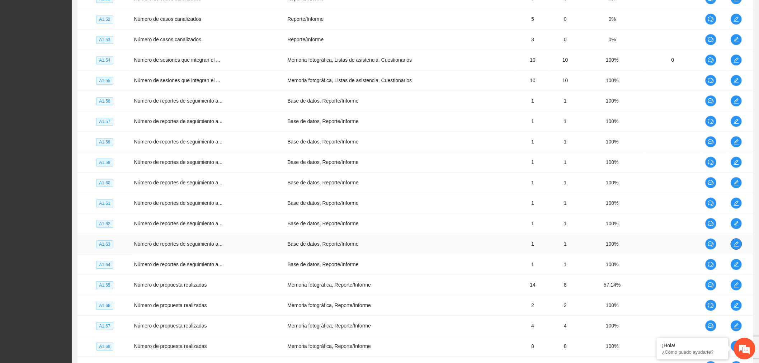
click at [734, 247] on icon "edit" at bounding box center [736, 244] width 6 height 6
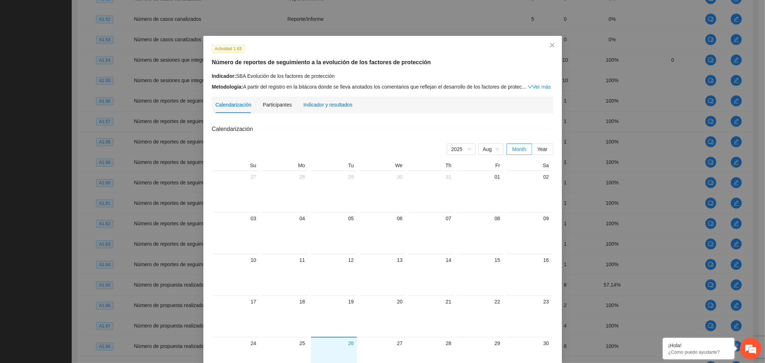
click at [318, 102] on div "Indicador y resultados" at bounding box center [327, 105] width 49 height 8
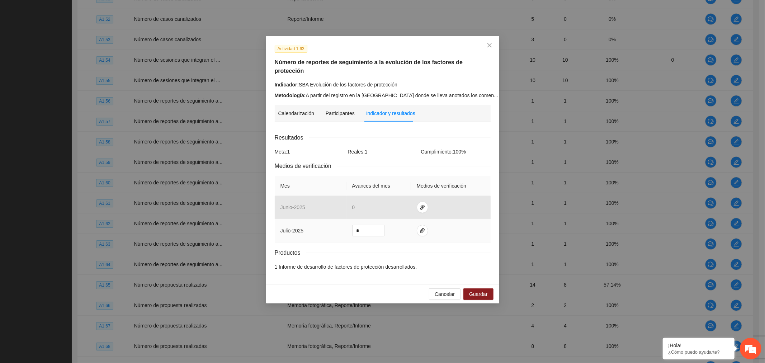
click at [427, 221] on td at bounding box center [451, 230] width 80 height 23
click at [422, 228] on icon "paper-clip" at bounding box center [423, 231] width 6 height 6
click at [467, 189] on span "delete" at bounding box center [470, 190] width 8 height 5
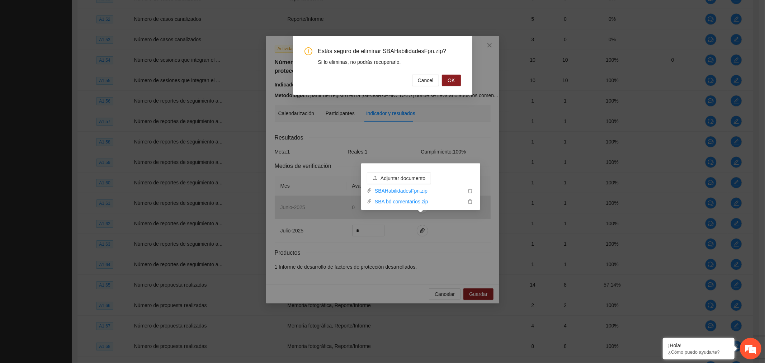
click at [450, 81] on span "OK" at bounding box center [451, 80] width 7 height 8
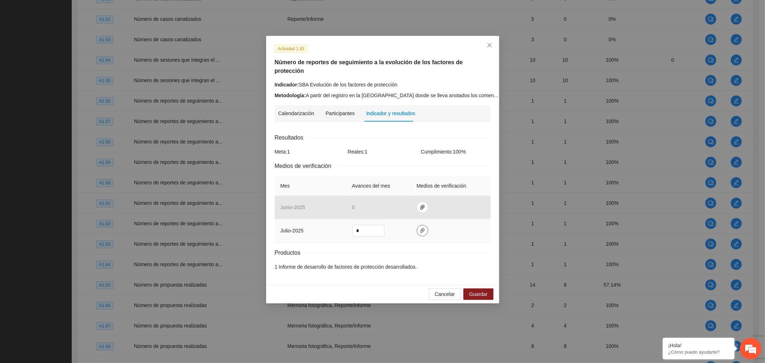
click at [422, 228] on icon "paper-clip" at bounding box center [423, 231] width 6 height 6
click at [400, 193] on button "Adjuntar documento" at bounding box center [399, 188] width 64 height 11
click at [486, 290] on span "Guardar" at bounding box center [478, 294] width 18 height 8
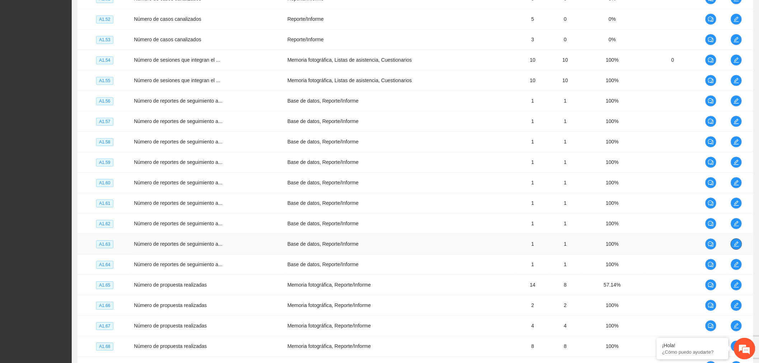
click at [738, 250] on button "button" at bounding box center [736, 243] width 11 height 11
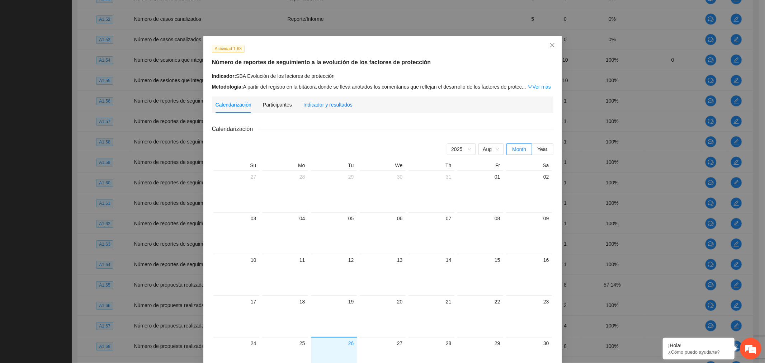
click at [324, 102] on div "Indicador y resultados" at bounding box center [327, 105] width 49 height 8
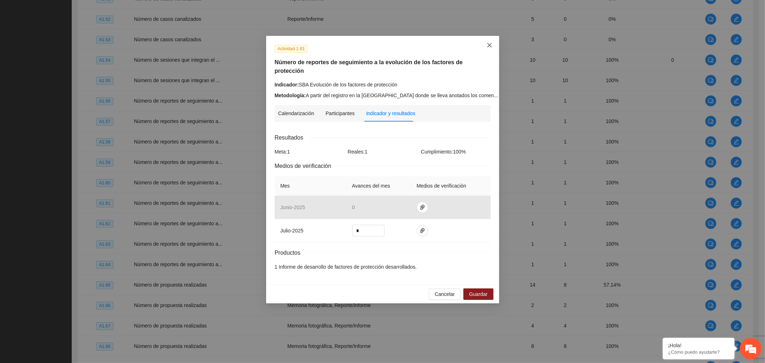
click at [491, 41] on span "Close" at bounding box center [489, 45] width 19 height 19
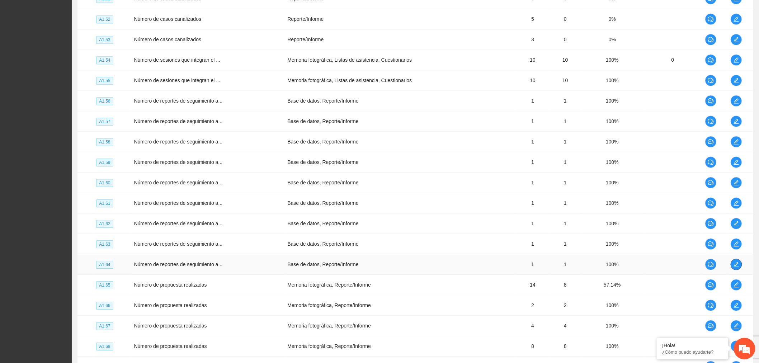
click at [736, 270] on button "button" at bounding box center [736, 264] width 11 height 11
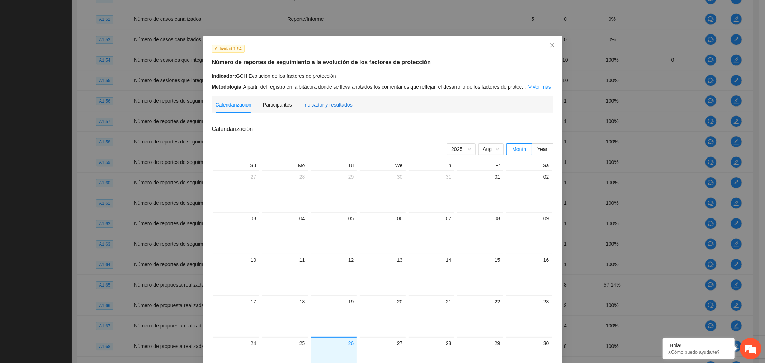
click at [320, 107] on div "Indicador y resultados" at bounding box center [327, 105] width 49 height 8
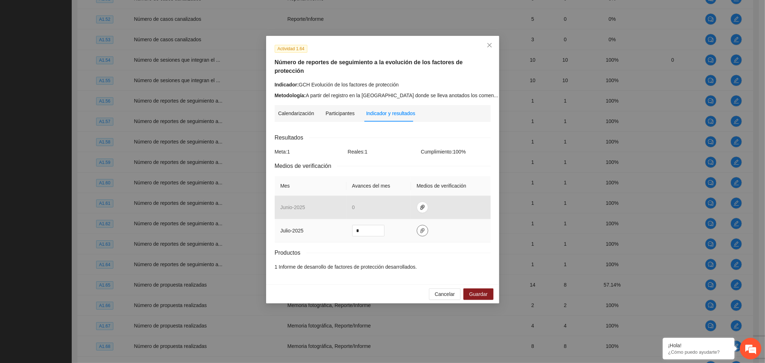
click at [425, 228] on span "paper-clip" at bounding box center [422, 231] width 11 height 6
click at [468, 189] on icon "delete" at bounding box center [470, 190] width 4 height 5
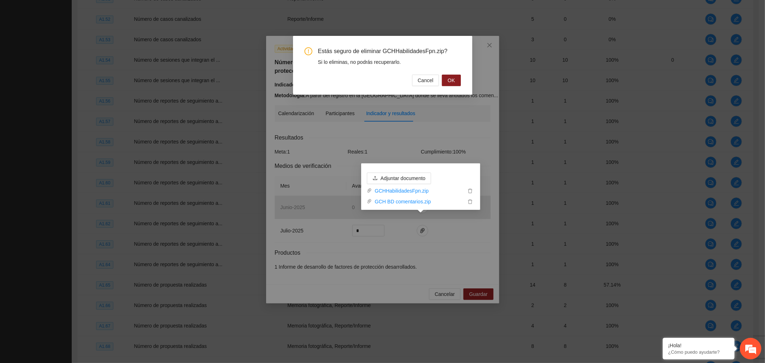
click at [451, 80] on span "OK" at bounding box center [451, 80] width 7 height 8
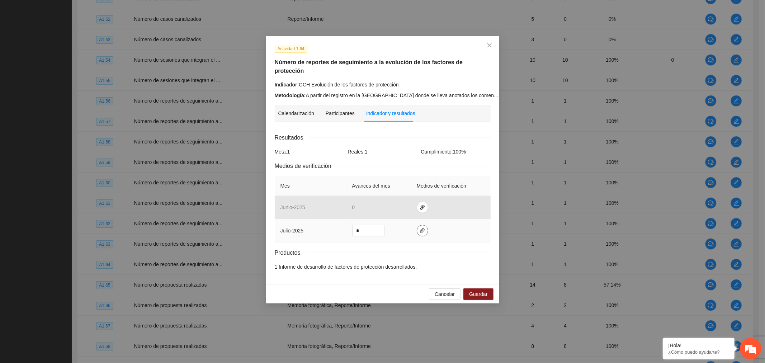
click at [421, 228] on icon "paper-clip" at bounding box center [422, 230] width 4 height 5
click at [414, 183] on button "Adjuntar documento" at bounding box center [399, 188] width 64 height 11
click at [486, 290] on span "Guardar" at bounding box center [478, 294] width 18 height 8
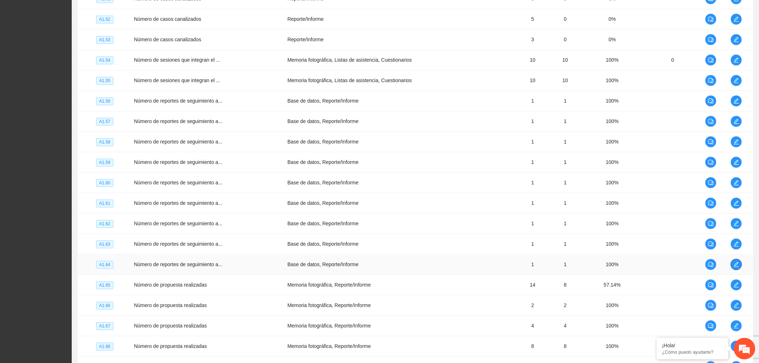
click at [741, 266] on span "edit" at bounding box center [736, 264] width 11 height 6
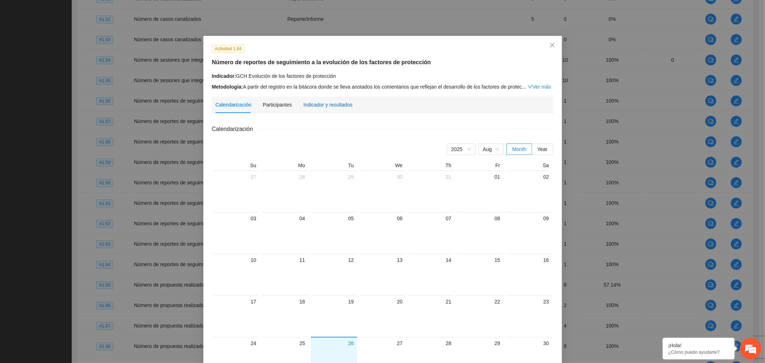
click at [311, 103] on div "Indicador y resultados" at bounding box center [327, 105] width 49 height 8
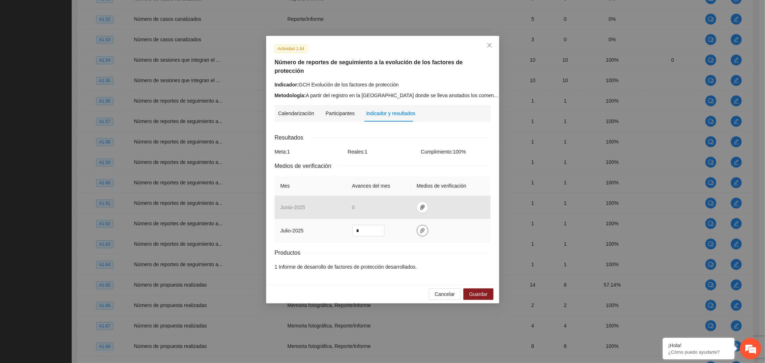
click at [420, 228] on icon "paper-clip" at bounding box center [423, 231] width 6 height 6
click at [493, 44] on span "Close" at bounding box center [489, 45] width 19 height 19
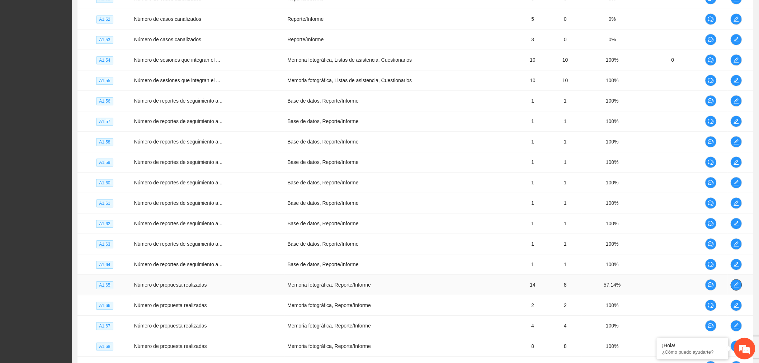
click at [734, 288] on icon "edit" at bounding box center [736, 285] width 6 height 6
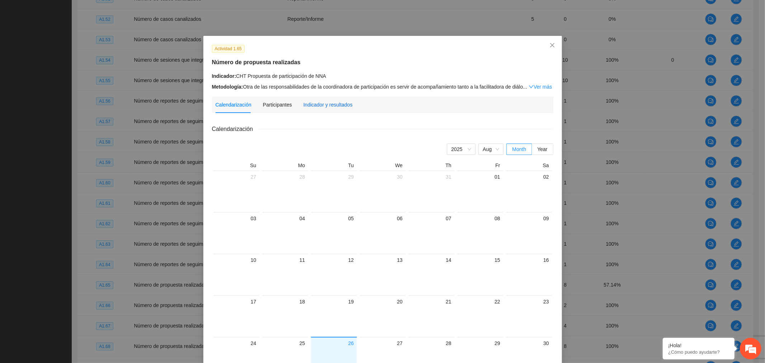
click at [335, 103] on div "Indicador y resultados" at bounding box center [327, 105] width 49 height 8
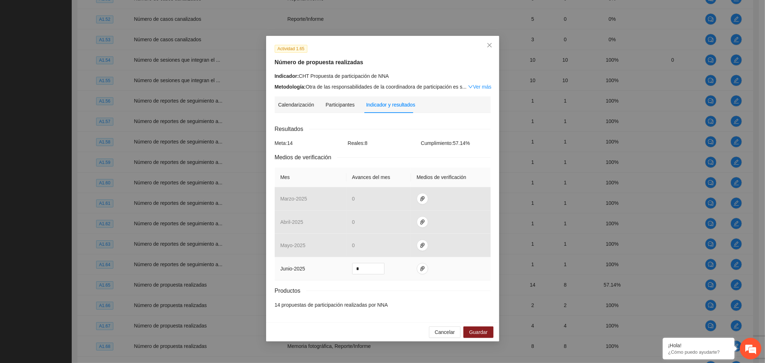
click at [428, 268] on td at bounding box center [451, 268] width 80 height 23
click at [425, 268] on span "paper-clip" at bounding box center [422, 269] width 11 height 6
click at [383, 248] on link "CHT.zip" at bounding box center [419, 248] width 94 height 8
click at [487, 47] on icon "close" at bounding box center [490, 45] width 6 height 6
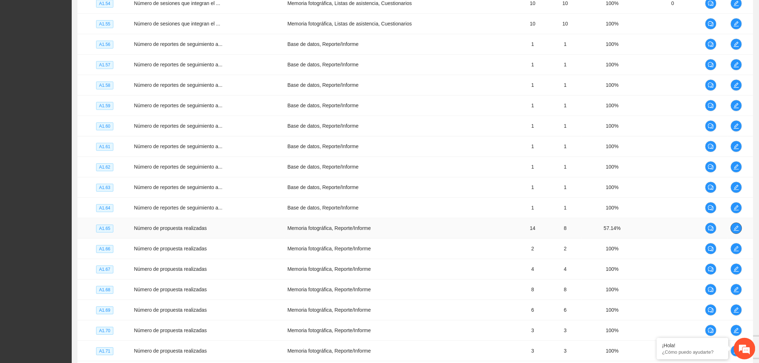
scroll to position [1949, 0]
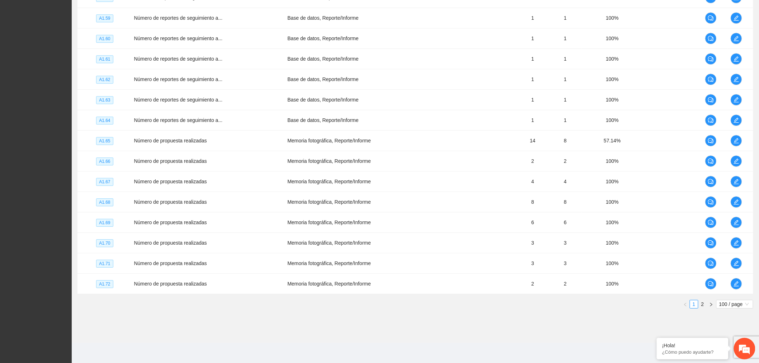
click at [703, 304] on link "2" at bounding box center [703, 304] width 8 height 8
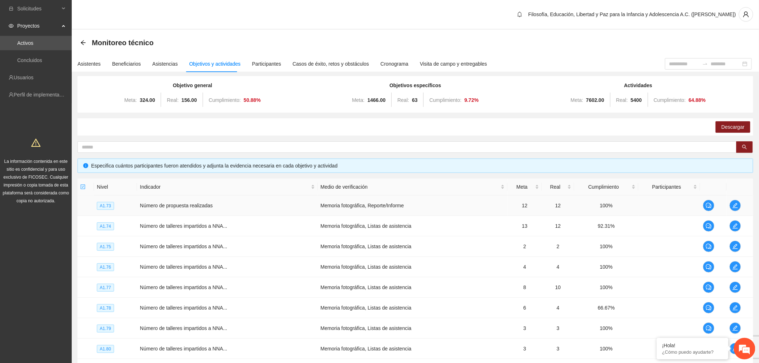
scroll to position [159, 0]
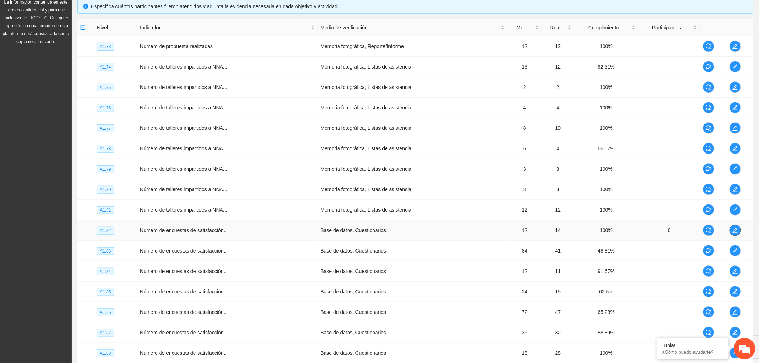
click at [730, 230] on span "edit" at bounding box center [735, 230] width 11 height 6
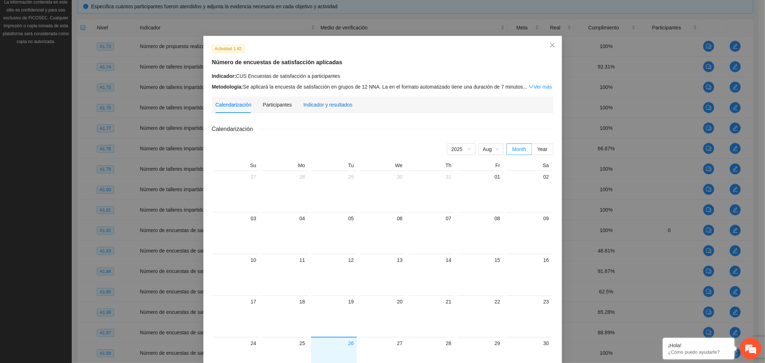
click at [338, 105] on div "Indicador y resultados" at bounding box center [327, 105] width 49 height 8
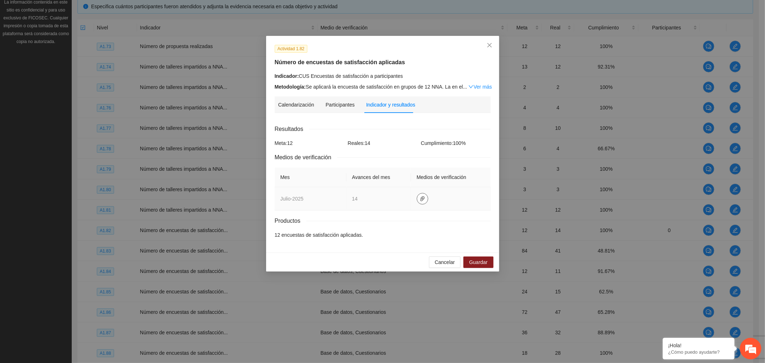
click at [424, 199] on span "paper-clip" at bounding box center [422, 199] width 11 height 6
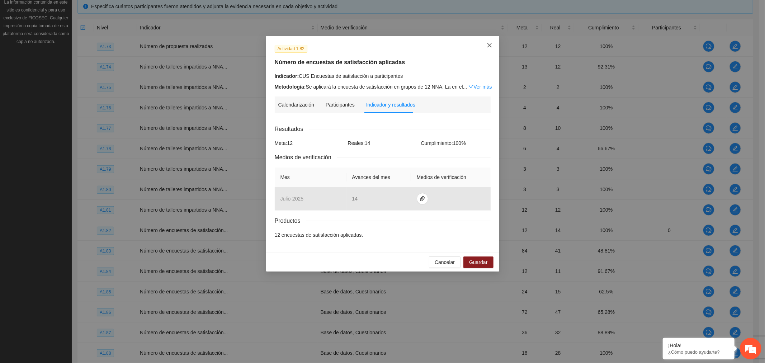
click at [490, 45] on icon "close" at bounding box center [489, 45] width 4 height 4
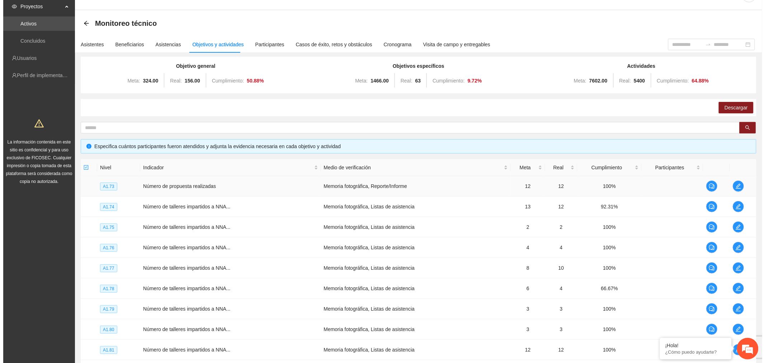
scroll to position [0, 0]
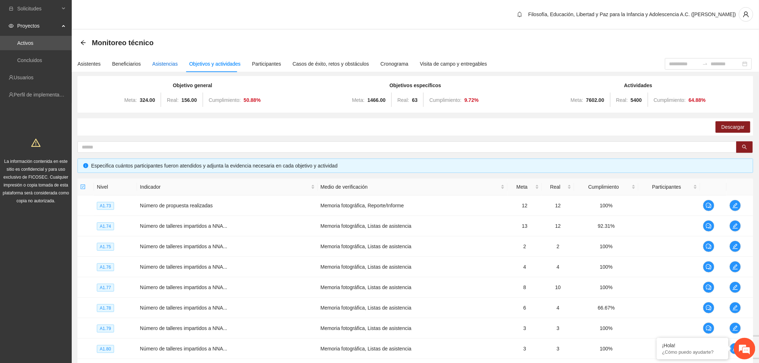
click at [159, 61] on div "Asistencias" at bounding box center [164, 64] width 25 height 8
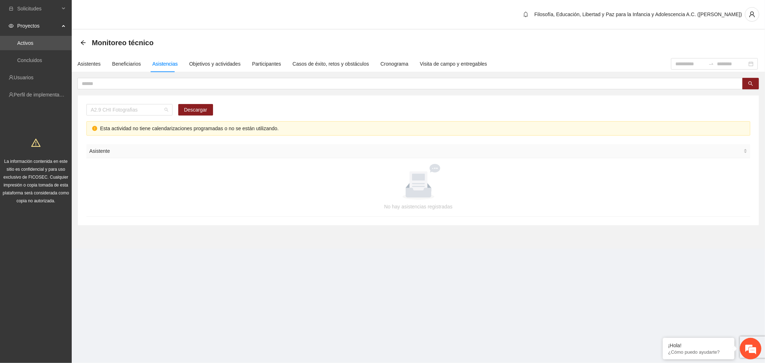
click at [159, 112] on span "A2.9 CHI Fotografias" at bounding box center [129, 109] width 77 height 11
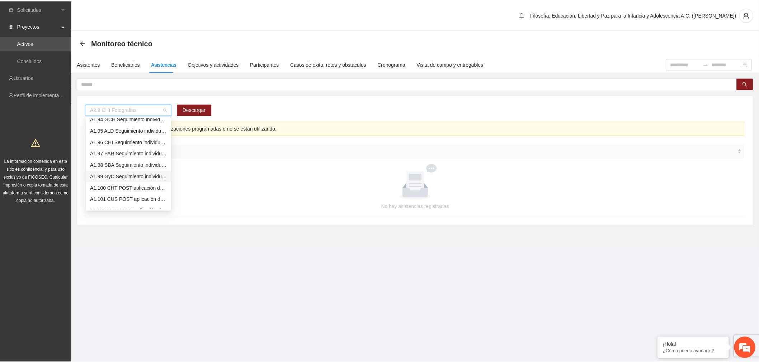
scroll to position [680, 0]
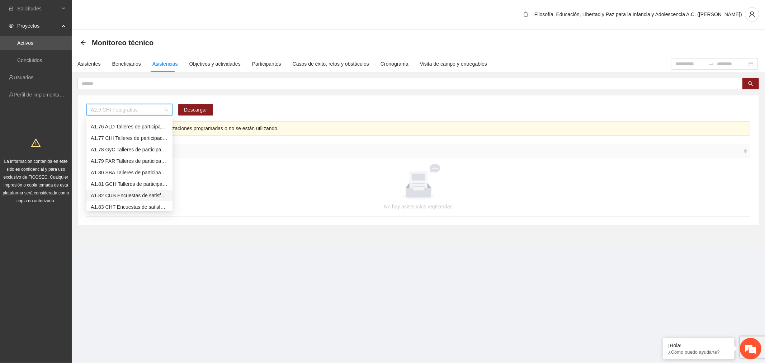
click at [131, 192] on div "A1.82 CUS Encuestas de satisfacción a participantes" at bounding box center [129, 196] width 77 height 8
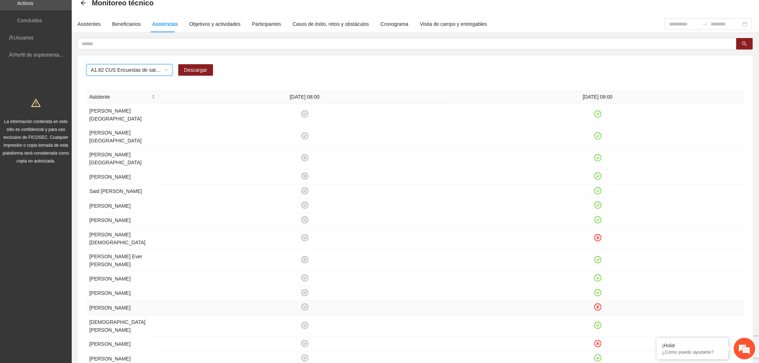
scroll to position [0, 0]
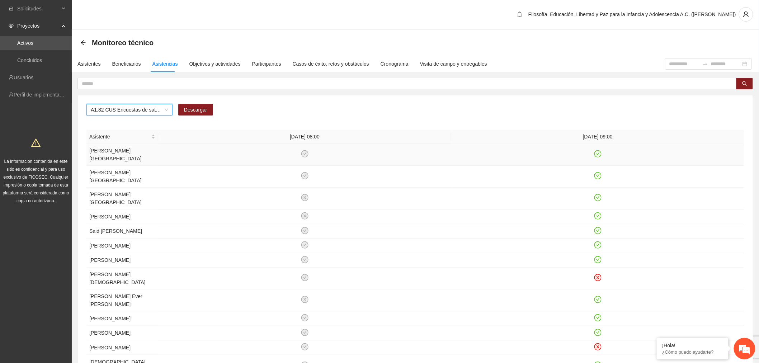
click at [306, 153] on icon "check-circle" at bounding box center [305, 154] width 6 height 6
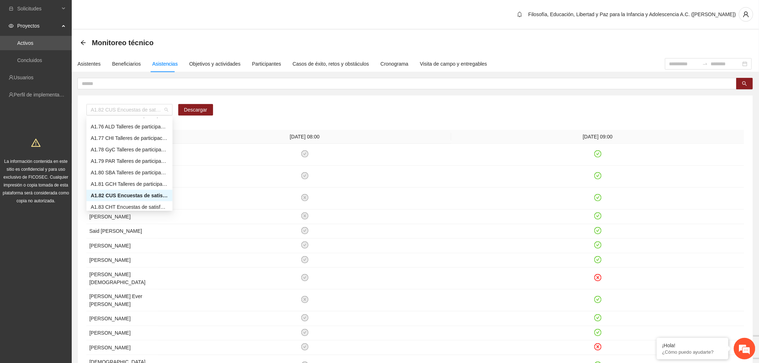
click at [167, 109] on span "A1.82 CUS Encuestas de satisfacción a participantes" at bounding box center [129, 109] width 77 height 11
click at [141, 203] on div "A1.83 CHT Encuestas de satisfacción a participantes" at bounding box center [129, 207] width 77 height 8
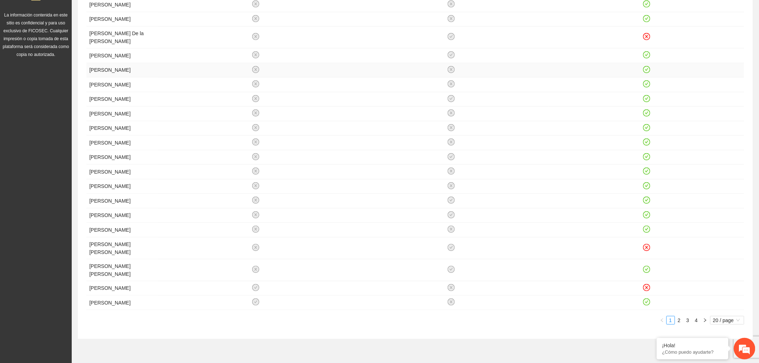
scroll to position [199, 0]
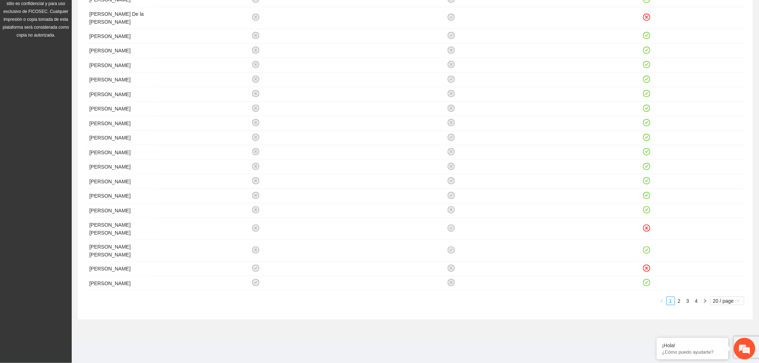
click at [726, 299] on span "20 / page" at bounding box center [727, 301] width 28 height 8
click at [733, 349] on div "100 / page" at bounding box center [727, 348] width 26 height 8
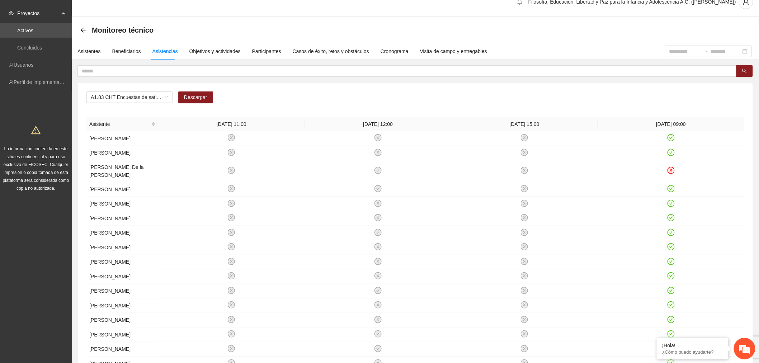
scroll to position [0, 0]
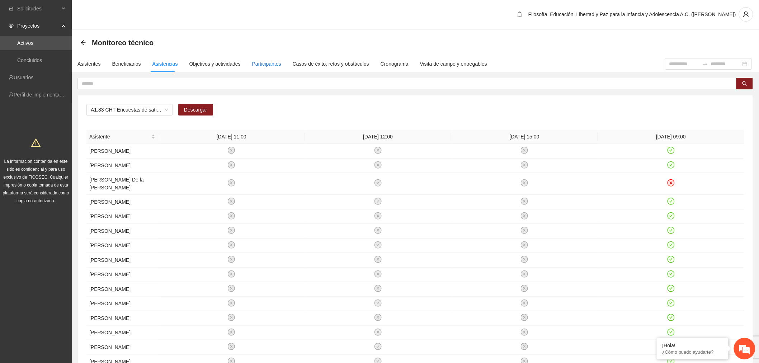
click at [259, 66] on div "Participantes" at bounding box center [266, 64] width 29 height 8
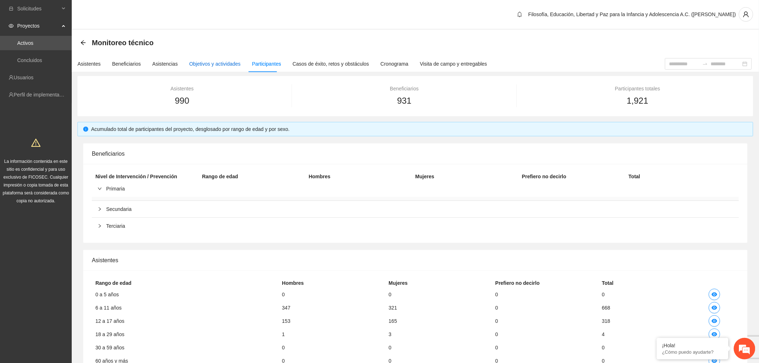
click at [211, 67] on div "Objetivos y actividades" at bounding box center [214, 64] width 51 height 8
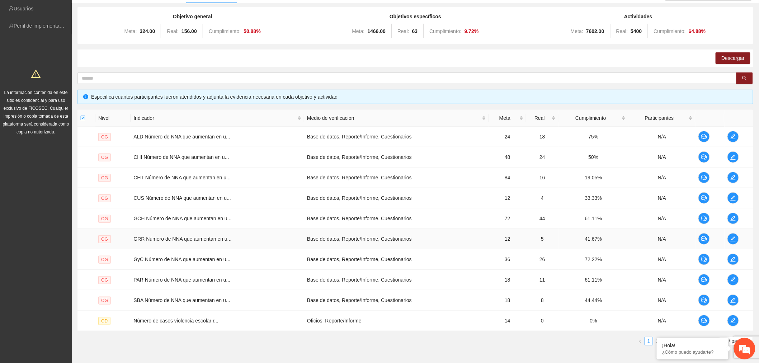
scroll to position [106, 0]
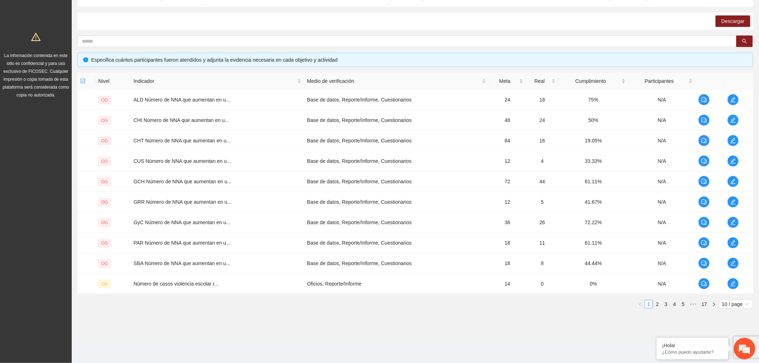
click at [745, 300] on div "10 / page" at bounding box center [736, 304] width 34 height 9
click at [732, 353] on div "100 / page" at bounding box center [736, 351] width 26 height 8
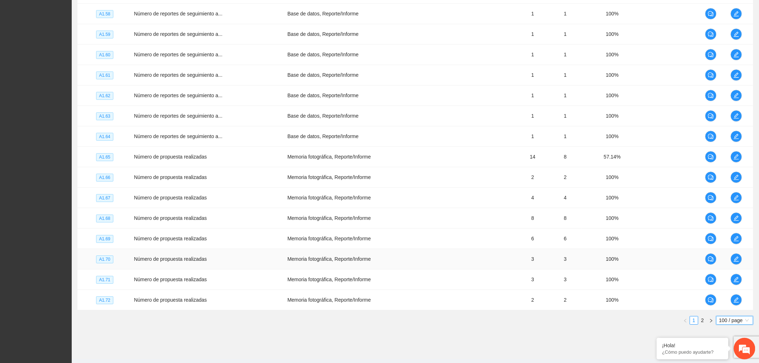
scroll to position [1949, 0]
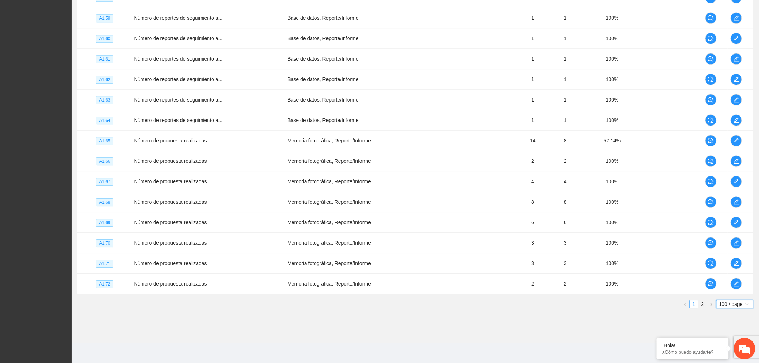
click at [705, 304] on link "2" at bounding box center [703, 304] width 8 height 8
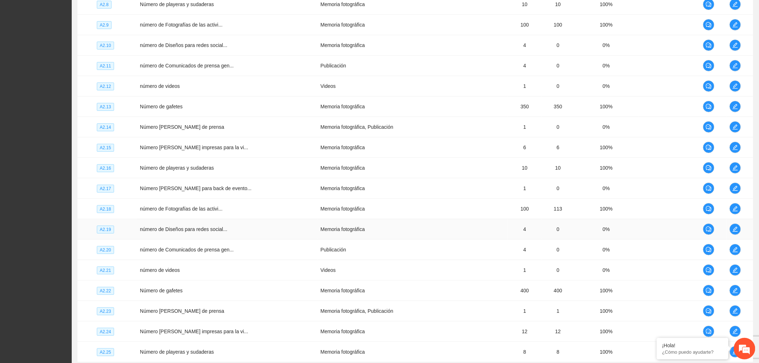
scroll to position [1232, 0]
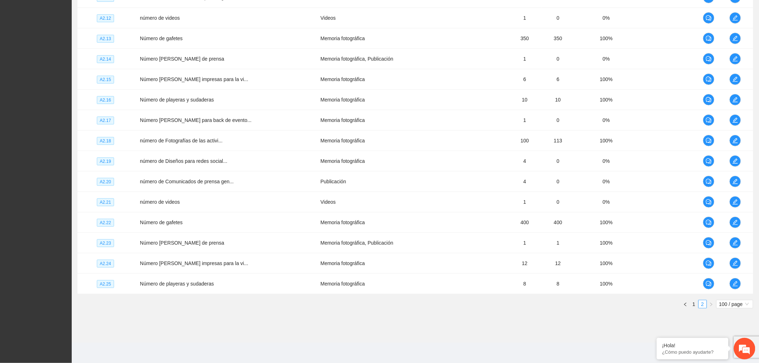
click at [694, 305] on link "1" at bounding box center [694, 304] width 8 height 8
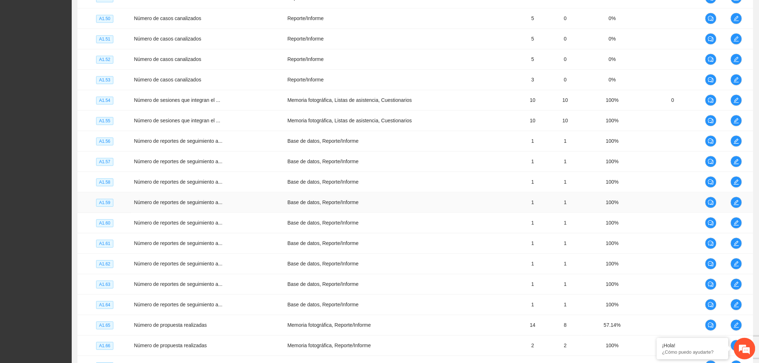
scroll to position [1830, 0]
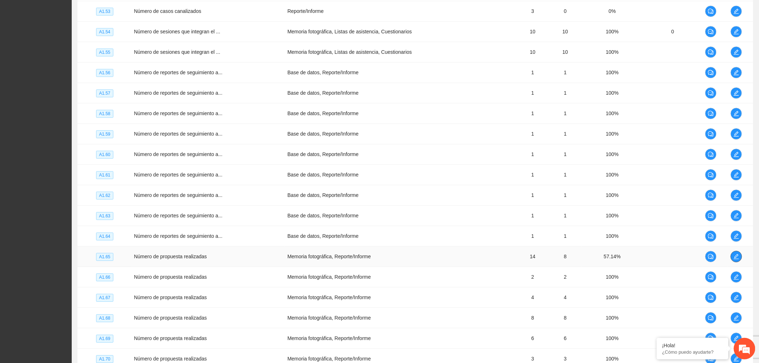
click at [737, 256] on icon "edit" at bounding box center [736, 257] width 6 height 6
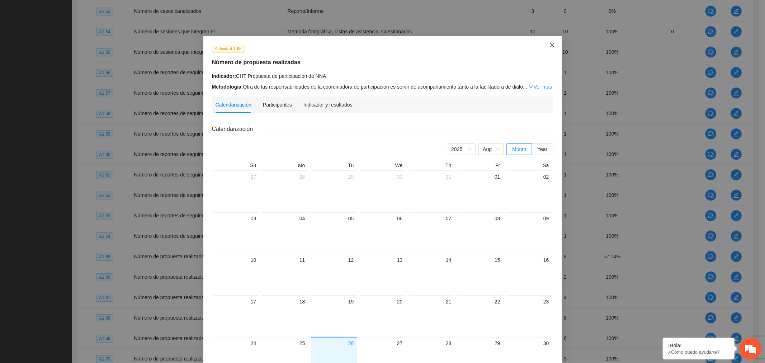
click at [549, 48] on icon "close" at bounding box center [552, 45] width 6 height 6
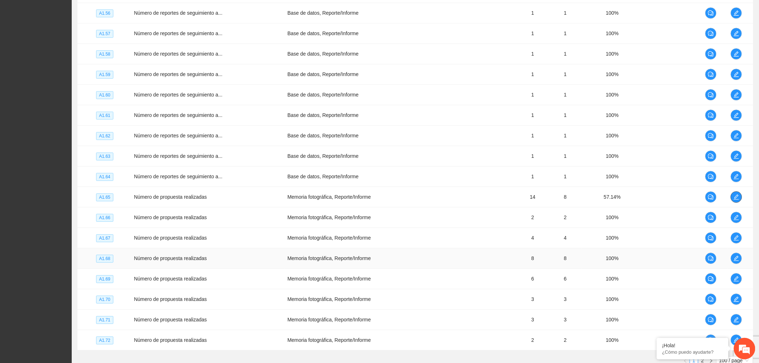
scroll to position [1949, 0]
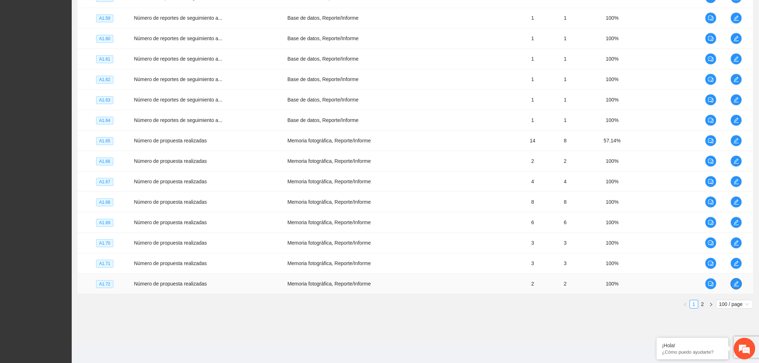
click at [738, 283] on icon "edit" at bounding box center [736, 284] width 6 height 6
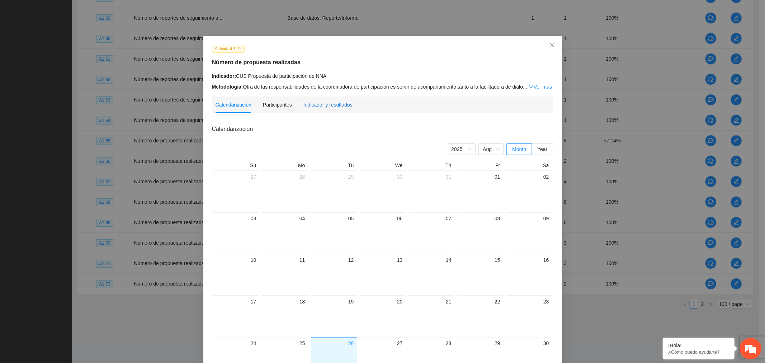
click at [330, 102] on div "Indicador y resultados" at bounding box center [327, 105] width 49 height 8
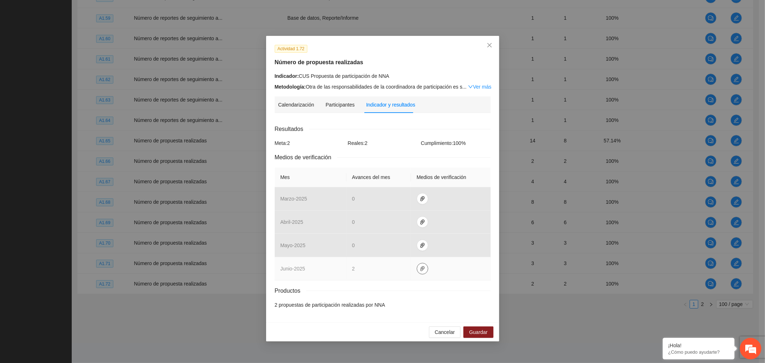
click at [422, 271] on button "button" at bounding box center [422, 268] width 11 height 11
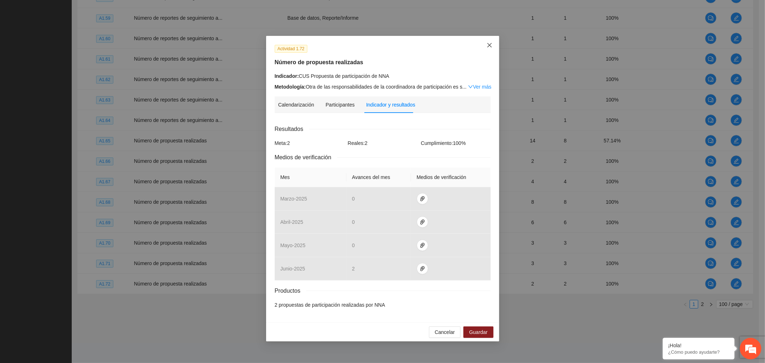
click at [490, 45] on icon "close" at bounding box center [489, 45] width 4 height 4
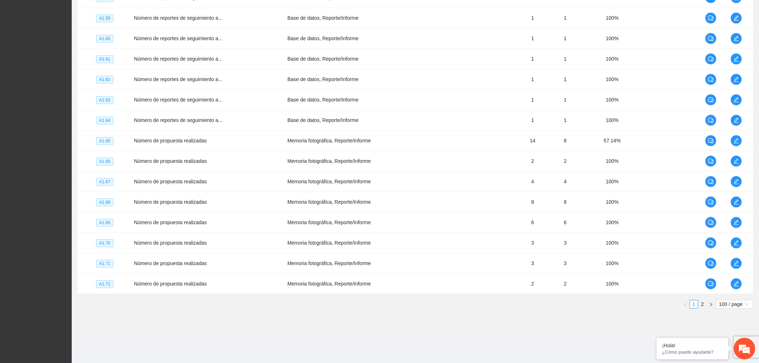
click at [702, 305] on link "2" at bounding box center [703, 304] width 8 height 8
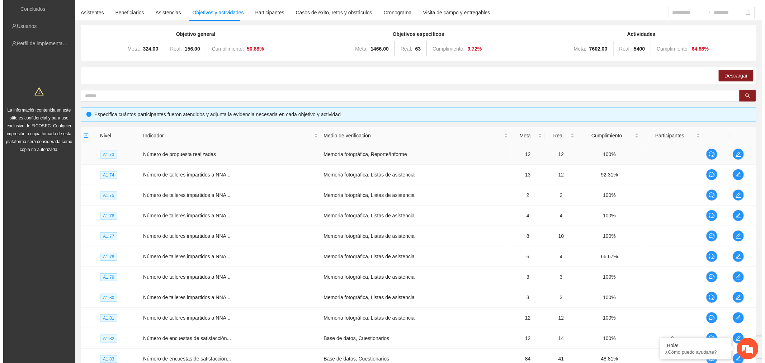
scroll to position [119, 0]
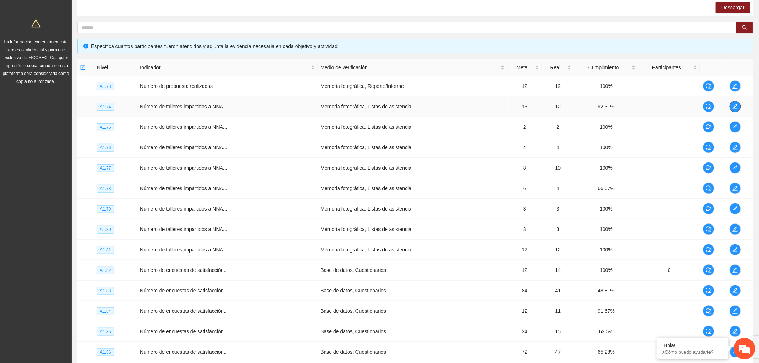
click at [730, 108] on span "edit" at bounding box center [735, 107] width 11 height 6
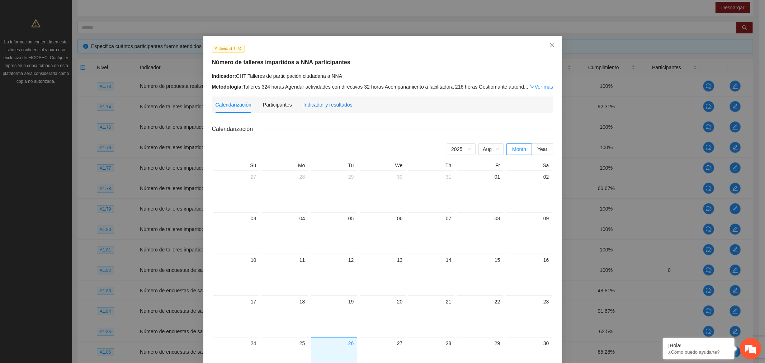
click at [316, 105] on div "Indicador y resultados" at bounding box center [327, 105] width 49 height 8
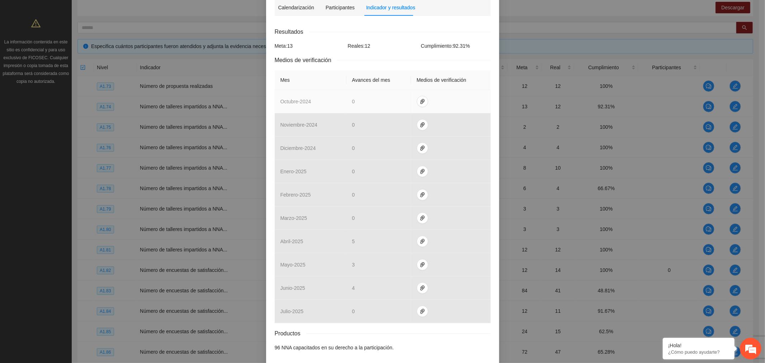
scroll to position [127, 0]
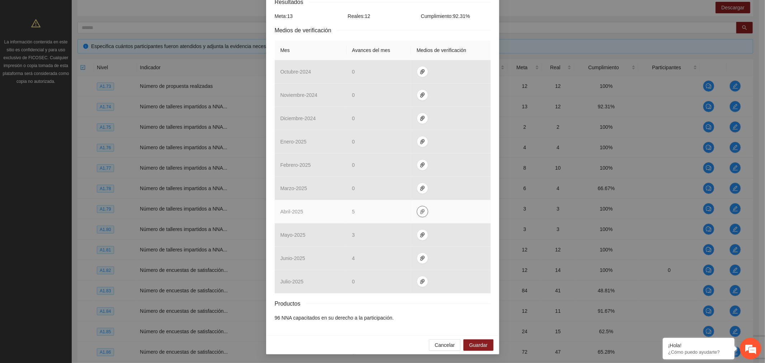
click at [420, 207] on button "button" at bounding box center [422, 211] width 11 height 11
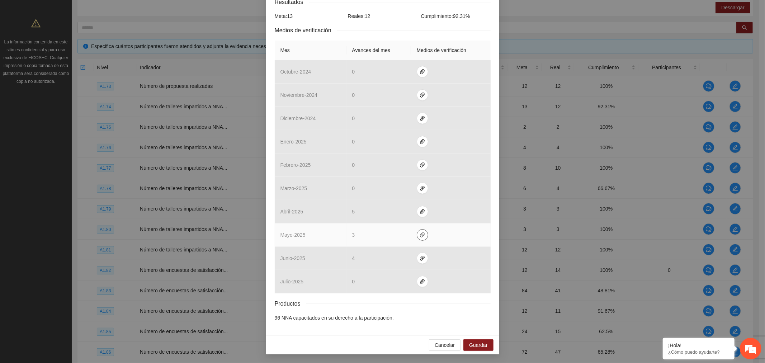
click at [417, 239] on button "button" at bounding box center [422, 234] width 11 height 11
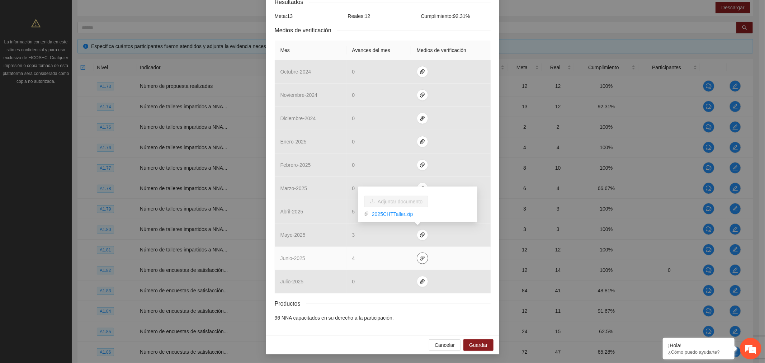
click at [421, 258] on icon "paper-clip" at bounding box center [423, 258] width 6 height 6
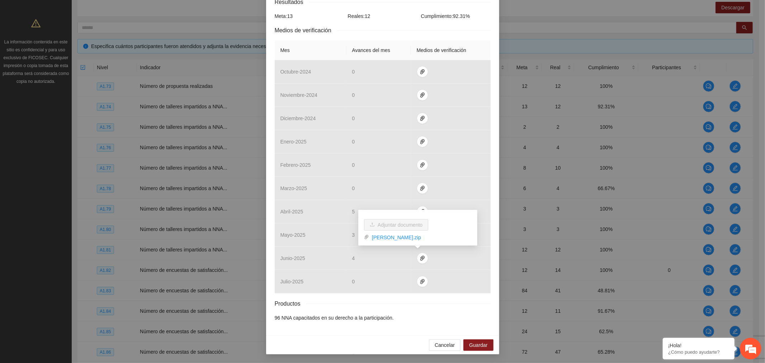
click at [196, 211] on div "Actividad 1.74 Número de talleres impartidos a NNA participantes Indicador: CHT…" at bounding box center [382, 181] width 765 height 363
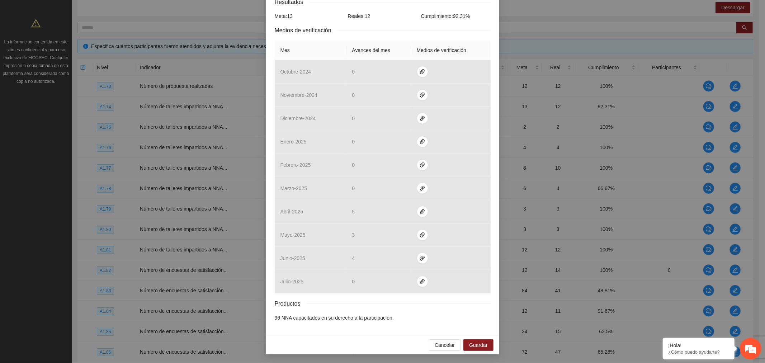
scroll to position [8, 0]
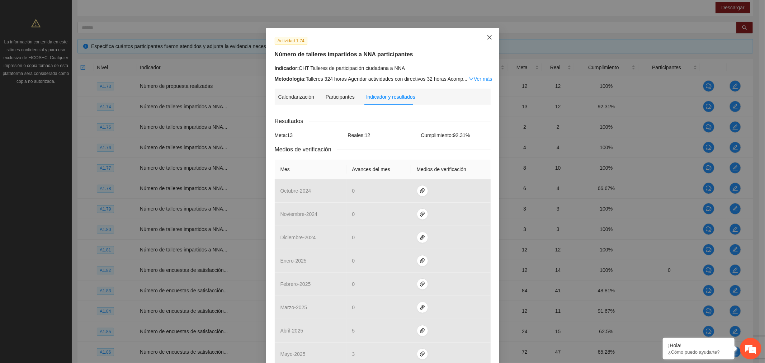
click at [488, 38] on icon "close" at bounding box center [489, 37] width 4 height 4
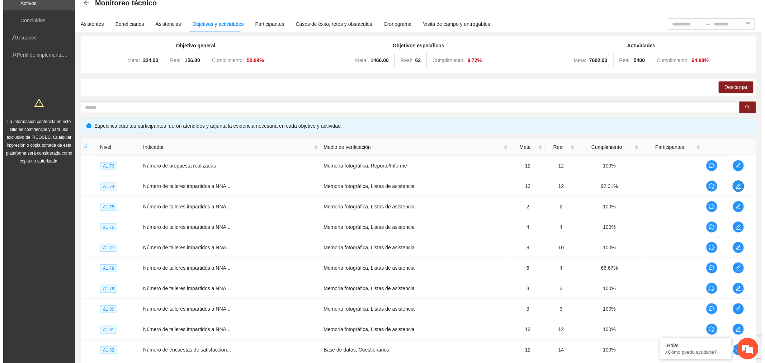
scroll to position [0, 0]
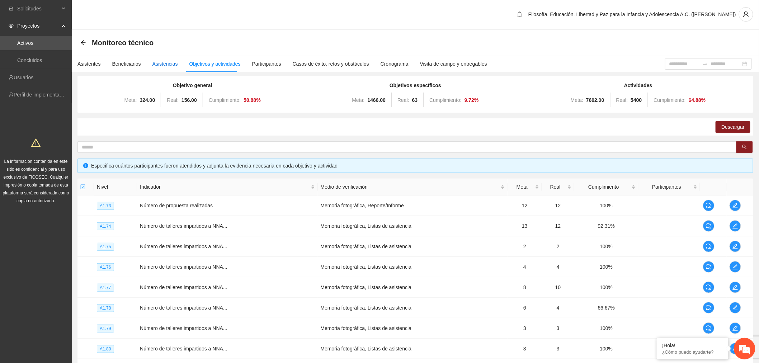
click at [155, 63] on div "Asistencias" at bounding box center [164, 64] width 25 height 8
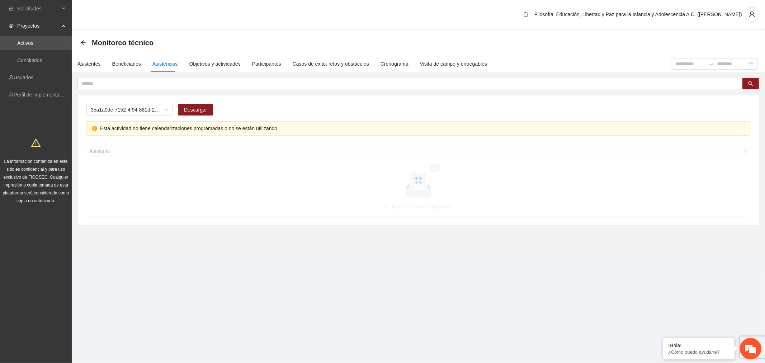
click at [151, 109] on span "35a1a0de-7152-4f94-881d-2e19e1dfd1c5" at bounding box center [129, 109] width 77 height 11
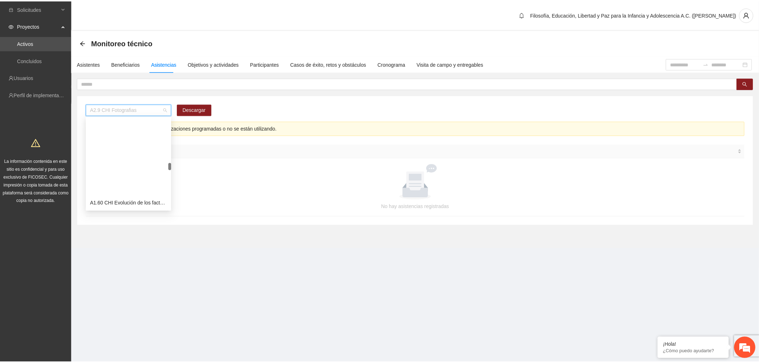
scroll to position [757, 0]
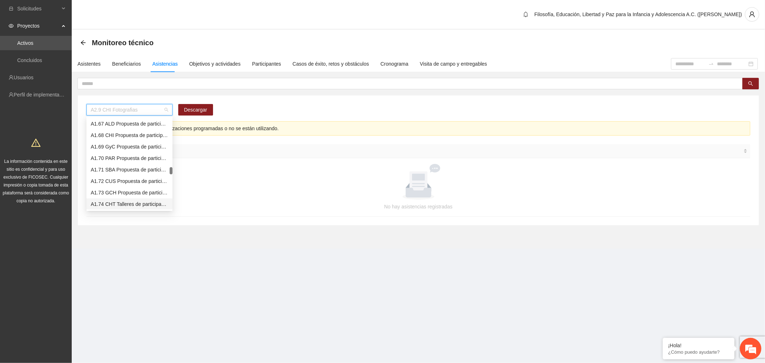
click at [138, 202] on div "A1.74 CHT Talleres de participación ciudadana a NNA" at bounding box center [129, 204] width 77 height 8
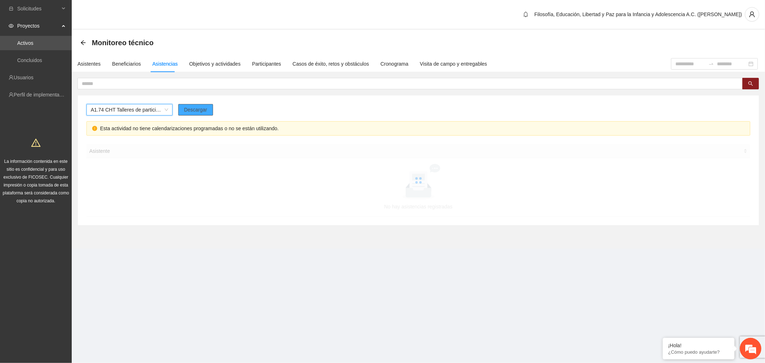
click at [193, 109] on span "Descargar" at bounding box center [195, 110] width 23 height 8
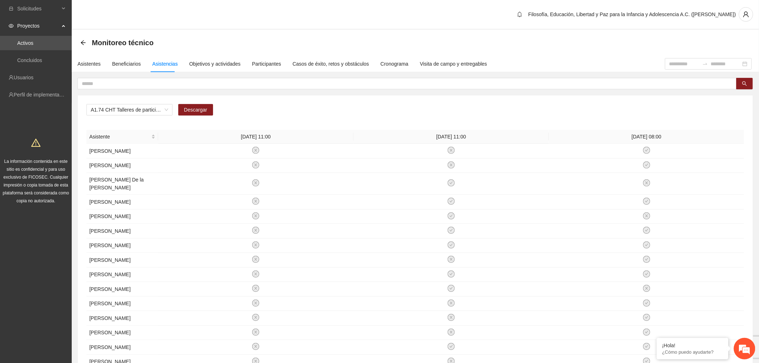
click at [496, 40] on div "Monitoreo técnico" at bounding box center [415, 43] width 670 height 14
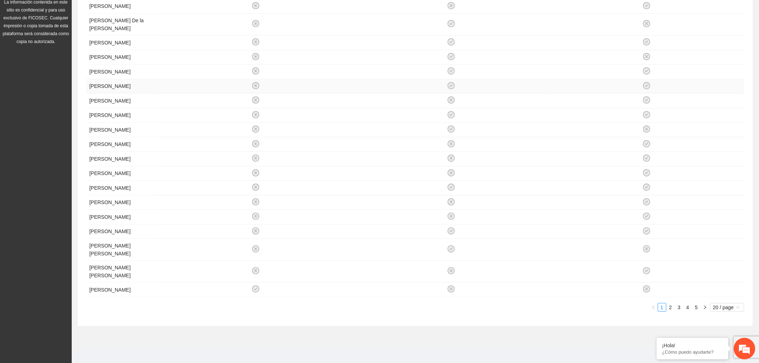
scroll to position [0, 0]
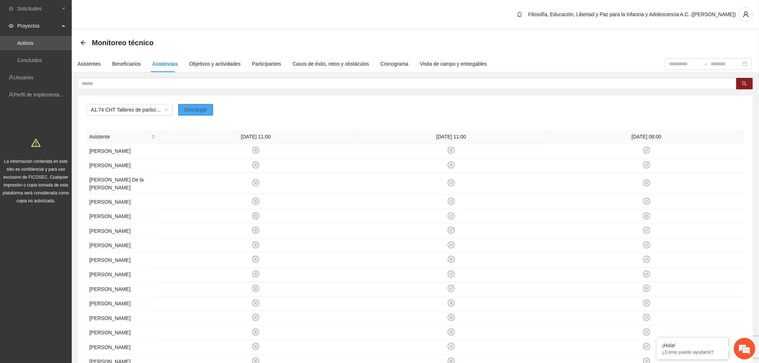
click at [206, 112] on button "Descargar" at bounding box center [195, 109] width 35 height 11
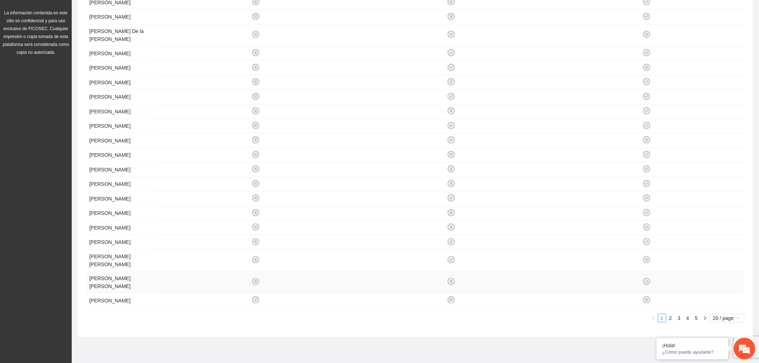
scroll to position [199, 0]
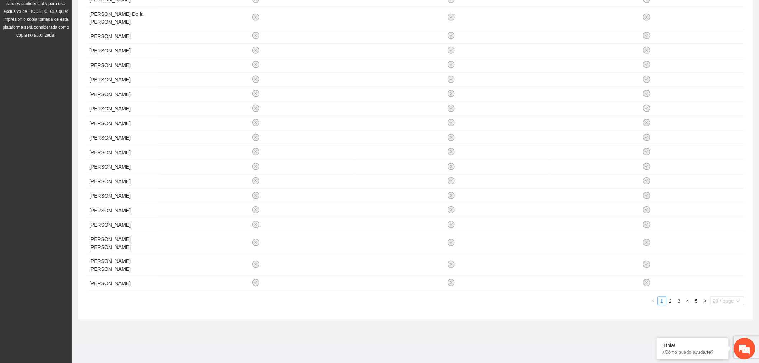
click at [718, 302] on span "20 / page" at bounding box center [727, 301] width 28 height 8
click at [733, 350] on div "100 / page" at bounding box center [727, 348] width 26 height 8
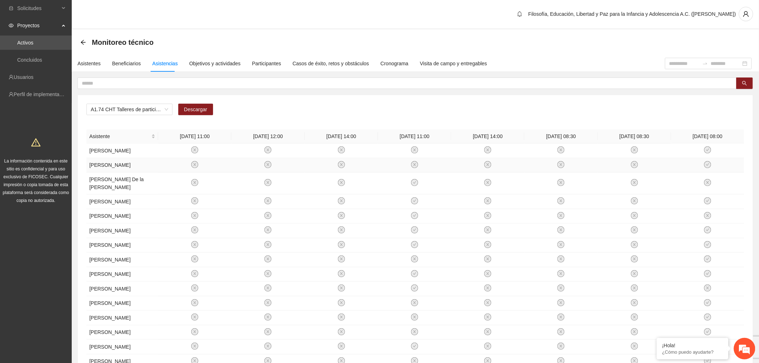
scroll to position [0, 0]
click at [229, 61] on div "Objetivos y actividades" at bounding box center [214, 64] width 51 height 8
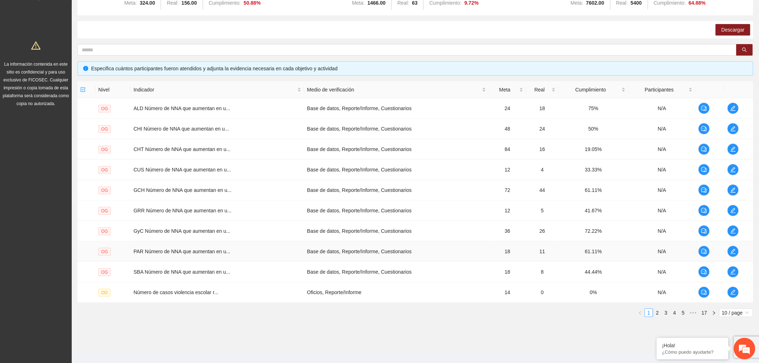
scroll to position [106, 0]
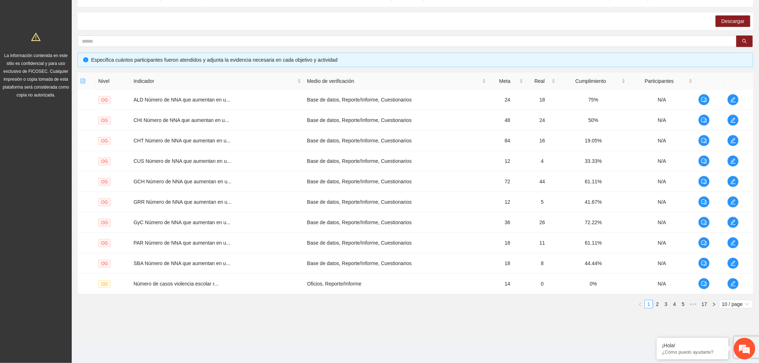
click at [747, 302] on span "10 / page" at bounding box center [736, 304] width 28 height 8
click at [733, 355] on div "100 / page" at bounding box center [736, 350] width 34 height 11
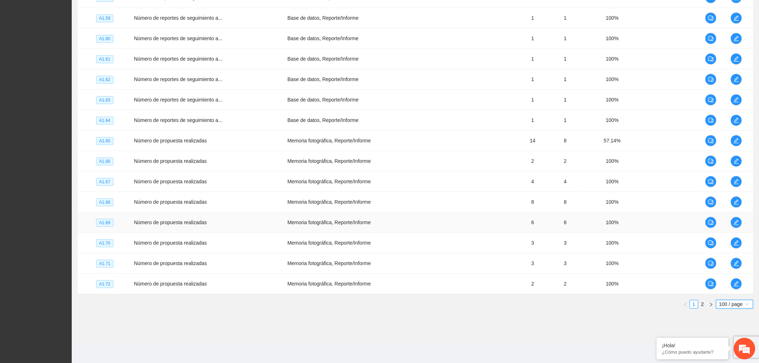
scroll to position [1949, 0]
click at [737, 284] on icon "edit" at bounding box center [736, 284] width 6 height 6
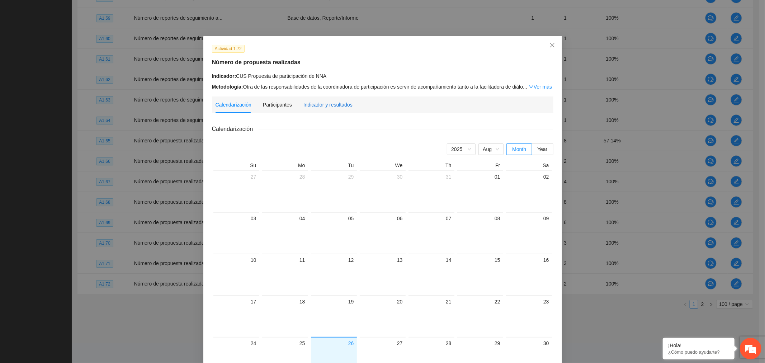
click at [336, 107] on div "Indicador y resultados" at bounding box center [327, 105] width 49 height 8
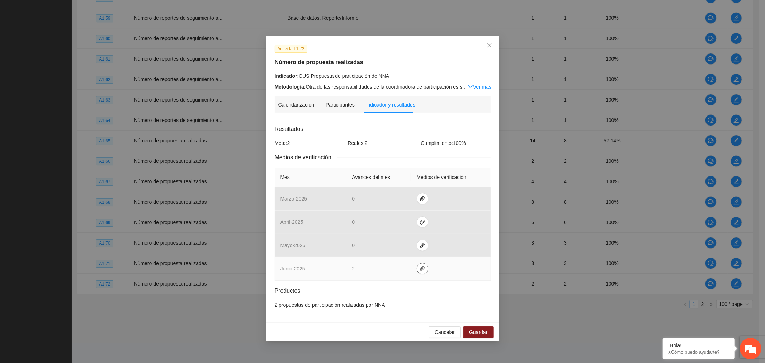
click at [420, 270] on icon "paper-clip" at bounding box center [423, 269] width 6 height 6
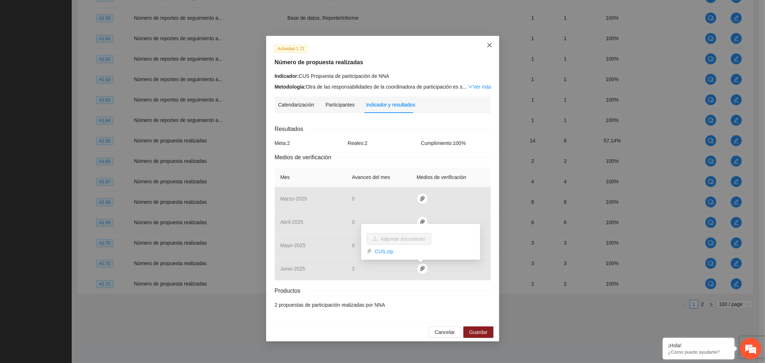
click at [494, 45] on span "Close" at bounding box center [489, 45] width 19 height 19
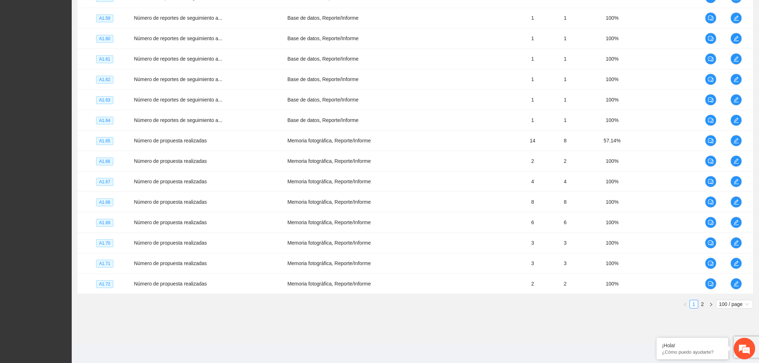
click at [705, 305] on link "2" at bounding box center [703, 304] width 8 height 8
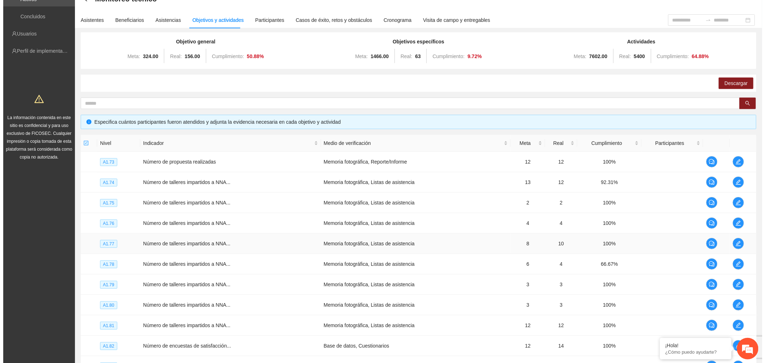
scroll to position [80, 0]
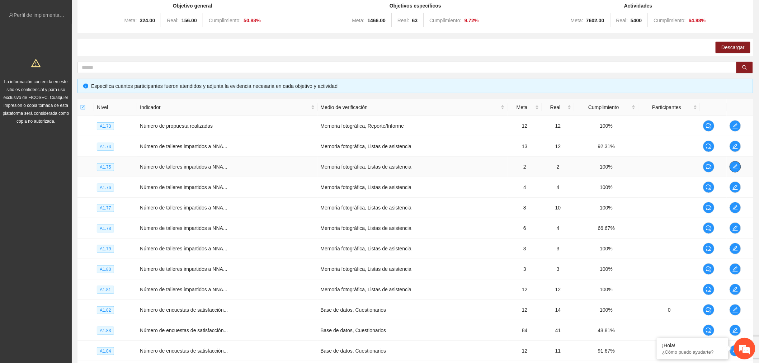
click at [730, 165] on span "edit" at bounding box center [735, 167] width 11 height 6
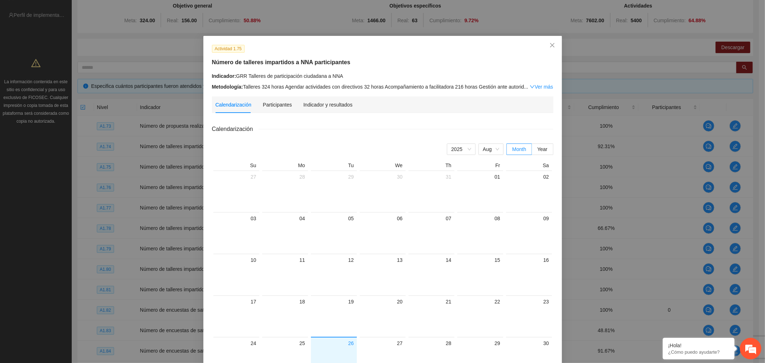
click at [306, 109] on div "Indicador y resultados" at bounding box center [327, 104] width 49 height 16
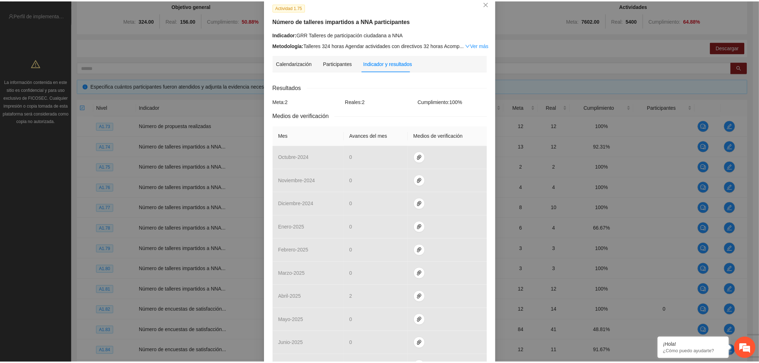
scroll to position [0, 0]
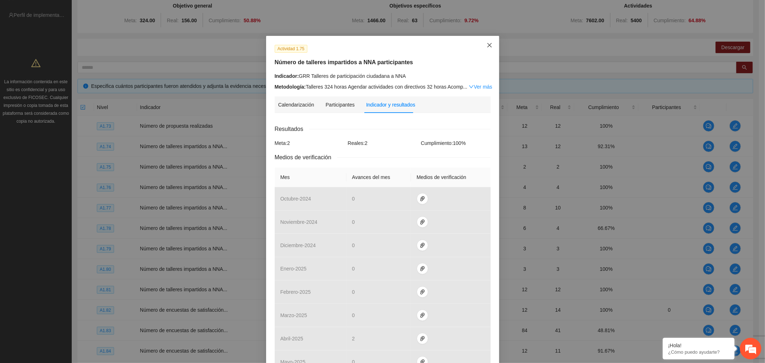
click at [488, 44] on icon "close" at bounding box center [490, 45] width 6 height 6
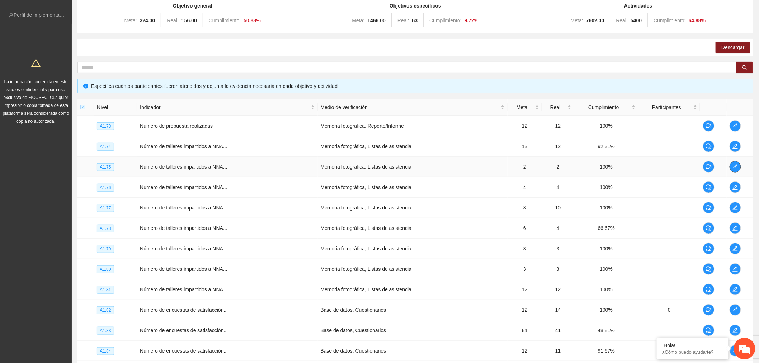
click at [734, 161] on button "button" at bounding box center [734, 166] width 11 height 11
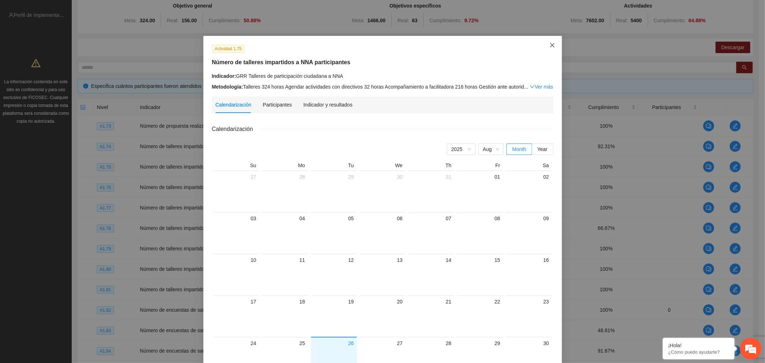
click at [553, 49] on span "Close" at bounding box center [552, 45] width 19 height 19
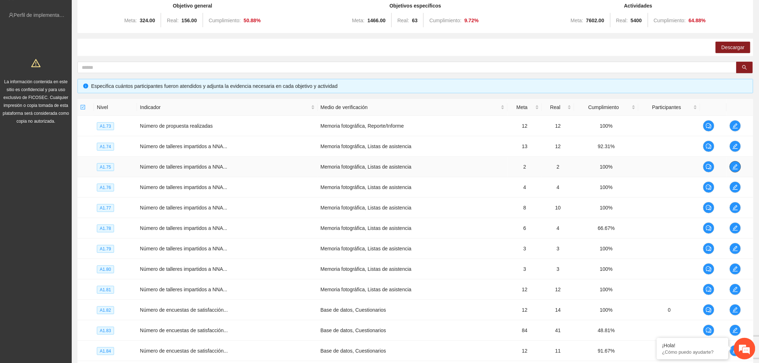
click at [734, 167] on icon "edit" at bounding box center [735, 167] width 6 height 6
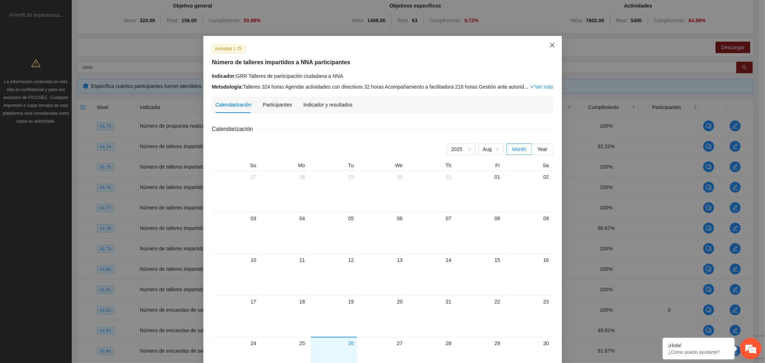
click at [544, 47] on span "Close" at bounding box center [552, 45] width 19 height 19
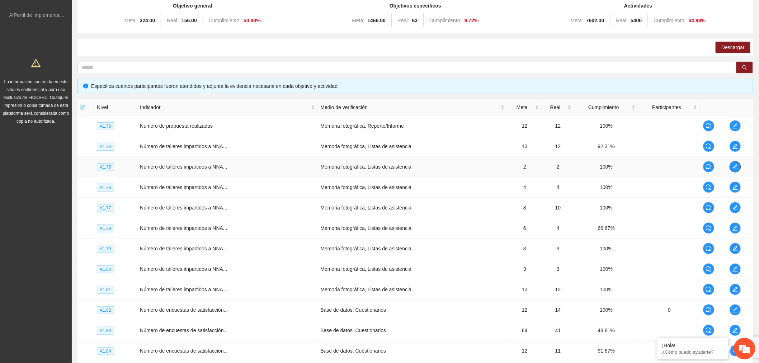
click at [737, 166] on span "edit" at bounding box center [735, 167] width 11 height 6
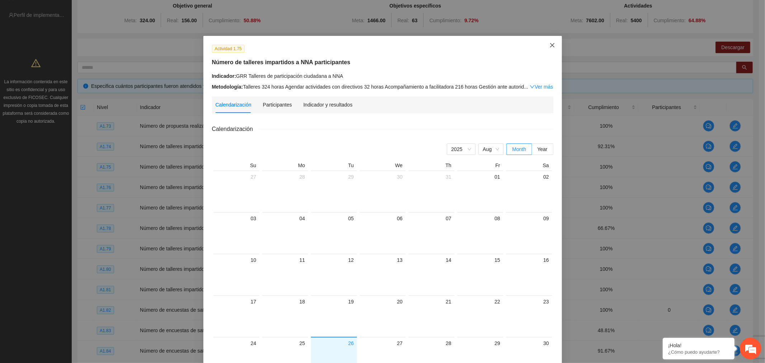
drag, startPoint x: 546, startPoint y: 44, endPoint x: 553, endPoint y: 72, distance: 28.9
click at [549, 46] on icon "close" at bounding box center [552, 45] width 6 height 6
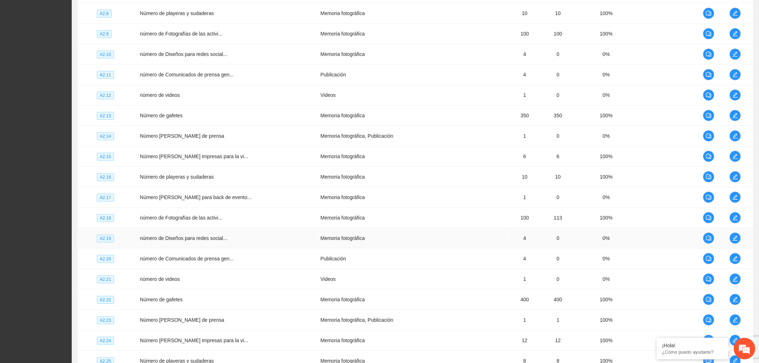
scroll to position [1232, 0]
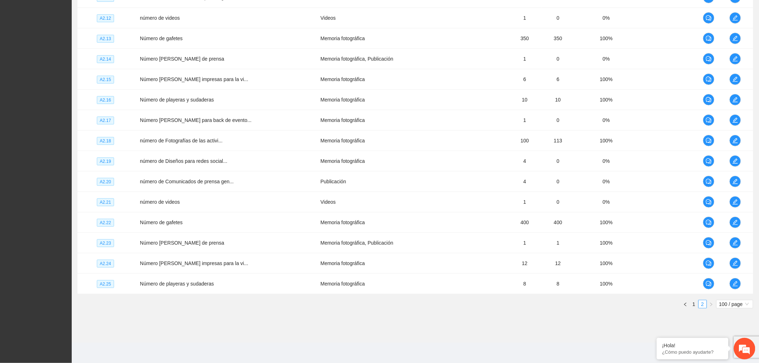
click at [694, 304] on link "1" at bounding box center [694, 304] width 8 height 8
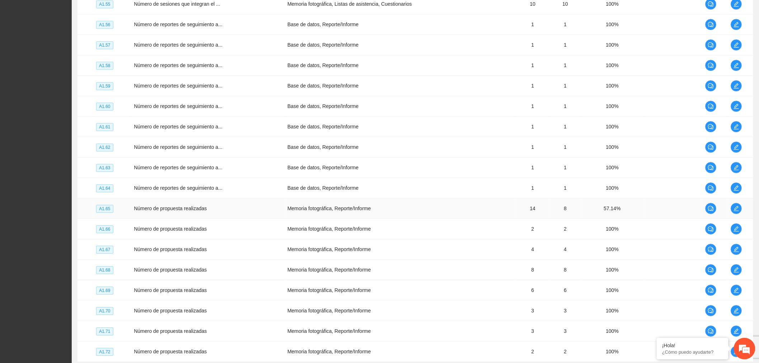
scroll to position [1949, 0]
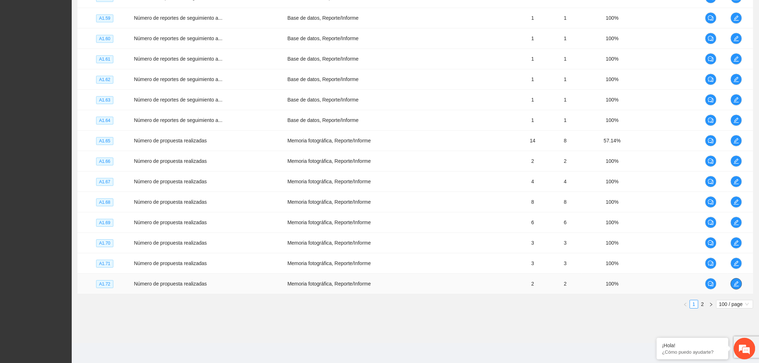
click at [740, 282] on span "edit" at bounding box center [736, 284] width 11 height 6
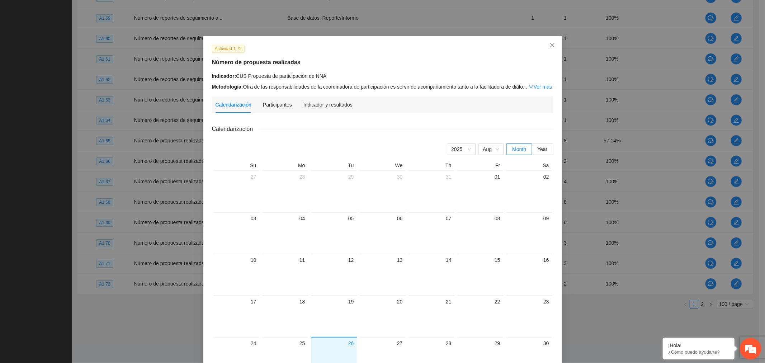
click at [333, 110] on div "Indicador y resultados" at bounding box center [327, 104] width 49 height 16
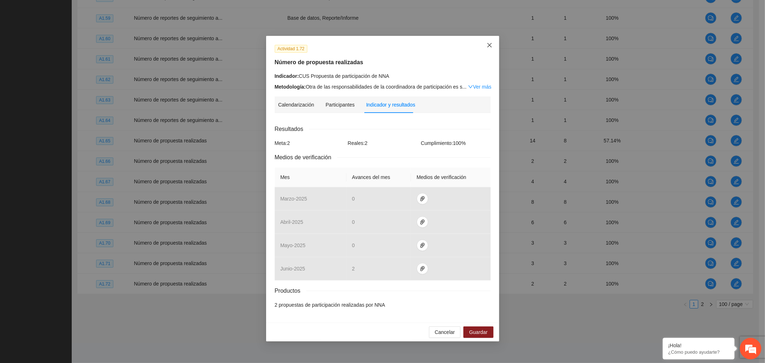
click at [493, 40] on span "Close" at bounding box center [489, 45] width 19 height 19
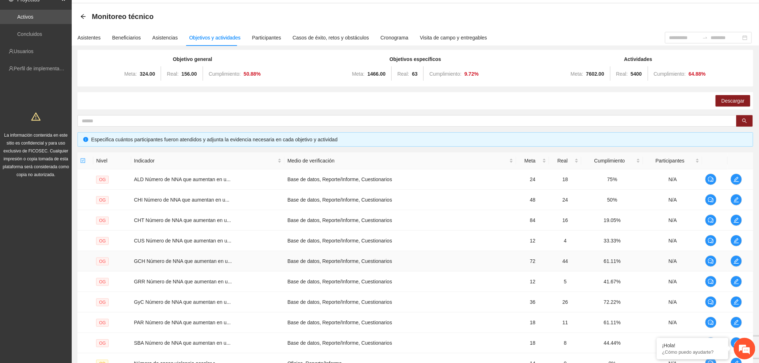
scroll to position [40, 0]
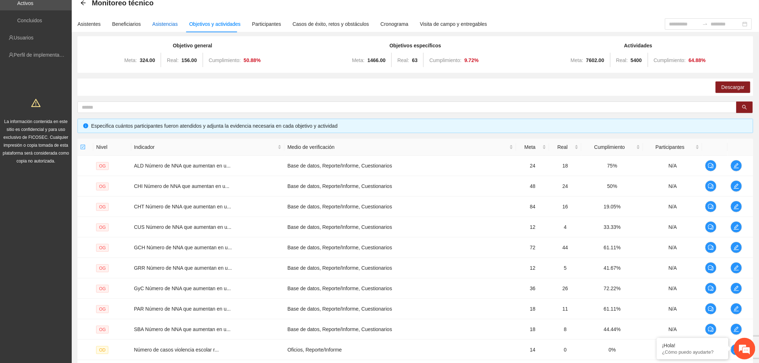
click at [164, 22] on div "Asistencias" at bounding box center [164, 24] width 25 height 8
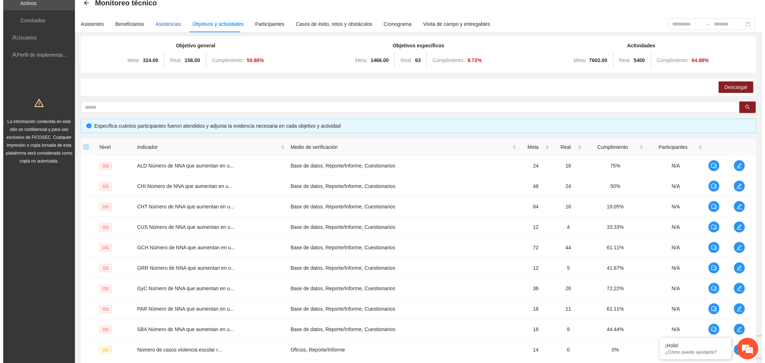
scroll to position [0, 0]
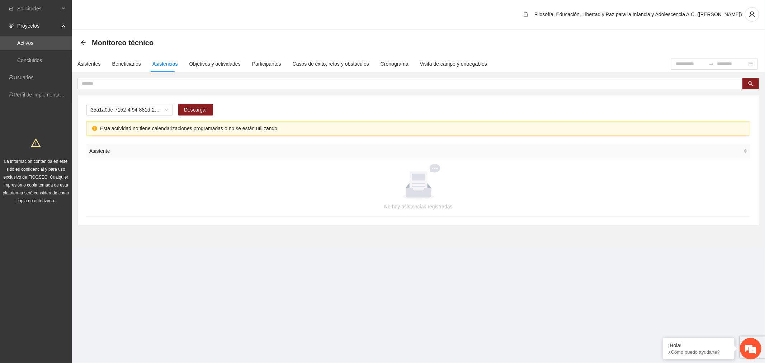
click at [146, 115] on span "35a1a0de-7152-4f94-881d-2e19e1dfd1c5" at bounding box center [129, 109] width 77 height 11
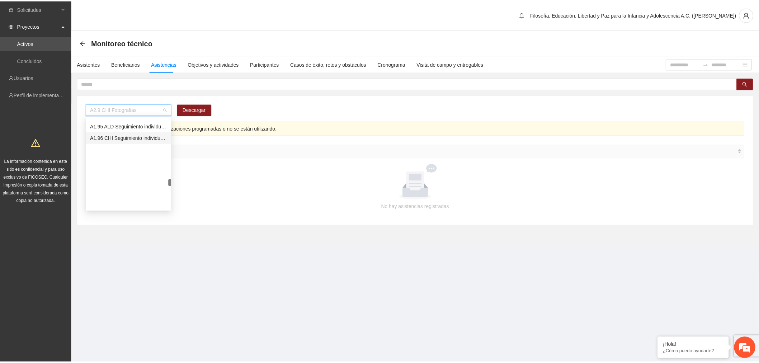
scroll to position [996, 0]
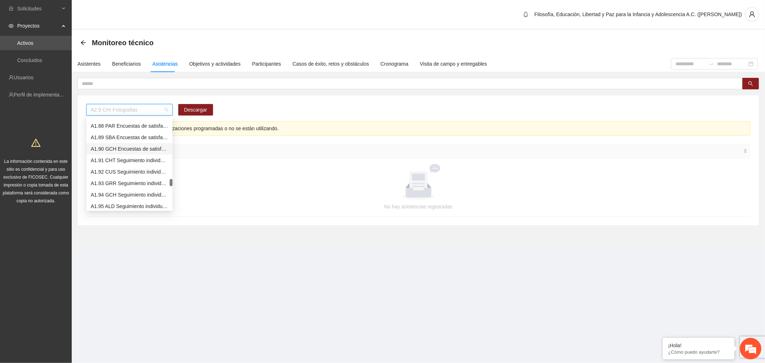
click at [134, 146] on div "A1.90 GCH Encuestas de satisfacción a participantes" at bounding box center [129, 149] width 77 height 8
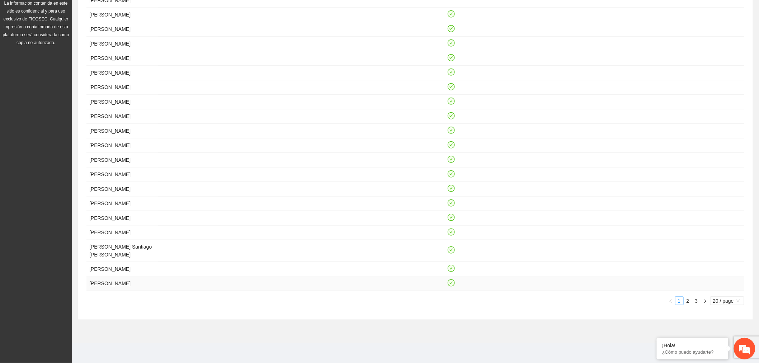
scroll to position [207, 0]
click at [726, 296] on div "Asistente [DATE] 09:00 [PERSON_NAME] Zurieel [PERSON_NAME] [PERSON_NAME] [PERSO…" at bounding box center [415, 139] width 658 height 334
click at [726, 298] on span "20 / page" at bounding box center [727, 301] width 28 height 8
click at [728, 349] on div "¡Hola! ¿Cómo puedo ayudarte?" at bounding box center [693, 349] width 72 height 22
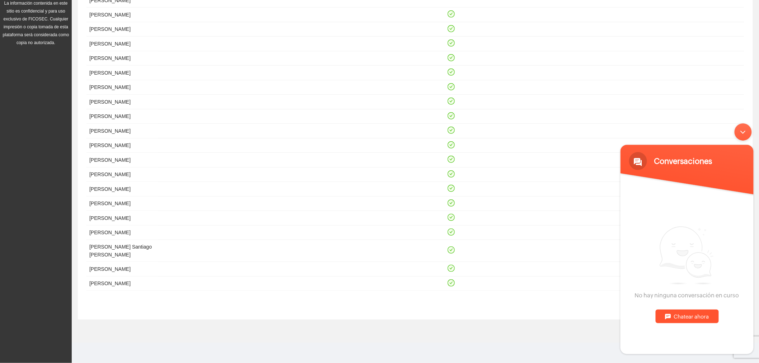
click at [743, 133] on div "Minimizar ventana de chat en vivo" at bounding box center [742, 131] width 17 height 17
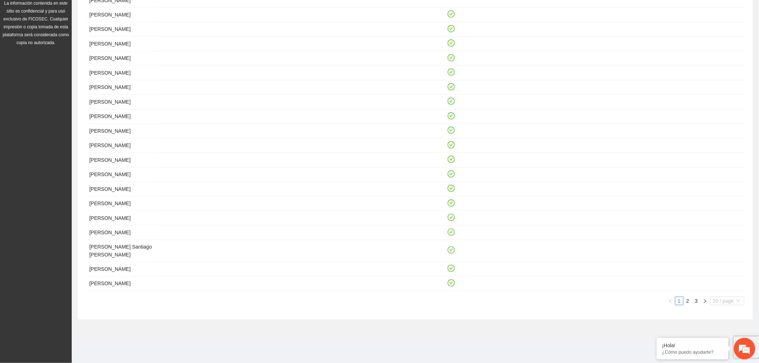
click at [729, 298] on span "20 / page" at bounding box center [727, 301] width 28 height 8
click at [732, 351] on div "100 / page" at bounding box center [727, 348] width 26 height 8
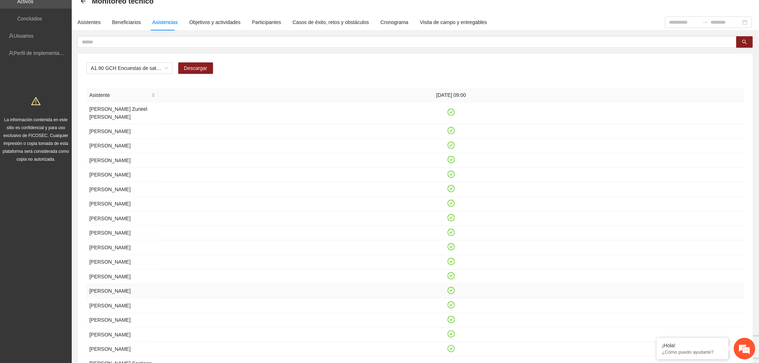
scroll to position [0, 0]
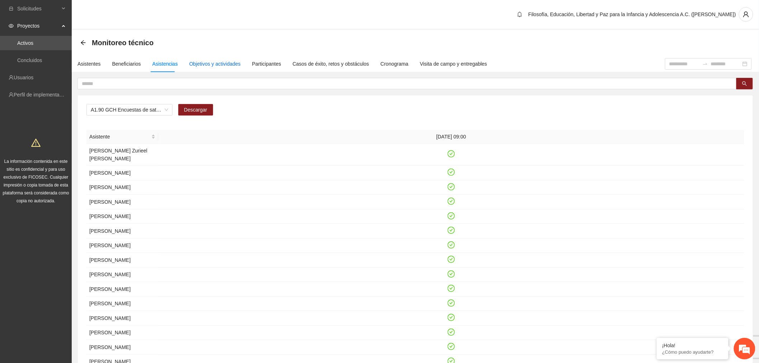
click at [228, 66] on div "Objetivos y actividades" at bounding box center [214, 64] width 51 height 8
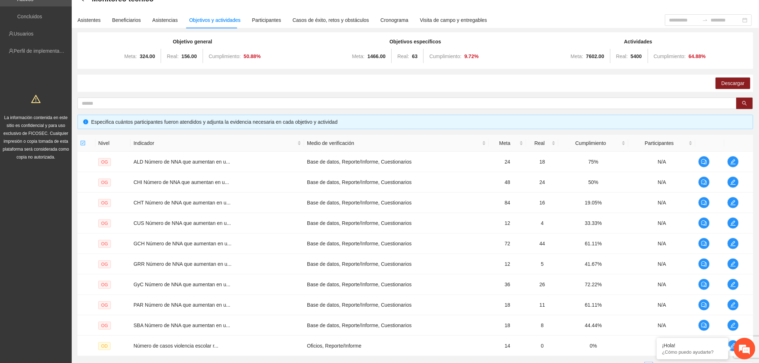
scroll to position [106, 0]
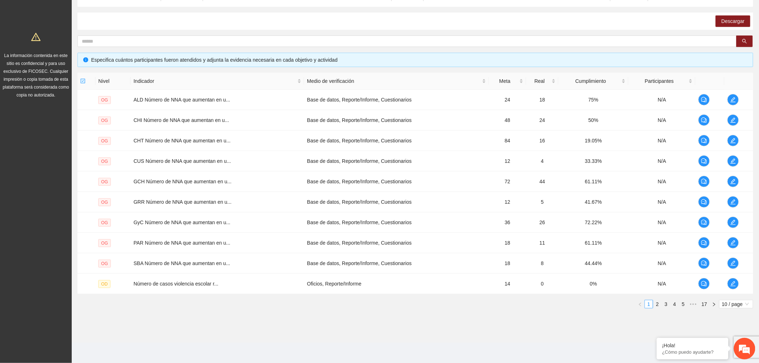
click at [737, 297] on div "Nivel Indicador Medio de verificación Meta Real Cumplimiento Participantes OG A…" at bounding box center [415, 191] width 676 height 236
click at [734, 303] on span "10 / page" at bounding box center [736, 304] width 28 height 8
click at [731, 354] on div "100 / page" at bounding box center [736, 351] width 26 height 8
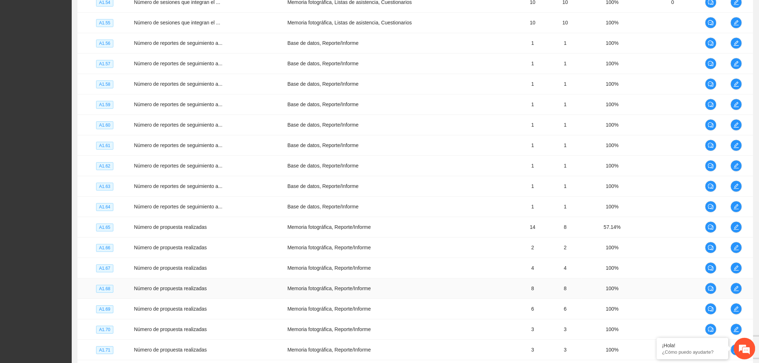
scroll to position [1949, 0]
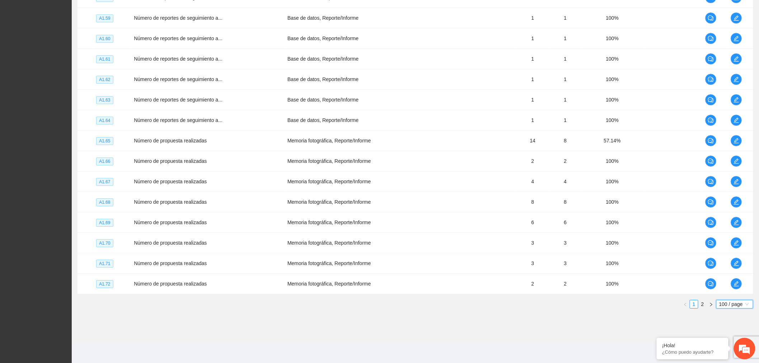
click at [704, 302] on link "2" at bounding box center [703, 304] width 8 height 8
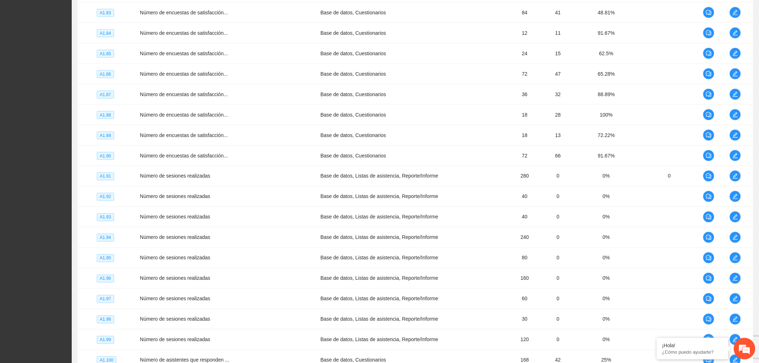
scroll to position [395, 0]
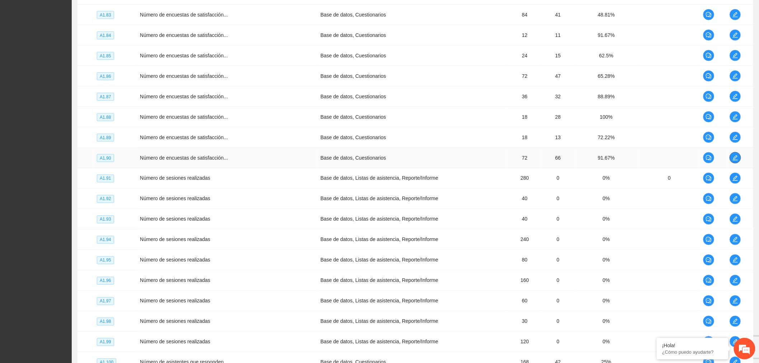
click at [734, 161] on button "button" at bounding box center [734, 157] width 11 height 11
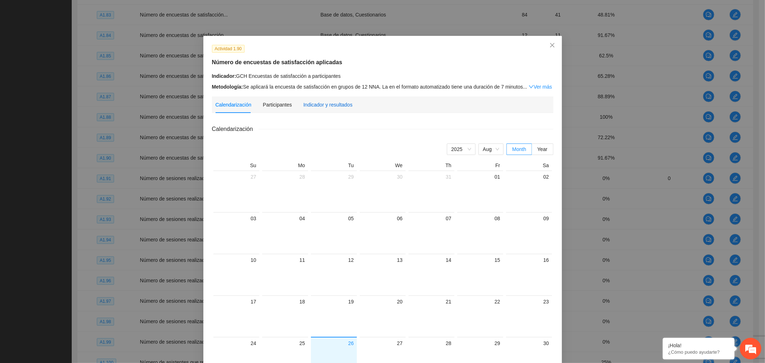
click at [327, 107] on div "Indicador y resultados" at bounding box center [327, 105] width 49 height 8
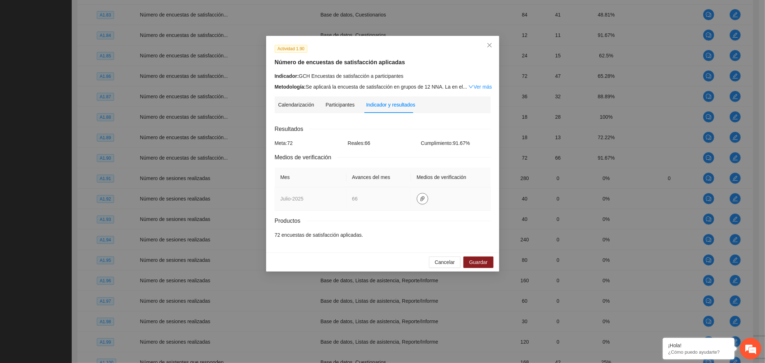
click at [425, 199] on span "paper-clip" at bounding box center [422, 199] width 11 height 6
click at [387, 174] on link "GCH.zip" at bounding box center [423, 178] width 103 height 8
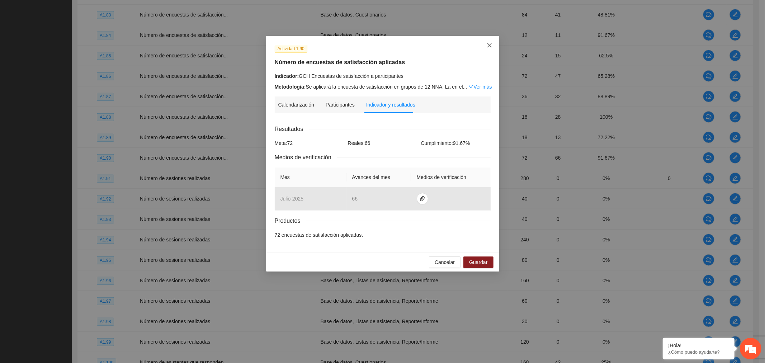
click at [488, 46] on icon "close" at bounding box center [490, 45] width 6 height 6
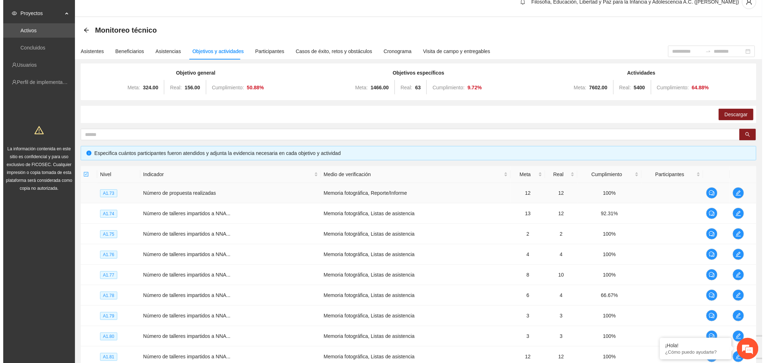
scroll to position [0, 0]
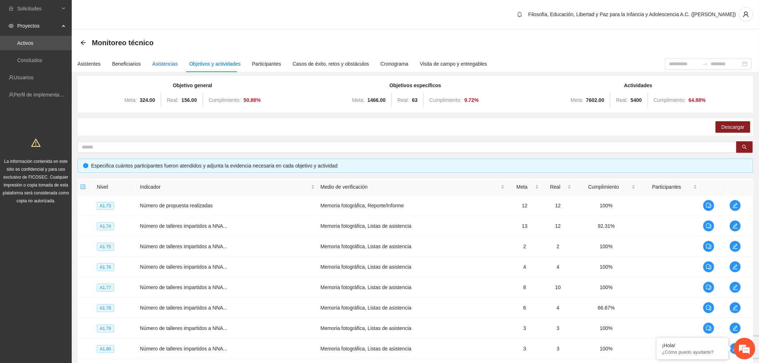
click at [160, 63] on div "Asistencias" at bounding box center [164, 64] width 25 height 8
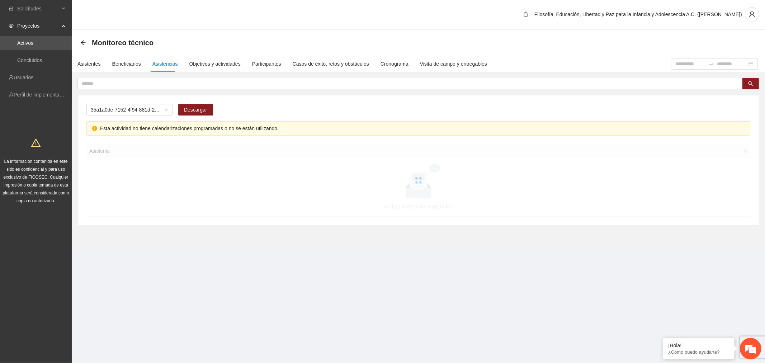
click at [143, 107] on span "35a1a0de-7152-4f94-881d-2e19e1dfd1c5" at bounding box center [129, 109] width 77 height 11
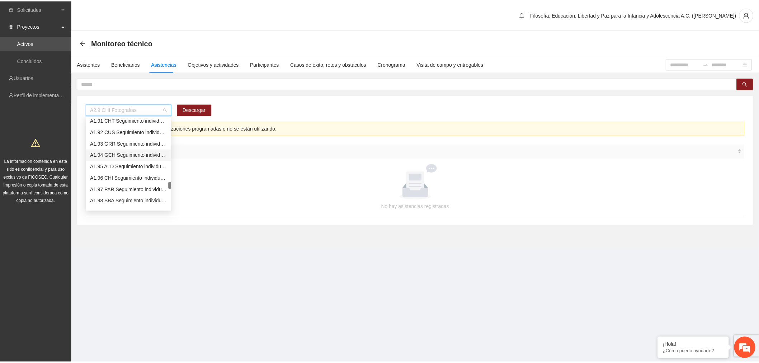
scroll to position [996, 0]
click at [142, 148] on div "A1.90 GCH Encuestas de satisfacción a participantes" at bounding box center [129, 149] width 77 height 8
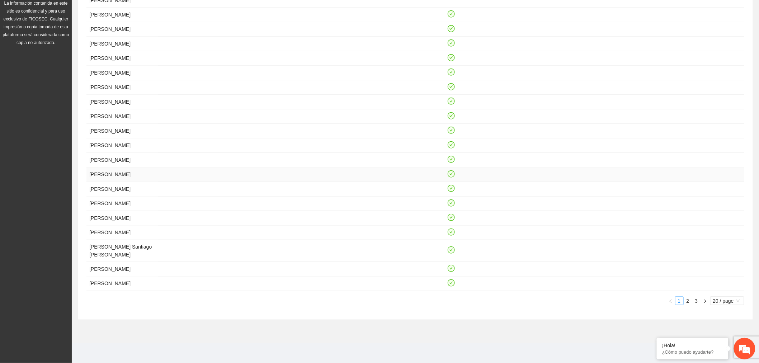
scroll to position [207, 0]
click at [714, 301] on span "20 / page" at bounding box center [727, 301] width 28 height 8
click at [607, 316] on div "A1.90 GCH Encuestas de satisfacción a participantes Descargar Asistente [DATE] …" at bounding box center [415, 128] width 675 height 382
click at [719, 302] on span "20 / page" at bounding box center [727, 301] width 28 height 8
click at [729, 333] on div "50 / page" at bounding box center [727, 336] width 26 height 8
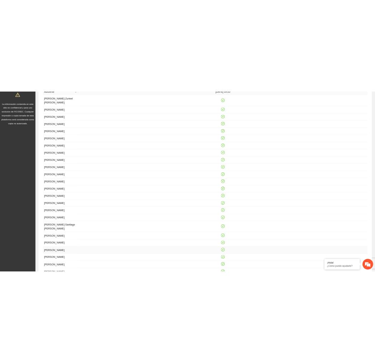
scroll to position [70, 0]
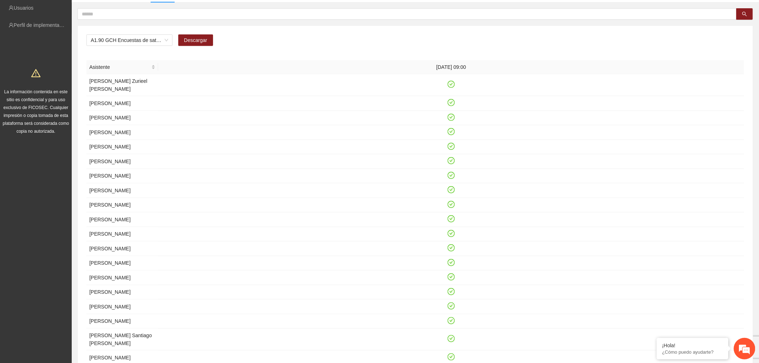
click at [105, 71] on div "Asistente" at bounding box center [122, 67] width 66 height 8
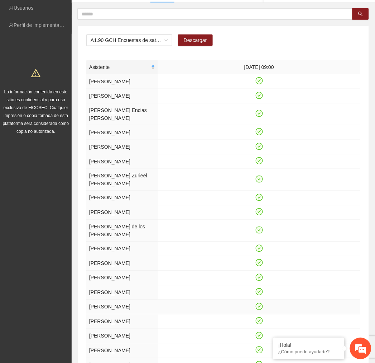
click at [102, 300] on td "[PERSON_NAME]" at bounding box center [122, 307] width 72 height 15
click at [121, 271] on td "[PERSON_NAME]" at bounding box center [122, 278] width 72 height 15
click at [111, 314] on td "[PERSON_NAME]" at bounding box center [122, 321] width 72 height 15
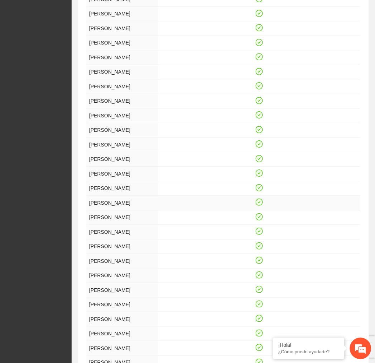
scroll to position [349, 0]
click at [129, 161] on td "[PERSON_NAME]" at bounding box center [122, 158] width 72 height 15
click at [112, 224] on td "[PERSON_NAME]" at bounding box center [122, 216] width 72 height 15
click at [100, 268] on td "[PERSON_NAME]" at bounding box center [122, 260] width 72 height 15
click at [123, 311] on td "[PERSON_NAME]" at bounding box center [122, 304] width 72 height 15
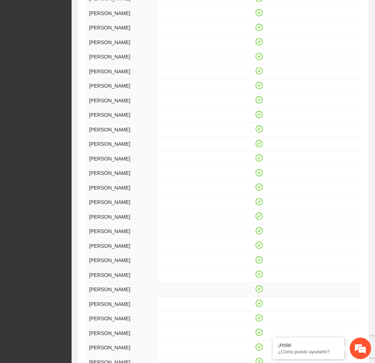
click at [135, 297] on td "[PERSON_NAME]" at bounding box center [122, 289] width 72 height 15
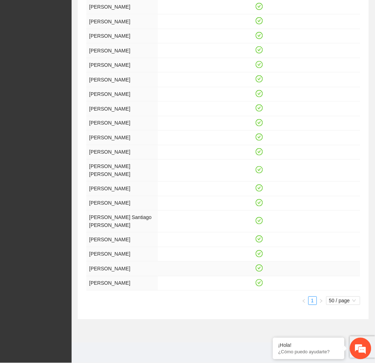
scroll to position [628, 0]
click at [116, 73] on td "[PERSON_NAME]" at bounding box center [122, 65] width 72 height 15
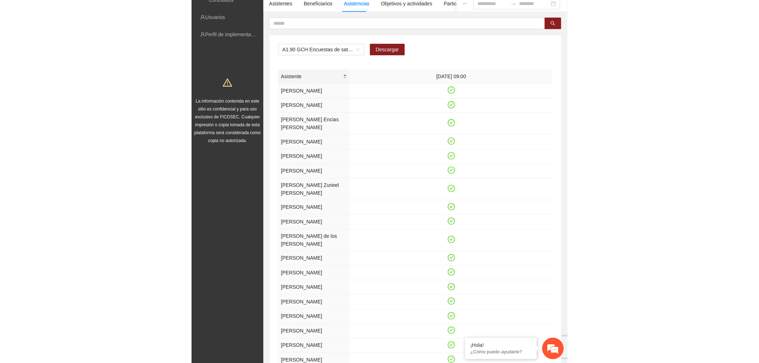
scroll to position [0, 0]
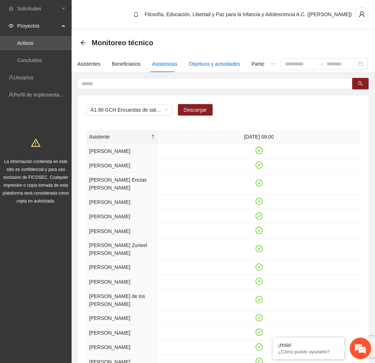
click at [212, 65] on div "Objetivos y actividades" at bounding box center [214, 64] width 51 height 8
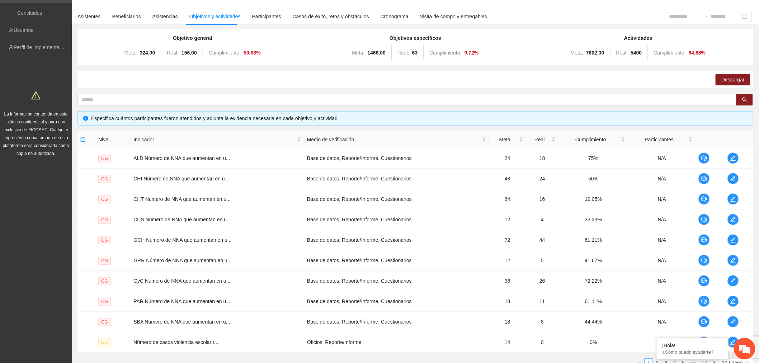
scroll to position [106, 0]
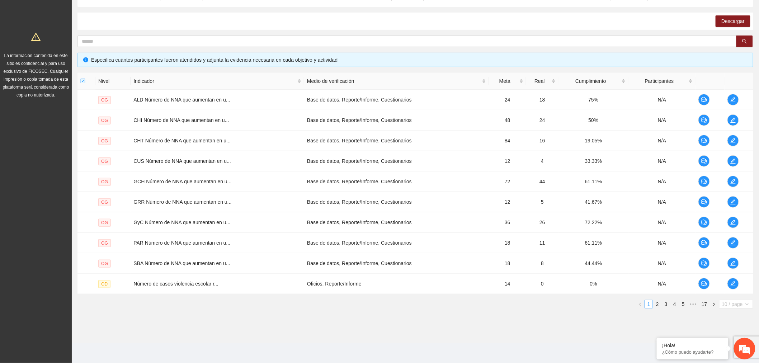
click at [729, 302] on span "10 / page" at bounding box center [736, 304] width 28 height 8
click at [734, 351] on div "¡Hola! ¿Cómo puedo ayudarte?" at bounding box center [745, 349] width 22 height 22
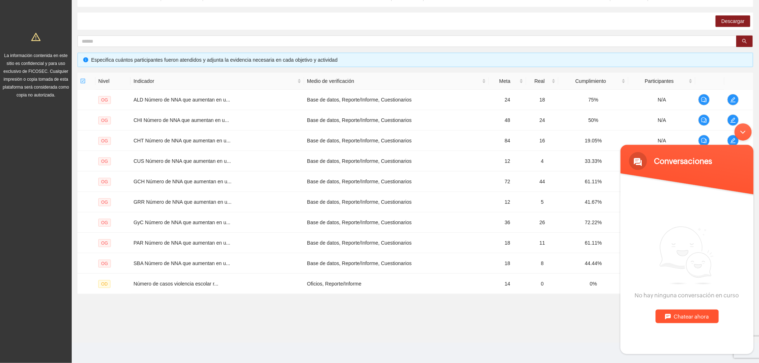
click at [739, 136] on div "Minimizar ventana de chat en vivo" at bounding box center [742, 131] width 17 height 17
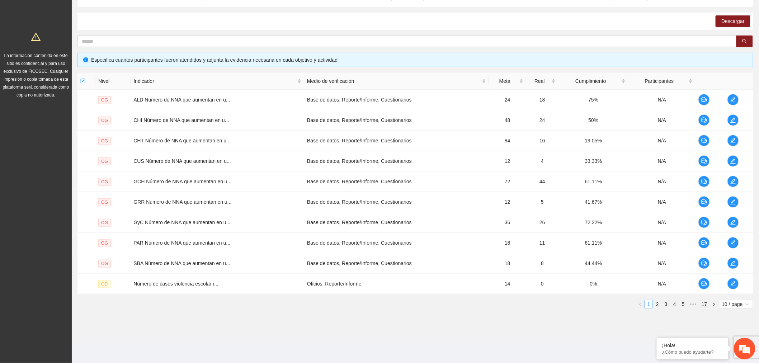
click at [728, 305] on span "10 / page" at bounding box center [736, 304] width 28 height 8
click at [732, 353] on div "100 / page" at bounding box center [736, 351] width 26 height 8
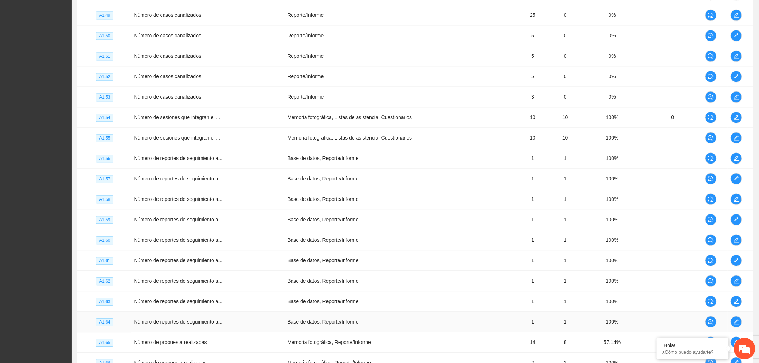
scroll to position [1819, 0]
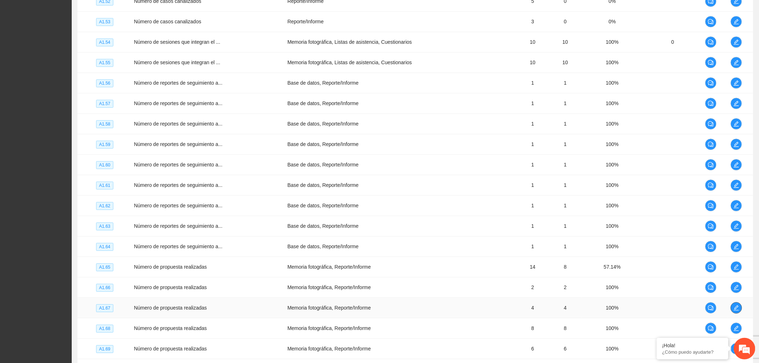
click at [734, 311] on icon "edit" at bounding box center [736, 308] width 6 height 6
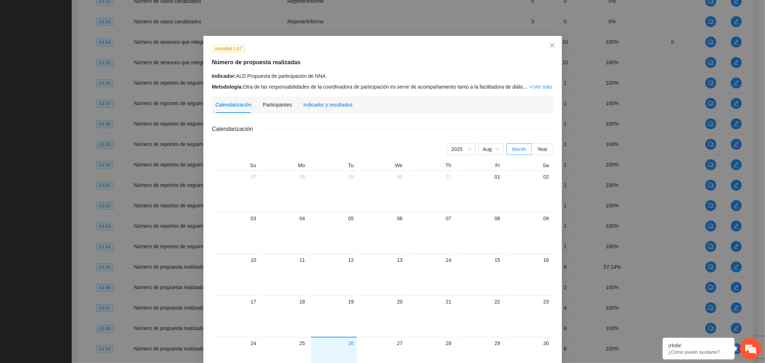
click at [321, 106] on div "Indicador y resultados" at bounding box center [327, 105] width 49 height 8
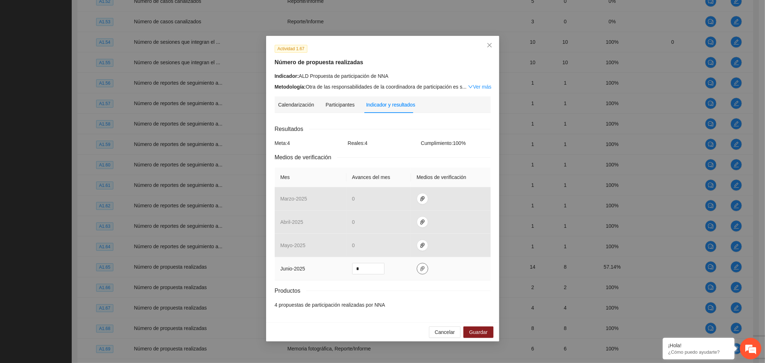
click at [420, 268] on icon "paper-clip" at bounding box center [422, 268] width 4 height 5
click at [407, 232] on span "Adjuntar documento" at bounding box center [403, 236] width 45 height 8
click at [486, 332] on span "Guardar" at bounding box center [478, 332] width 18 height 8
